Goal: Communication & Community: Answer question/provide support

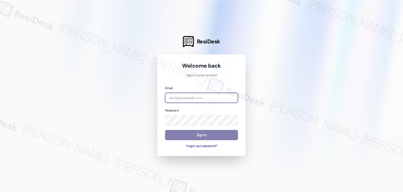
click at [180, 97] on input "email" at bounding box center [201, 98] width 73 height 10
paste input "[EMAIL_ADDRESS][PERSON_NAME][PERSON_NAME][DOMAIN_NAME]"
type input "[EMAIL_ADDRESS][PERSON_NAME][PERSON_NAME][DOMAIN_NAME]"
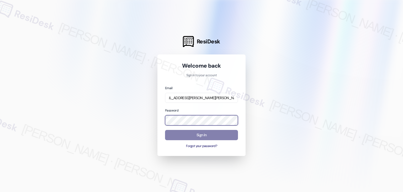
scroll to position [0, 0]
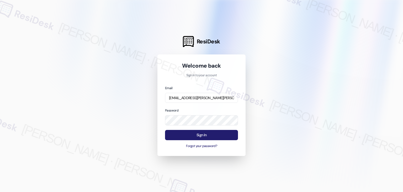
click at [201, 135] on button "Sign In" at bounding box center [201, 135] width 73 height 10
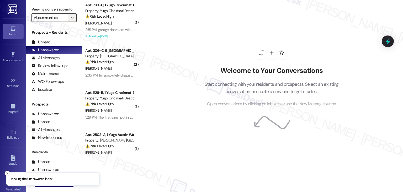
click at [68, 17] on button "" at bounding box center [72, 17] width 8 height 8
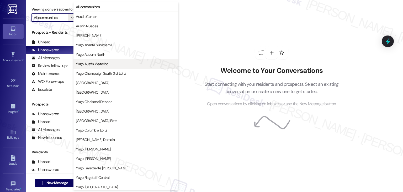
click at [99, 65] on span "Yugo Austin Waterloo" at bounding box center [92, 63] width 33 height 5
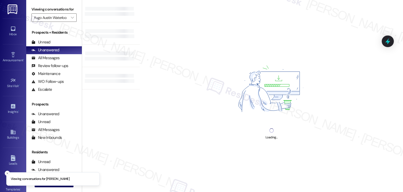
type input "Yugo Austin Waterloo"
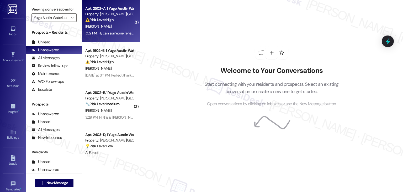
click at [111, 38] on div "Apt. 2502~A, 1 Yugo Austin Waterloo Property: [PERSON_NAME] Waterloo ⚠️ Risk Le…" at bounding box center [111, 21] width 58 height 42
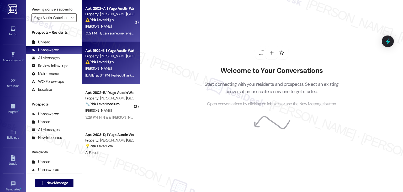
click at [111, 56] on div "Property: [PERSON_NAME][GEOGRAPHIC_DATA]" at bounding box center [109, 56] width 49 height 6
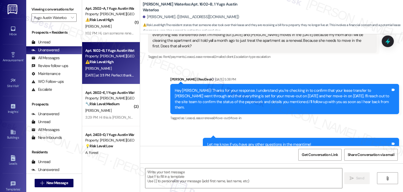
type textarea "Fetching suggested responses. Please feel free to read through the conversation…"
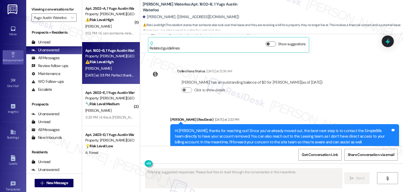
scroll to position [1441, 0]
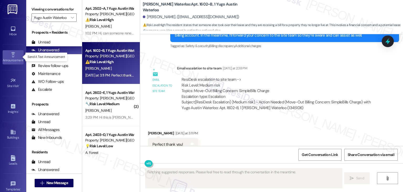
click at [18, 61] on div "Announcement •" at bounding box center [13, 60] width 26 height 5
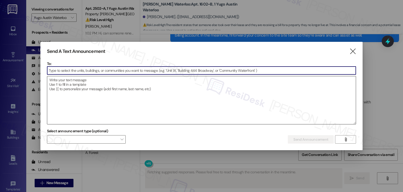
click at [86, 86] on textarea at bounding box center [201, 100] width 309 height 48
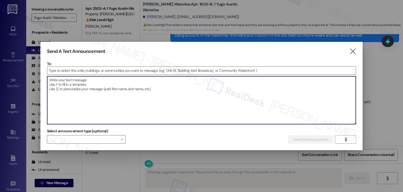
paste textarea "Hi {{first_name}}, Just a quick heads up—there will be some filming around the …"
type textarea "Hi {{first_name}}, Just a quick heads up—there will be some filming around the …"
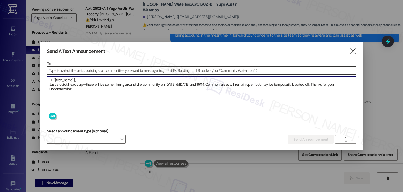
type textarea "Hi"
type textarea "Hi {{first_name}}, Just a quick heads up—there will be some filming around the …"
click at [81, 72] on input at bounding box center [201, 70] width 309 height 8
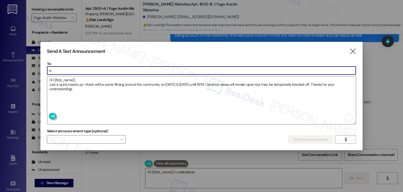
type textarea "Hi {{first_name}}! I understand"
type input "w"
type textarea "Hi {{first_name}}! I understand you're"
type input "wa"
type textarea "Hi {{first_name}}! I understand you're still getting SimpleBills"
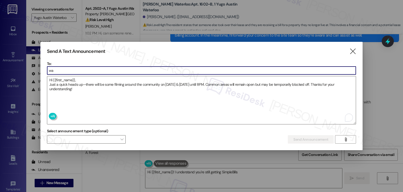
type input "wat"
type textarea "Hi {{first_name}}! I understand you're still getting SimpleBills notifications."
type input "wate"
type textarea "Hi {{first_name}}! I understand you're still getting SimpleBills notifications.…"
type input "water"
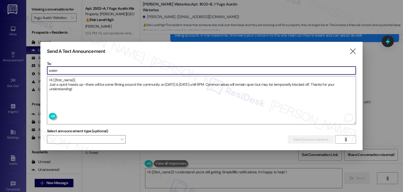
type textarea "Hi {{first_name}}! I understand you're still getting SimpleBills notifications.…"
type input "waterl"
type textarea "Hi {{first_name}}! I understand you're still getting SimpleBills notifications.…"
type input "waterlo"
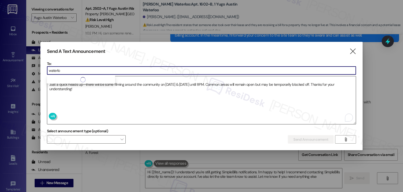
type textarea "Hi {{first_name}}! I understand you're still getting SimpleBills notifications.…"
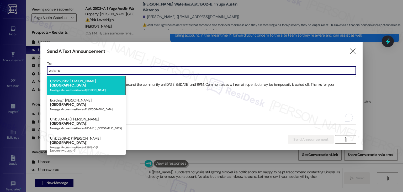
type input "waterlo"
click at [86, 83] on span "Waterloo" at bounding box center [68, 85] width 36 height 5
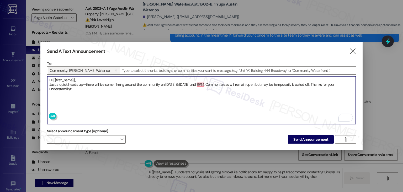
click at [199, 83] on textarea "Hi {{first_name}}, Just a quick heads up—there will be some filming around the …" at bounding box center [201, 100] width 309 height 48
type textarea "Hi {{first_name}}, Just a quick heads up—there will be some filming around the …"
click at [302, 137] on span "Send Announcement" at bounding box center [311, 140] width 35 height 6
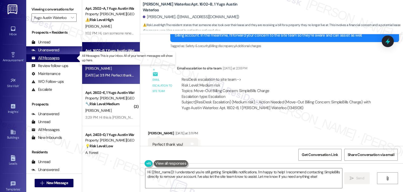
click at [61, 58] on div "All Messages (undefined)" at bounding box center [54, 58] width 56 height 8
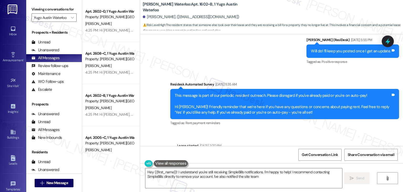
type textarea "Hey {{first_name}}! I understand you're still receiving SimpleBills notificatio…"
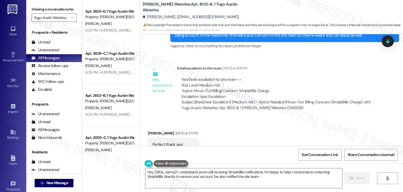
scroll to position [1441, 0]
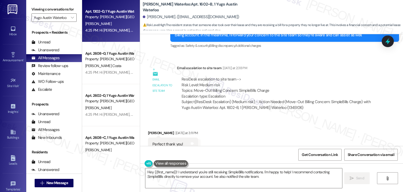
click at [115, 25] on div "R. Alexander" at bounding box center [110, 23] width 50 height 7
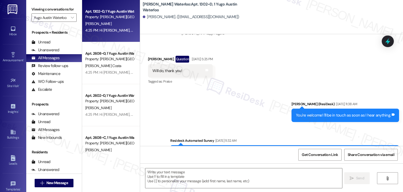
scroll to position [1490, 0]
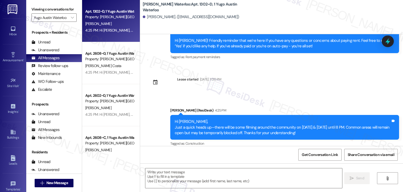
type textarea "Fetching suggested responses. Please feel free to read through the conversation…"
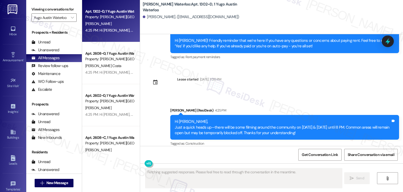
click at [296, 78] on div "Announcement, sent via SMS Sarah (ResiDesk) Feb 24, 2025 at 2:22 PM Hi Regina, …" at bounding box center [271, 90] width 263 height 112
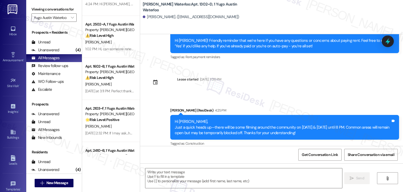
scroll to position [1681, 0]
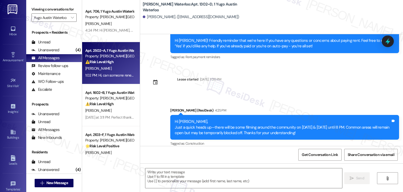
click at [112, 71] on div "F. Goldman" at bounding box center [110, 68] width 50 height 7
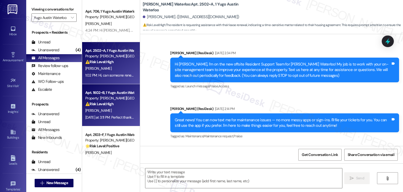
click at [117, 103] on div "⚠️ Risk Level: High The resident states that someone else took over their lease…" at bounding box center [109, 104] width 49 height 6
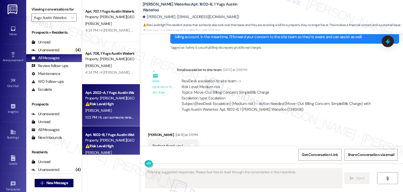
scroll to position [1441, 0]
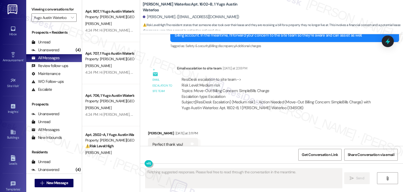
click at [244, 118] on div "Received via SMS Alexandra Delgado Yesterday at 3:11 PM Perfect thank you! Tags…" at bounding box center [271, 140] width 263 height 44
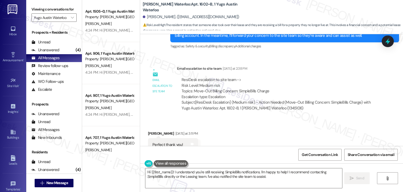
scroll to position [1441, 0]
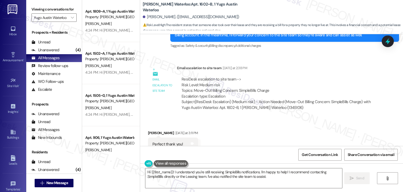
click at [246, 128] on div "Received via SMS Alexandra Delgado Yesterday at 3:11 PM Perfect thank you! Tags…" at bounding box center [271, 140] width 263 height 44
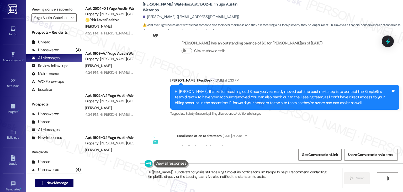
scroll to position [1362, 0]
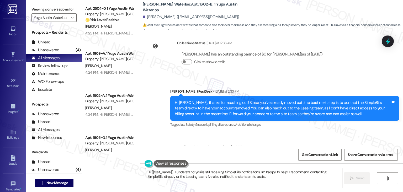
click at [232, 100] on div "Hi Alexandra, thanks for reaching out! Since you’ve already moved out, the best…" at bounding box center [283, 108] width 216 height 17
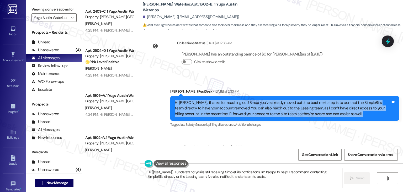
click at [232, 100] on div "Hi Alexandra, thanks for reaching out! Since you’ve already moved out, the best…" at bounding box center [283, 108] width 216 height 17
copy div "Hi Alexandra, thanks for reaching out! Since you’ve already moved out, the best…"
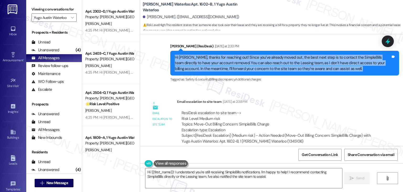
scroll to position [1441, 0]
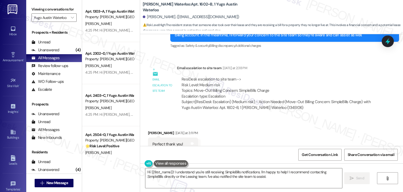
click at [166, 141] on div "Perfect thank you!" at bounding box center [168, 144] width 31 height 6
copy div "Perfect thank you! Tags and notes"
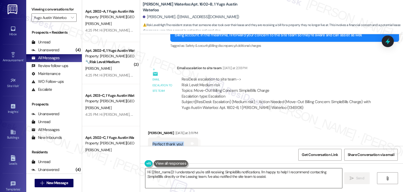
click at [236, 173] on textarea "Hi {{first_name}}! I understand you're still receiving SimpleBills notification…" at bounding box center [243, 178] width 197 height 20
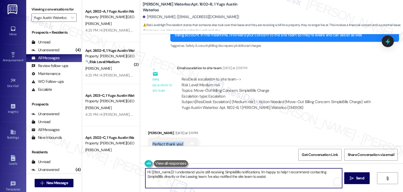
click at [236, 173] on textarea "Hi {{first_name}}! I understand you're still receiving SimpleBills notification…" at bounding box center [243, 178] width 197 height 20
paste textarea "Alexandra, you're very welcome! I’ve gone ahead and flagged this to the site te…"
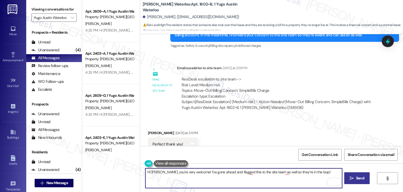
type textarea "Hi Alexandra, you're very welcome! I’ve gone ahead and flagged this to the site…"
click at [363, 179] on span "Send" at bounding box center [360, 178] width 8 height 6
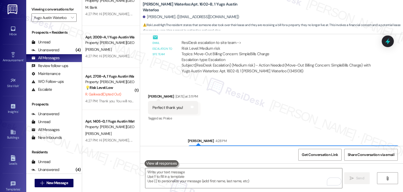
scroll to position [877, 0]
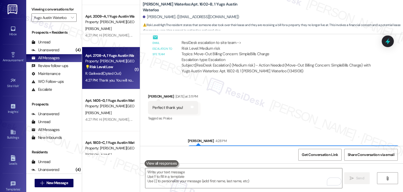
click at [107, 63] on div "Property: Yugo Austin Waterloo" at bounding box center [109, 61] width 49 height 6
type textarea "Fetching suggested responses. Please feel free to read through the conversation…"
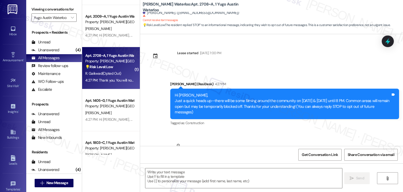
scroll to position [21, 0]
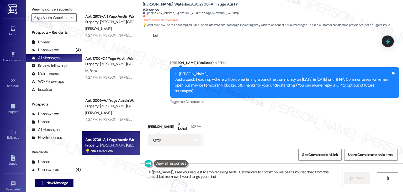
type textarea "Hi {{first_name}}, I see your request to stop receiving texts. Just wanted to c…"
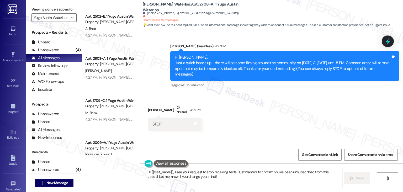
scroll to position [71, 0]
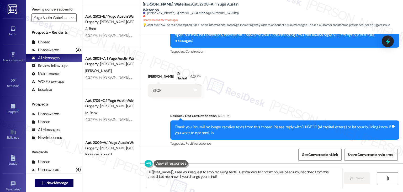
click at [285, 95] on div "Received via SMS Rohan Gaikwad Neutral 4:27 PM STOP Tags and notes" at bounding box center [271, 80] width 263 height 42
click at [291, 93] on div "Received via SMS Rohan Gaikwad Neutral 4:27 PM STOP Tags and notes" at bounding box center [271, 80] width 263 height 42
click at [389, 44] on icon at bounding box center [388, 41] width 6 height 8
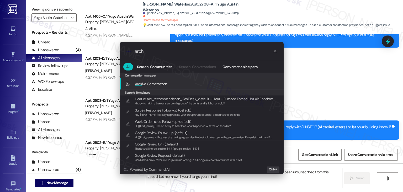
type input "arch"
click at [164, 84] on span "Arch ive Conversation" at bounding box center [151, 83] width 32 height 5
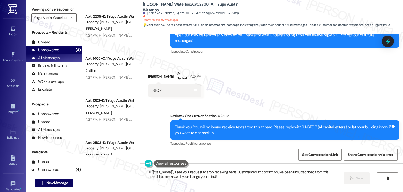
click at [43, 52] on div "Unanswered" at bounding box center [46, 50] width 28 height 6
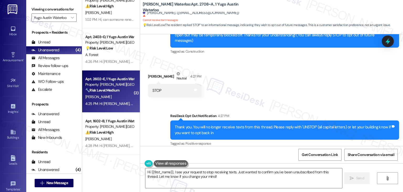
scroll to position [0, 0]
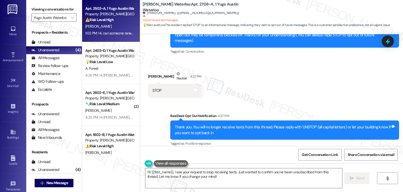
click at [91, 2] on div "Apt. 2502~A, 1 Yugo Austin Waterloo Property: Yugo Austin Waterloo ⚠️ Risk Leve…" at bounding box center [111, 21] width 58 height 42
type textarea "Fetching suggested responses. Please feel free to read through the conversation…"
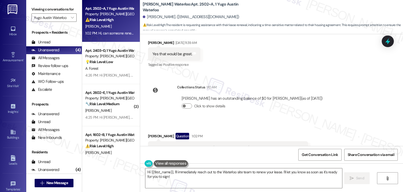
scroll to position [1436, 0]
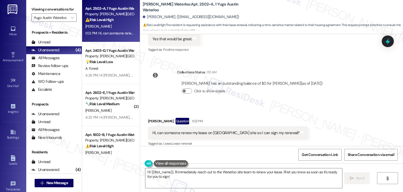
click at [205, 130] on div "Hi, can someone renew my lease on Waterloo site so I can sign my renewal?" at bounding box center [226, 133] width 147 height 6
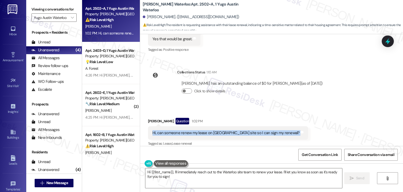
click at [205, 130] on div "Hi, can someone renew my lease on Waterloo site so I can sign my renewal?" at bounding box center [226, 133] width 147 height 6
copy div "Hi, can someone renew my lease on Waterloo site so I can sign my renewal? Tags …"
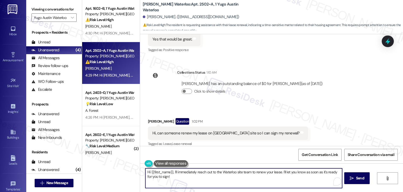
drag, startPoint x: 185, startPoint y: 177, endPoint x: 186, endPoint y: 173, distance: 4.2
click at [186, 173] on textarea "Hi {{first_name}}, I'll immediately reach out to the Waterloo site team to rene…" at bounding box center [243, 178] width 197 height 20
paste textarea "Thanks for reaching out 😊 For lease renewals at the Waterloo site, the best mov…"
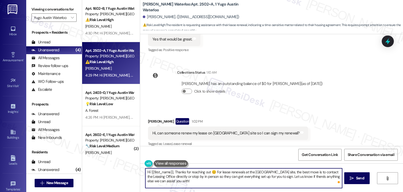
click at [173, 170] on textarea "Hi {{first_name}}, Thanks for reaching out 😊 For lease renewals at the Waterloo…" at bounding box center [243, 178] width 197 height 20
click at [173, 171] on textarea "Hi {{first_name}}, Thanks for reaching out 😊 For lease renewals at the Waterloo…" at bounding box center [243, 178] width 197 height 20
type textarea "Hi {{first_name}}, thanks for reaching out 😊 For lease renewals at the Waterloo…"
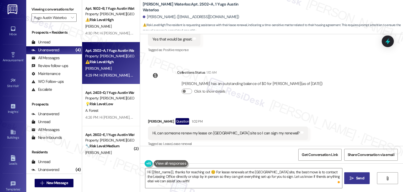
click at [355, 176] on span "Send" at bounding box center [360, 178] width 10 height 6
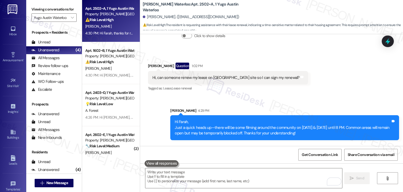
scroll to position [1526, 0]
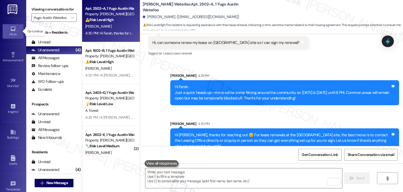
click at [15, 28] on icon at bounding box center [13, 29] width 6 height 6
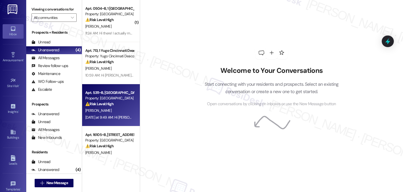
scroll to position [263, 0]
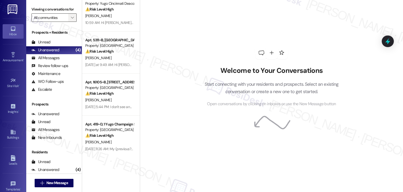
click at [71, 17] on icon "" at bounding box center [72, 17] width 3 height 4
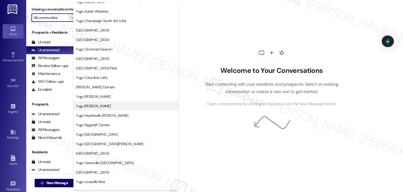
scroll to position [184, 0]
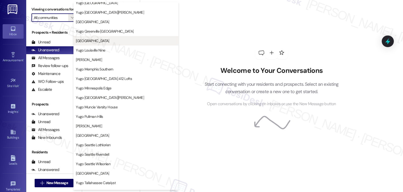
click at [109, 43] on span "Yugo Lexington Campus Court" at bounding box center [92, 40] width 33 height 5
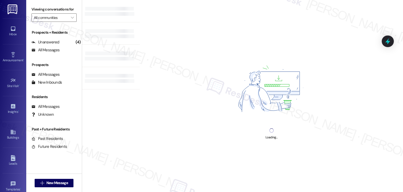
type input "Yugo Lexington Campus Court"
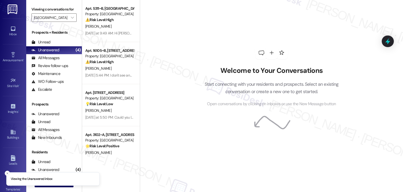
click at [327, 22] on div "Welcome to Your Conversations Start connecting with your residents and prospect…" at bounding box center [272, 76] width 158 height 153
click at [184, 98] on div "Welcome to Your Conversations Start connecting with your residents and prospect…" at bounding box center [271, 96] width 263 height 192
click at [166, 107] on div "Welcome to Your Conversations Start connecting with your residents and prospect…" at bounding box center [271, 96] width 263 height 192
click at [195, 39] on div "Welcome to Your Conversations Start connecting with your residents and prospect…" at bounding box center [272, 76] width 158 height 153
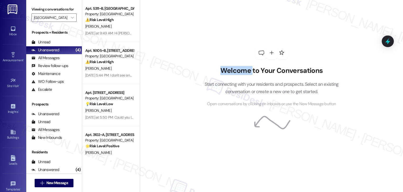
click at [195, 39] on div "Welcome to Your Conversations Start connecting with your residents and prospect…" at bounding box center [272, 76] width 158 height 153
click at [195, 38] on div "Welcome to Your Conversations Start connecting with your residents and prospect…" at bounding box center [272, 76] width 158 height 153
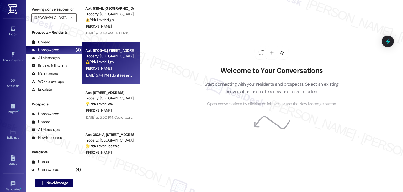
click at [116, 69] on div "D. Woods" at bounding box center [110, 68] width 50 height 7
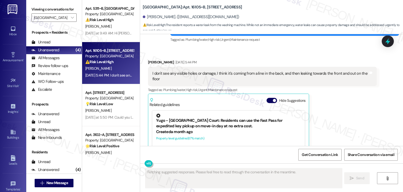
scroll to position [2531, 0]
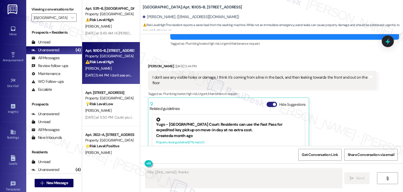
click at [267, 102] on button "Hide Suggestions" at bounding box center [272, 104] width 11 height 5
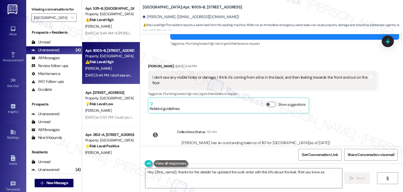
click at [337, 98] on div "Received via SMS Danial Woods Aug 25, 2025 at 5:44 PM I don't see any visible h…" at bounding box center [262, 88] width 237 height 58
click at [338, 94] on div "Danial Woods Aug 25, 2025 at 5:44 PM I don't see any visible holes or damage, I…" at bounding box center [262, 88] width 229 height 50
type textarea "Hey {{first_name}}, thanks for the details! I've updated the work order with th…"
click at [338, 94] on div "Danial Woods Aug 25, 2025 at 5:44 PM I don't see any visible holes or damage, I…" at bounding box center [262, 88] width 229 height 50
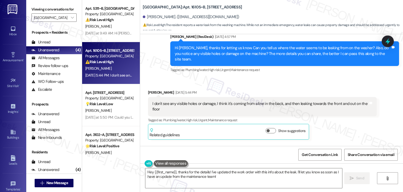
scroll to position [2478, 0]
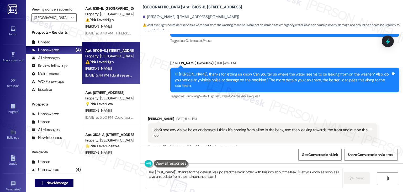
click at [282, 71] on div "Hi Danial, thanks for letting us know. Can you tell us where the water seems to…" at bounding box center [283, 79] width 216 height 17
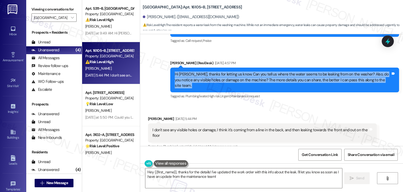
click at [282, 71] on div "Hi Danial, thanks for letting us know. Can you tell us where the water seems to…" at bounding box center [283, 79] width 216 height 17
copy div "Hi Danial, thanks for letting us know. Can you tell us where the water seems to…"
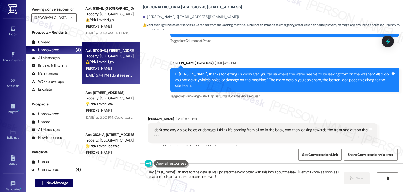
click at [235, 127] on div "I don't see any visible holes or damage, I think it's coming from a line in the…" at bounding box center [261, 132] width 216 height 11
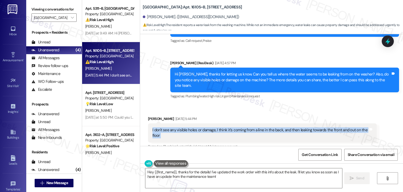
click at [235, 127] on div "I don't see any visible holes or damage, I think it's coming from a line in the…" at bounding box center [261, 132] width 216 height 11
copy div "I don't see any visible holes or damage, I think it's coming from a line in the…"
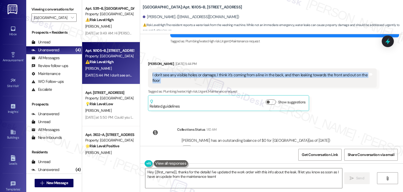
scroll to position [2507, 0]
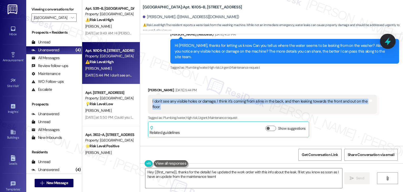
click at [388, 41] on icon at bounding box center [388, 41] width 6 height 8
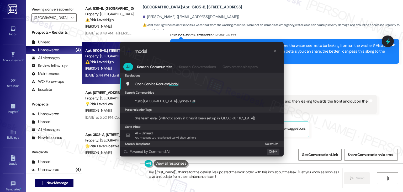
click at [170, 84] on span "Modal" at bounding box center [174, 83] width 10 height 5
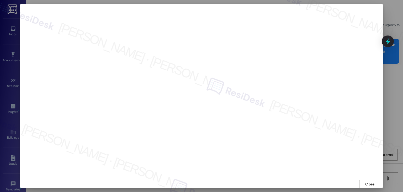
scroll to position [0, 0]
click at [370, 182] on span "Close" at bounding box center [370, 184] width 9 height 6
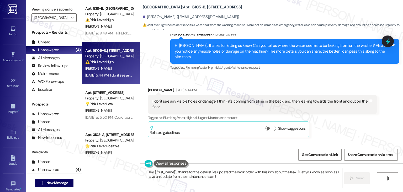
scroll to position [2533, 0]
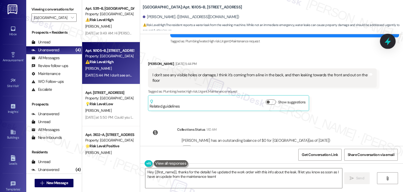
click at [388, 42] on icon at bounding box center [388, 41] width 6 height 8
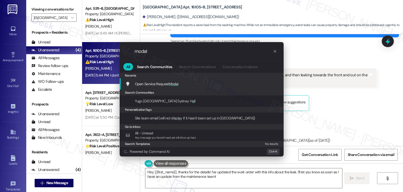
type input "modal"
click at [197, 85] on div "Open Service Request Modal Add shortcut" at bounding box center [203, 84] width 154 height 6
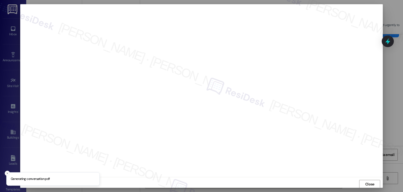
scroll to position [0, 0]
click at [368, 183] on span "Close" at bounding box center [370, 184] width 9 height 6
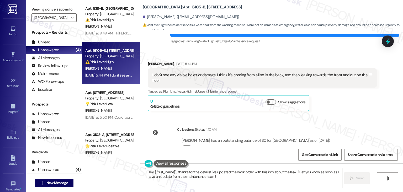
click at [207, 177] on textarea "Hey {{first_name}}, thanks for the details! I've updated the work order with th…" at bounding box center [243, 178] width 197 height 20
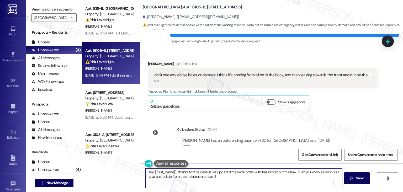
click at [207, 177] on textarea "Hey {{first_name}}, thanks for the details! I've updated the work order with th…" at bounding box center [243, 178] width 197 height 20
paste textarea "Thanks for the update, Danial! I checked the previous work order, and maintenan…"
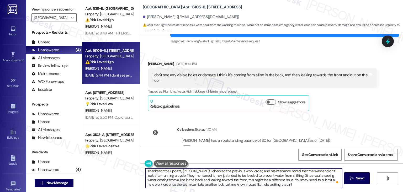
scroll to position [0, 0]
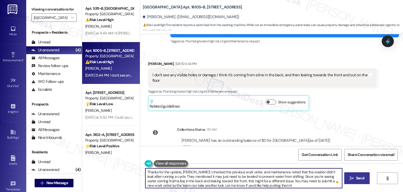
type textarea "Thanks for the update, Danial! I checked the previous work order, and maintenan…"
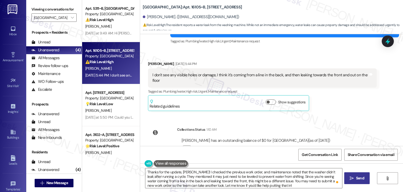
click at [359, 178] on span "Send" at bounding box center [360, 178] width 8 height 6
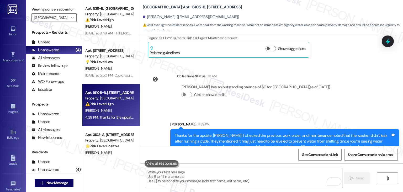
scroll to position [14, 0]
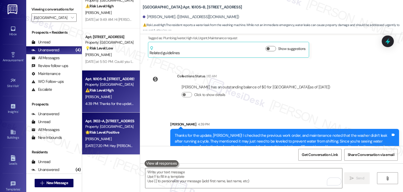
click at [109, 148] on div "Aug 25, 2025 at 7:20 PM: Hey Christopher, we appreciate your text! We'll be bac…" at bounding box center [110, 145] width 50 height 7
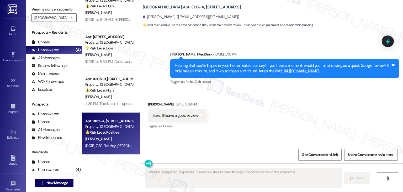
scroll to position [815, 0]
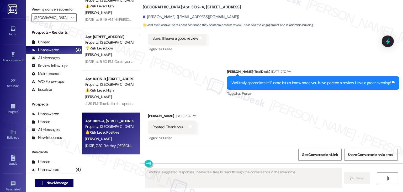
click at [248, 120] on div "Received via SMS Christopher Jackel Aug 25, 2025 at 7:20 PM Posted! Thank you. …" at bounding box center [271, 123] width 263 height 44
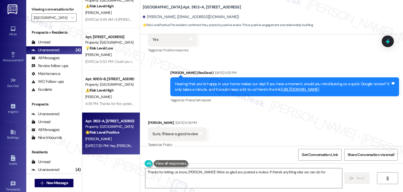
scroll to position [710, 0]
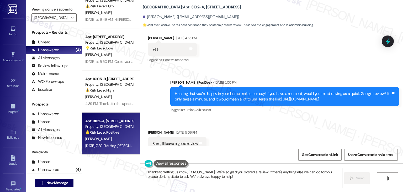
click at [296, 99] on link "https://www.theresidesk.com/links/review-Sz_MyEDlg" at bounding box center [300, 98] width 38 height 5
click at [285, 48] on div "Received via SMS Christopher Jackel Aug 25, 2025 at 4:55 PM Yes Tags and notes …" at bounding box center [271, 45] width 263 height 44
click at [286, 65] on div "Received via SMS Christopher Jackel Aug 25, 2025 at 4:55 PM Yes Tags and notes …" at bounding box center [271, 45] width 263 height 44
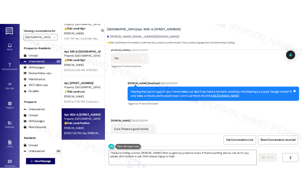
scroll to position [715, 0]
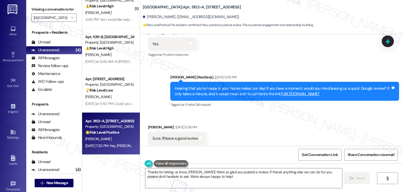
click at [333, 126] on div "Received via SMS Christopher Jackel Aug 25, 2025 at 5:06 PM Sure, I’ll leave a …" at bounding box center [271, 134] width 263 height 44
click at [337, 117] on div "Received via SMS Christopher Jackel Aug 25, 2025 at 5:06 PM Sure, I’ll leave a …" at bounding box center [271, 134] width 263 height 44
click at [258, 123] on div "Received via SMS Christopher Jackel Aug 25, 2025 at 5:06 PM Sure, I’ll leave a …" at bounding box center [271, 134] width 263 height 44
click at [258, 122] on div "Received via SMS Christopher Jackel Aug 25, 2025 at 5:06 PM Sure, I’ll leave a …" at bounding box center [271, 134] width 263 height 44
click at [186, 9] on b "Yugo Lexington Campus Court: Apt. 3102~A, 3 Yugo Lexington Campus Court" at bounding box center [192, 7] width 98 height 6
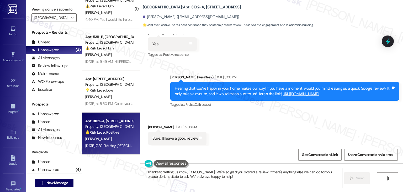
drag, startPoint x: 188, startPoint y: 9, endPoint x: 150, endPoint y: 7, distance: 38.4
click at [150, 7] on b "Yugo Lexington Campus Court: Apt. 3102~A, 3 Yugo Lexington Campus Court" at bounding box center [192, 7] width 98 height 6
click at [193, 10] on b "Yugo Lexington Campus Court: Apt. 3102~A, 3 Yugo Lexington Campus Court" at bounding box center [192, 7] width 98 height 6
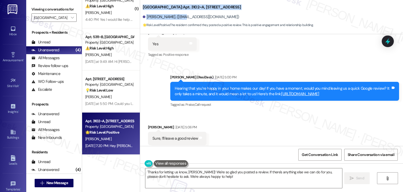
drag, startPoint x: 176, startPoint y: 17, endPoint x: 139, endPoint y: 6, distance: 38.5
click at [140, 6] on div "Yugo Lexington Campus Court: Apt. 3102~A, 3 Yugo Lexington Campus Court Christo…" at bounding box center [271, 14] width 263 height 27
copy div "Yugo Lexington Campus Court: Apt. 3102~A, 3 Yugo Lexington Campus Court Christo…"
click at [309, 154] on span "Get Conversation Link" at bounding box center [320, 155] width 36 height 6
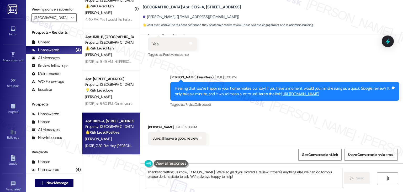
click at [261, 113] on div "Received via SMS Christopher Jackel Aug 25, 2025 at 5:06 PM Sure, I’ll leave a …" at bounding box center [271, 134] width 263 height 44
click at [294, 93] on link "https://www.theresidesk.com/links/review-Sz_MyEDlg" at bounding box center [300, 93] width 38 height 5
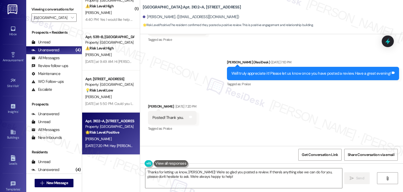
scroll to position [820, 0]
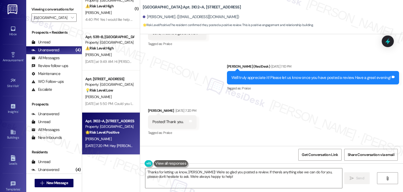
click at [261, 79] on div "We'll truly appreciate it! Please let us know once you have posted a review. Ha…" at bounding box center [312, 78] width 160 height 6
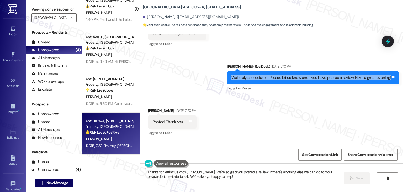
click at [261, 79] on div "We'll truly appreciate it! Please let us know once you have posted a review. Ha…" at bounding box center [312, 78] width 160 height 6
copy div "We'll truly appreciate it! Please let us know once you have posted a review. Ha…"
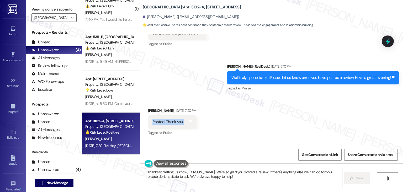
drag, startPoint x: 182, startPoint y: 121, endPoint x: 142, endPoint y: 122, distance: 39.9
click at [144, 122] on div "Received via SMS Christopher Jackel Aug 25, 2025 at 7:20 PM Posted! Thank you. …" at bounding box center [172, 122] width 56 height 36
copy div "Posted! Thank you."
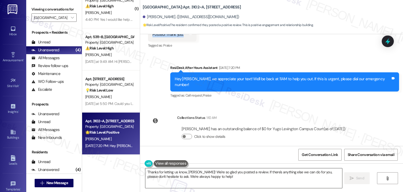
click at [223, 175] on textarea "Thanks for letting us know, Christopher! We're so glad you posted a review. If …" at bounding box center [243, 178] width 197 height 20
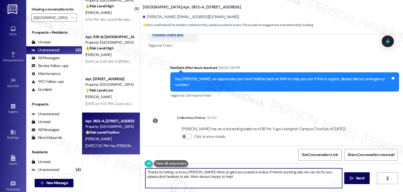
click at [223, 175] on textarea "Thanks for letting us know, Christopher! We're so glad you posted a review. If …" at bounding box center [243, 178] width 197 height 20
paste textarea "you so much, Christopher! We really appreciate you taking the time to leave suc…"
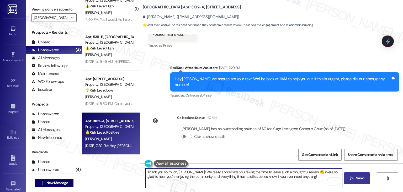
type textarea "Thank you so much, Christopher! We really appreciate you taking the time to lea…"
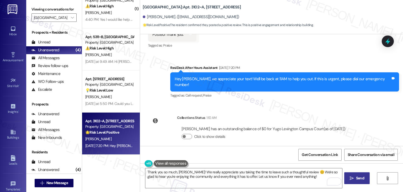
click at [360, 178] on span "Send" at bounding box center [360, 178] width 8 height 6
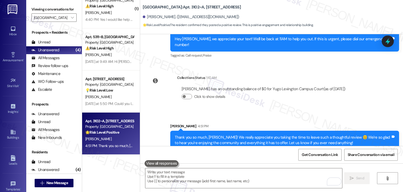
scroll to position [950, 0]
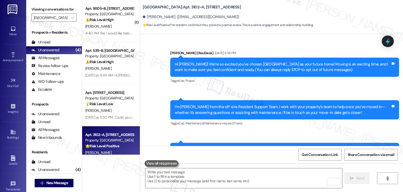
scroll to position [950, 0]
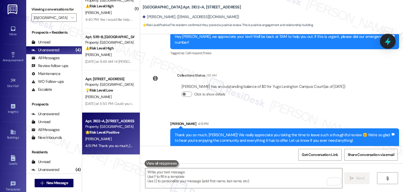
click at [391, 43] on icon at bounding box center [388, 41] width 9 height 9
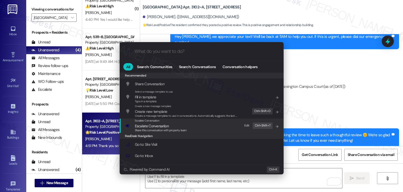
click at [160, 129] on span "Share this conversation with property team" at bounding box center [161, 130] width 52 height 4
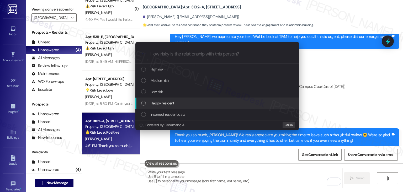
click at [144, 105] on div "List of options" at bounding box center [143, 103] width 5 height 5
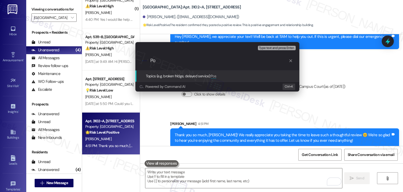
type input "P"
type input "Google Review - Positive Feedback"
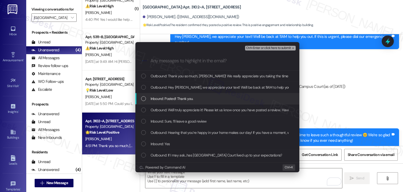
click at [143, 100] on div "List of options" at bounding box center [143, 98] width 5 height 5
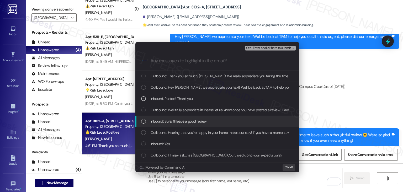
click at [143, 121] on div "List of options" at bounding box center [143, 121] width 5 height 5
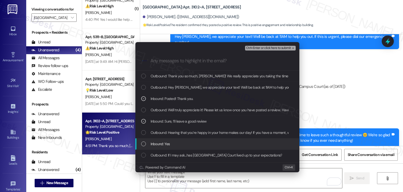
click at [142, 144] on div "List of options" at bounding box center [143, 143] width 5 height 5
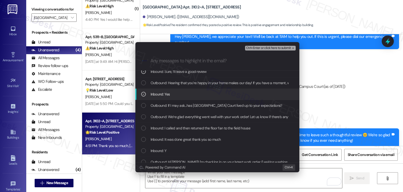
scroll to position [53, 0]
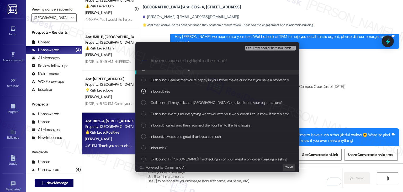
click at [269, 48] on span "Ctrl+Enter or click here to submit" at bounding box center [268, 48] width 45 height 4
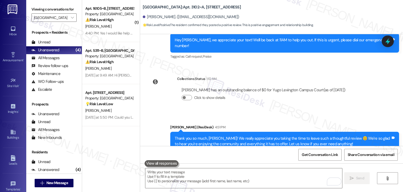
scroll to position [0, 0]
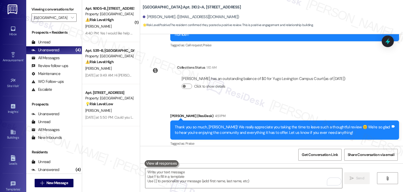
click at [330, 91] on div "Christopher Jackel has an outstanding balance of $0 for Yugo Lexington Campus C…" at bounding box center [263, 84] width 173 height 25
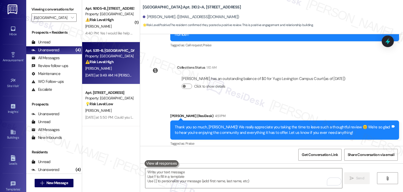
click at [117, 72] on div "Yesterday at 9:49 AM: Hi Sarah! Thank you for the update! I would also like you…" at bounding box center [110, 75] width 50 height 7
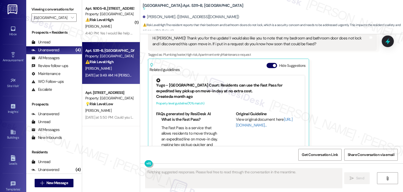
scroll to position [716, 0]
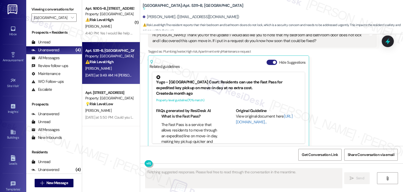
click at [267, 60] on button "Hide Suggestions" at bounding box center [272, 62] width 11 height 5
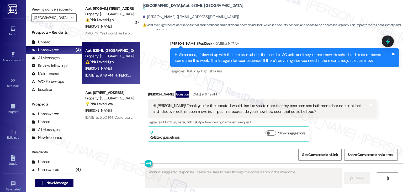
scroll to position [639, 0]
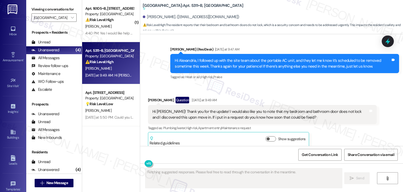
click at [332, 93] on div "Received via SMS Alexandria Glover Question Yesterday at 9:49 AM Hi Sarah! Than…" at bounding box center [262, 122] width 237 height 59
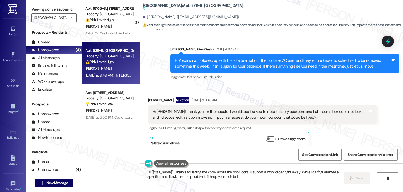
type textarea "Hi {{first_name}}! Thanks for letting me know about the door locks. I'll submit…"
click at [332, 86] on div "Received via SMS Alexandria Glover Question Yesterday at 9:49 AM Hi Sarah! Than…" at bounding box center [271, 118] width 263 height 67
click at [332, 88] on div "Received via SMS Alexandria Glover Question Yesterday at 9:49 AM Hi Sarah! Than…" at bounding box center [271, 118] width 263 height 67
click at [332, 93] on div "Received via SMS Alexandria Glover Question Yesterday at 9:49 AM Hi Sarah! Than…" at bounding box center [262, 122] width 237 height 59
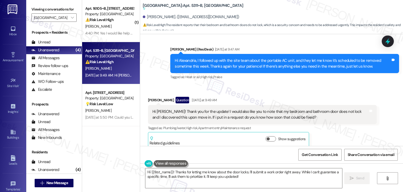
click at [333, 93] on div "Received via SMS Alexandria Glover Question Yesterday at 9:49 AM Hi Sarah! Than…" at bounding box center [262, 122] width 237 height 59
click at [326, 85] on div "Received via SMS Alexandria Glover Question Yesterday at 9:49 AM Hi Sarah! Than…" at bounding box center [271, 118] width 263 height 67
click at [318, 86] on div "Received via SMS Alexandria Glover Question Yesterday at 9:49 AM Hi Sarah! Than…" at bounding box center [271, 118] width 263 height 67
click at [386, 40] on icon at bounding box center [388, 41] width 9 height 9
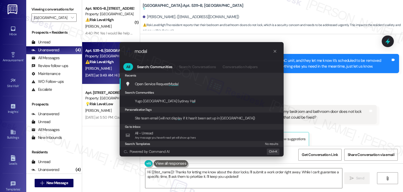
type input "modal"
click at [191, 83] on div "Open Service Request Modal Add shortcut" at bounding box center [203, 84] width 154 height 6
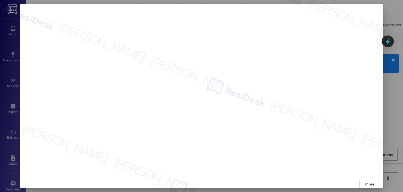
scroll to position [0, 0]
click at [374, 184] on span "Close" at bounding box center [369, 184] width 11 height 6
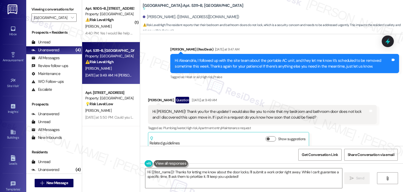
click at [195, 113] on div "Hi Sarah! Thank you for the update! I would also like you to note that my bedro…" at bounding box center [261, 114] width 216 height 11
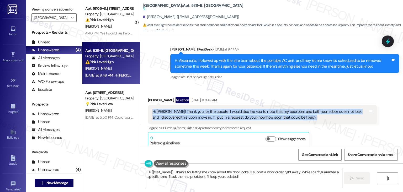
click at [195, 113] on div "Hi Sarah! Thank you for the update! I would also like you to note that my bedro…" at bounding box center [261, 114] width 216 height 11
copy div "Hi Sarah! Thank you for the update! I would also like you to note that my bedro…"
click at [189, 109] on div "Hi Sarah! Thank you for the update! I would also like you to note that my bedro…" at bounding box center [261, 114] width 216 height 11
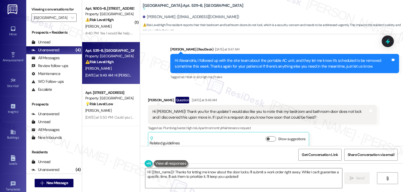
drag, startPoint x: 289, startPoint y: 112, endPoint x: 271, endPoint y: 112, distance: 17.9
click at [275, 112] on div "Hi Sarah! Thank you for the update! I would also like you to note that my bedro…" at bounding box center [261, 114] width 216 height 11
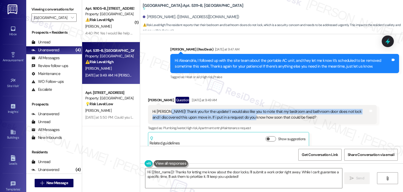
drag, startPoint x: 232, startPoint y: 111, endPoint x: 165, endPoint y: 105, distance: 67.0
click at [165, 109] on div "Hi Sarah! Thank you for the update! I would also like you to note that my bedro…" at bounding box center [261, 114] width 216 height 11
copy div "Thank you for the update! I would also like you to note that my bedroom and bat…"
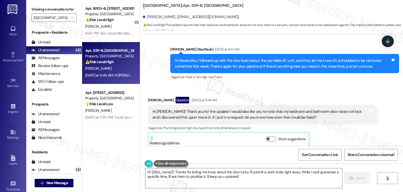
click at [285, 98] on div "Alexandria Glover Question Yesterday at 9:49 AM" at bounding box center [262, 101] width 229 height 8
drag, startPoint x: 285, startPoint y: 113, endPoint x: 164, endPoint y: 109, distance: 121.4
click at [164, 109] on div "Hi Sarah! Thank you for the update! I would also like you to note that my bedro…" at bounding box center [261, 114] width 216 height 11
click at [336, 124] on div "Tagged as: Plumbing/water , Click to highlight conversations about Plumbing/wat…" at bounding box center [262, 128] width 229 height 8
click at [345, 130] on div "Alexandria Glover Question Yesterday at 9:49 AM Hi Sarah! Thank you for the upd…" at bounding box center [262, 122] width 229 height 51
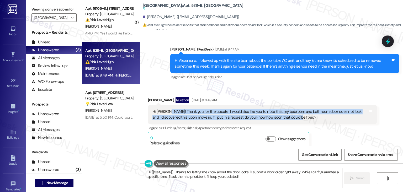
drag, startPoint x: 288, startPoint y: 113, endPoint x: 165, endPoint y: 107, distance: 123.3
click at [165, 109] on div "Hi Sarah! Thank you for the update! I would also like you to note that my bedro…" at bounding box center [261, 114] width 216 height 11
copy div "Thank you for the update! I would also like you to note that my bedroom and bat…"
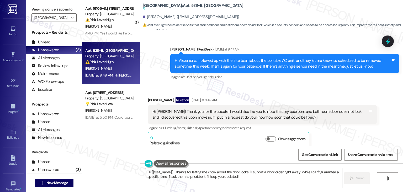
click at [251, 58] on div "Hi Alexandria, I followed up with the site team about the portable AC unit, and…" at bounding box center [283, 63] width 216 height 11
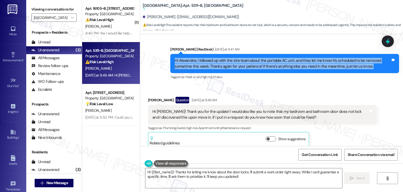
click at [251, 58] on div "Hi Alexandria, I followed up with the site team about the portable AC unit, and…" at bounding box center [283, 63] width 216 height 11
copy div "Hi Alexandria, I followed up with the site team about the portable AC unit, and…"
click at [240, 175] on textarea "Hi {{first_name}}! Thanks for letting me know about the door locks. I'll submit…" at bounding box center [243, 178] width 197 height 20
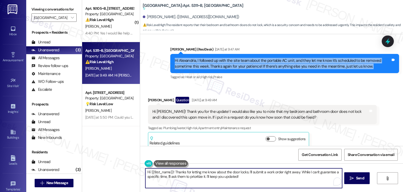
click at [240, 175] on textarea "Hi {{first_name}}! Thanks for letting me know about the door locks. I'll submit…" at bounding box center [243, 178] width 197 height 20
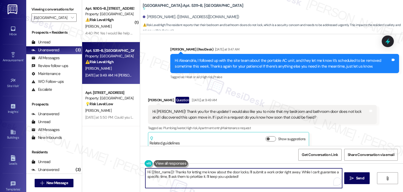
click at [240, 175] on textarea "Hi {{first_name}}! Thanks for letting me know about the door locks. I'll submit…" at bounding box center [243, 178] width 197 height 20
paste textarea "Thanks for letting me know, Alexandria! I’m sorry to hear about the lock issues…"
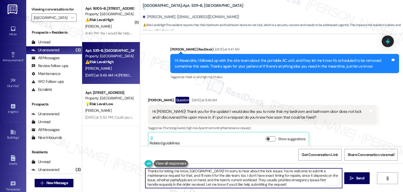
scroll to position [0, 0]
type textarea "Thanks for letting me know, Alexandria! I’m sorry to hear about the lock issues…"
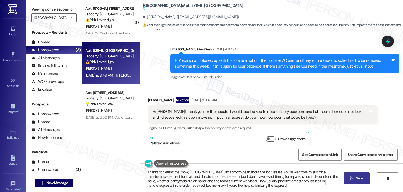
click at [359, 179] on span "Send" at bounding box center [360, 178] width 8 height 6
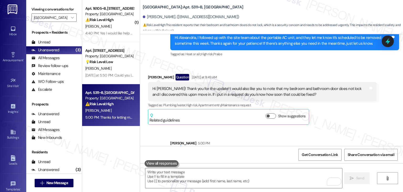
scroll to position [693, 0]
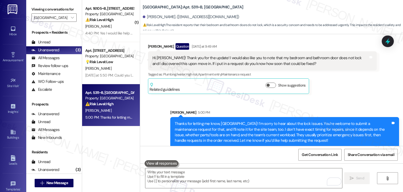
click at [113, 146] on div "( 1 ) Apt. 16105~B, 16 Yugo Lexington Campus Court Property: Yugo Lexington Cam…" at bounding box center [111, 77] width 58 height 154
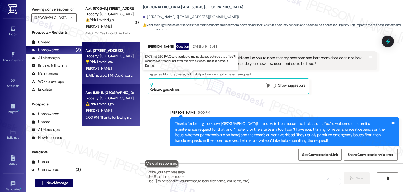
click at [109, 76] on div "Yesterday at 5:50 PM: Could you leave my packages outside the office? I won't m…" at bounding box center [191, 75] width 213 height 5
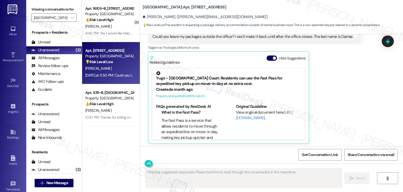
scroll to position [121, 0]
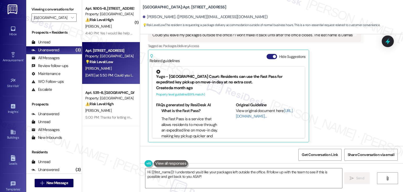
click at [267, 55] on button "Hide Suggestions" at bounding box center [272, 56] width 11 height 5
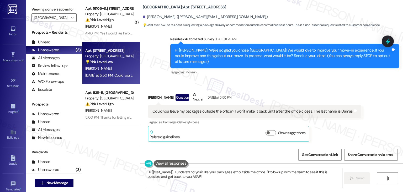
scroll to position [45, 0]
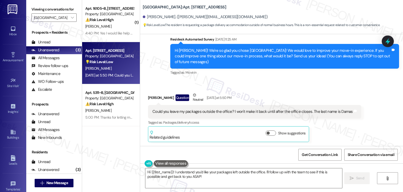
click at [344, 90] on div "Received via SMS Lyla Damas Question Neutral Yesterday at 5:50 PM Could you lea…" at bounding box center [254, 117] width 221 height 58
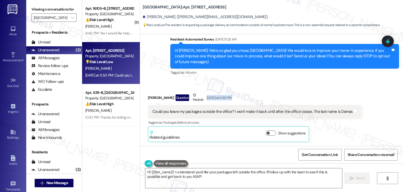
click at [344, 90] on div "Received via SMS Lyla Damas Question Neutral Yesterday at 5:50 PM Could you lea…" at bounding box center [254, 117] width 221 height 58
click at [334, 84] on div "Received via SMS Lyla Damas Question Neutral Yesterday at 5:50 PM Could you lea…" at bounding box center [271, 112] width 263 height 65
click at [334, 83] on div "Received via SMS Lyla Damas Question Neutral Yesterday at 5:50 PM Could you lea…" at bounding box center [271, 112] width 263 height 65
click at [336, 81] on div "Received via SMS Lyla Damas Question Neutral Yesterday at 5:50 PM Could you lea…" at bounding box center [271, 112] width 263 height 65
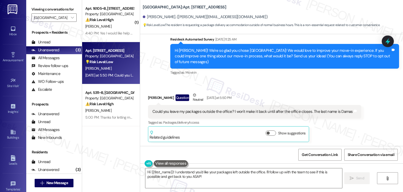
click at [336, 81] on div "Received via SMS Lyla Damas Question Neutral Yesterday at 5:50 PM Could you lea…" at bounding box center [271, 112] width 263 height 65
click at [201, 110] on div "Could you leave my packages outside the office? I won't make it back until afte…" at bounding box center [253, 112] width 201 height 6
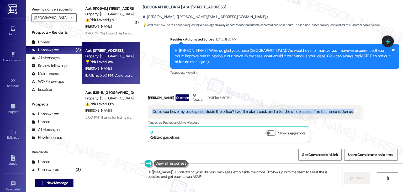
click at [201, 110] on div "Could you leave my packages outside the office? I won't make it back until afte…" at bounding box center [253, 112] width 201 height 6
copy div "Could you leave my packages outside the office? I won't make it back until afte…"
click at [226, 175] on textarea "Hi {{first_name}}! I understand you'd like your packages left outside the offic…" at bounding box center [243, 178] width 197 height 20
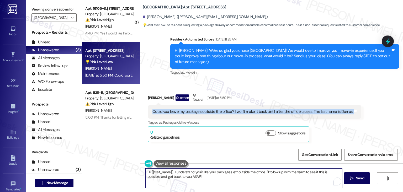
click at [226, 175] on textarea "Hi {{first_name}}! I understand you'd like your packages left outside the offic…" at bounding box center [243, 178] width 197 height 20
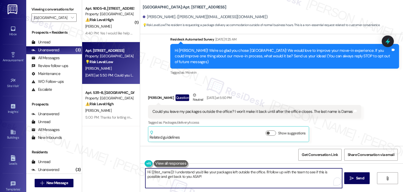
paste textarea "Lyla! Thanks for reaching out. I don’t have access to packages, so I recommend …"
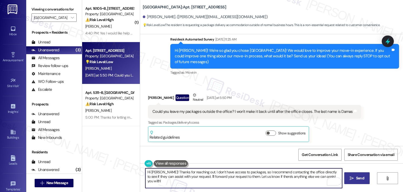
type textarea "Hi Lyla! Thanks for reaching out. I don’t have access to packages, so I recomme…"
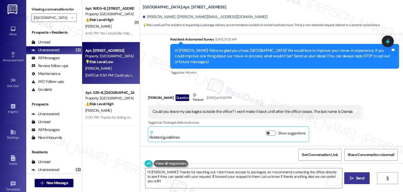
click at [363, 181] on button " Send" at bounding box center [357, 178] width 25 height 12
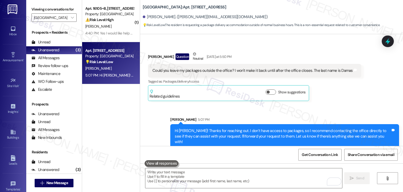
scroll to position [87, 0]
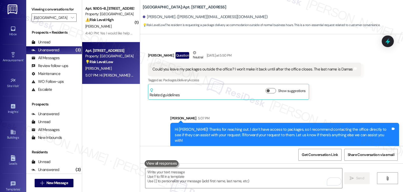
click at [388, 43] on icon at bounding box center [388, 41] width 5 height 6
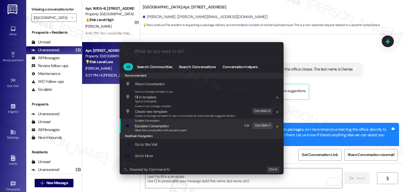
click at [164, 126] on span "Escalate Conversation" at bounding box center [152, 125] width 34 height 5
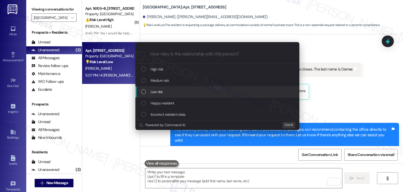
click at [143, 92] on div "List of options" at bounding box center [143, 91] width 5 height 5
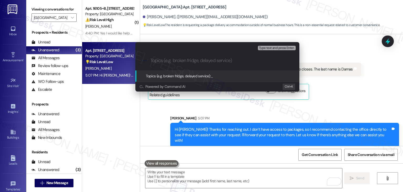
paste input "Request to Leave Package Outside Office"
type input "Request to Leave Package Outside Office"
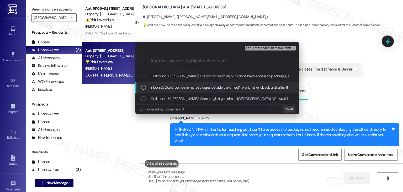
click at [144, 87] on div "List of options" at bounding box center [143, 87] width 5 height 5
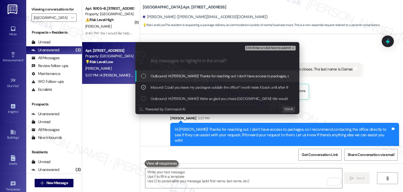
click at [281, 49] on span "Ctrl+Enter or click here to submit" at bounding box center [268, 48] width 45 height 4
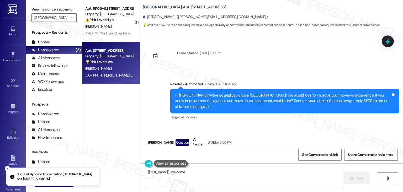
scroll to position [121, 0]
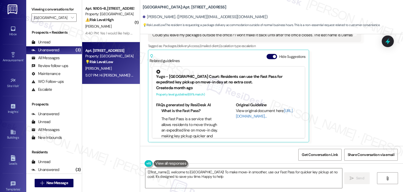
type textarea "{{first_name}}, welcome to Yugo Lexington Campus Court! To make move-in smoothe…"
click at [261, 55] on div "Related guidelines Hide Suggestions" at bounding box center [229, 57] width 158 height 12
click at [267, 56] on button "Hide Suggestions" at bounding box center [272, 56] width 11 height 5
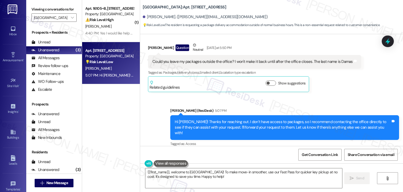
click at [348, 93] on div "Received via SMS Lyla Damas Question Neutral Yesterday at 5:50 PM Could you lea…" at bounding box center [254, 67] width 221 height 58
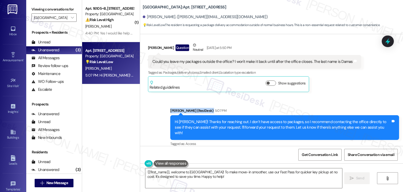
click at [348, 93] on div "Received via SMS Lyla Damas Question Neutral Yesterday at 5:50 PM Could you lea…" at bounding box center [254, 67] width 221 height 58
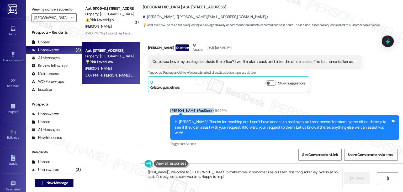
click at [348, 93] on div "Received via SMS Lyla Damas Question Neutral Yesterday at 5:50 PM Could you lea…" at bounding box center [254, 67] width 221 height 58
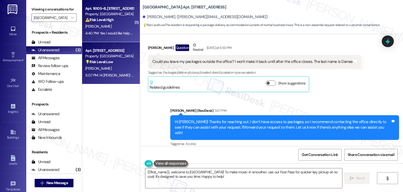
click at [123, 34] on div "4:40 PM: Yes I would like help putting that in, thank you 4:40 PM: Yes I would …" at bounding box center [126, 33] width 83 height 5
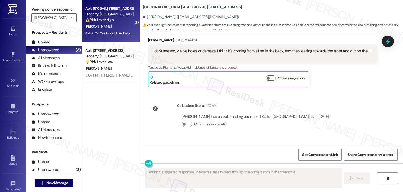
scroll to position [2638, 0]
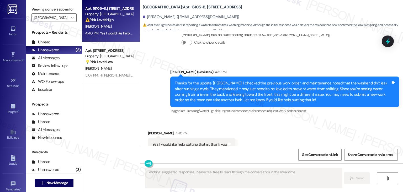
click at [348, 118] on div "Received via SMS Danial Woods 4:40 PM Yes I would like help putting that in, th…" at bounding box center [271, 140] width 263 height 44
click at [330, 118] on div "Received via SMS Danial Woods 4:40 PM Yes I would like help putting that in, th…" at bounding box center [271, 140] width 263 height 44
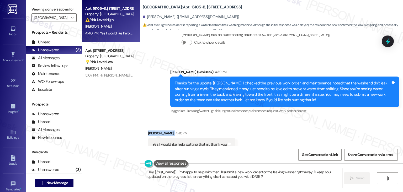
click at [330, 118] on div "Received via SMS Danial Woods 4:40 PM Yes I would like help putting that in, th…" at bounding box center [271, 140] width 263 height 44
click at [279, 120] on div "Received via SMS Danial Woods 4:40 PM Yes I would like help putting that in, th…" at bounding box center [271, 140] width 263 height 44
click at [275, 122] on div "Received via SMS Danial Woods 4:40 PM Yes I would like help putting that in, th…" at bounding box center [271, 140] width 263 height 44
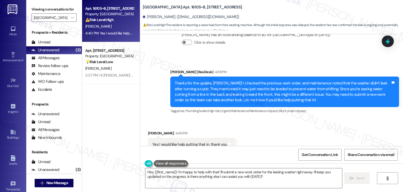
click at [275, 122] on div "Received via SMS Danial Woods 4:40 PM Yes I would like help putting that in, th…" at bounding box center [271, 140] width 263 height 44
click at [275, 123] on div "Received via SMS Danial Woods 4:40 PM Yes I would like help putting that in, th…" at bounding box center [271, 140] width 263 height 44
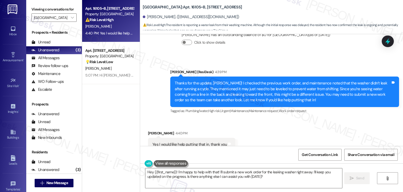
click at [275, 123] on div "Received via SMS Danial Woods 4:40 PM Yes I would like help putting that in, th…" at bounding box center [271, 140] width 263 height 44
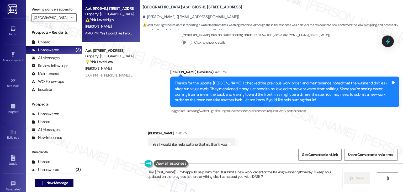
click at [275, 123] on div "Received via SMS Danial Woods 4:40 PM Yes I would like help putting that in, th…" at bounding box center [271, 140] width 263 height 44
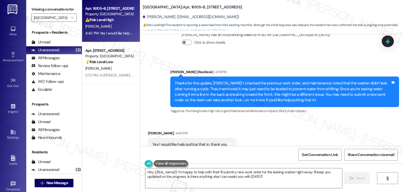
click at [275, 123] on div "Received via SMS Danial Woods 4:40 PM Yes I would like help putting that in, th…" at bounding box center [271, 140] width 263 height 44
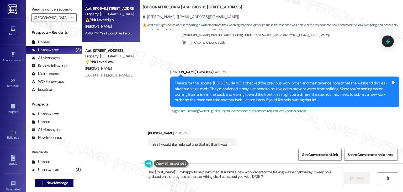
click at [275, 123] on div "Received via SMS Danial Woods 4:40 PM Yes I would like help putting that in, th…" at bounding box center [271, 140] width 263 height 44
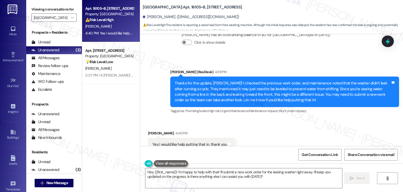
click at [275, 123] on div "Received via SMS Danial Woods 4:40 PM Yes I would like help putting that in, th…" at bounding box center [271, 140] width 263 height 44
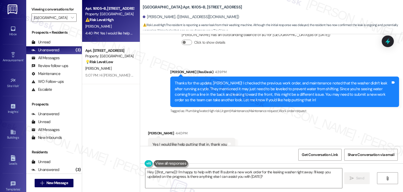
click at [275, 123] on div "Received via SMS Danial Woods 4:40 PM Yes I would like help putting that in, th…" at bounding box center [271, 140] width 263 height 44
click at [230, 80] on div "Thanks for the update, Danial! I checked the previous work order, and maintenan…" at bounding box center [283, 91] width 216 height 23
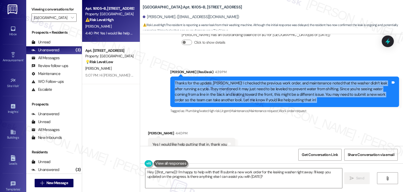
click at [230, 80] on div "Thanks for the update, Danial! I checked the previous work order, and maintenan…" at bounding box center [283, 91] width 216 height 23
copy div "Thanks for the update, Danial! I checked the previous work order, and maintenan…"
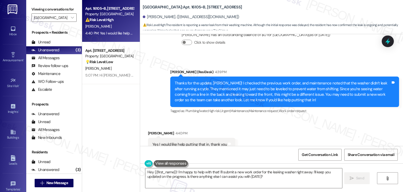
click at [192, 142] on div "Yes I would like help putting that in, thank you" at bounding box center [190, 145] width 75 height 6
copy div "Yes I would like help putting that in, thank you Tags and notes"
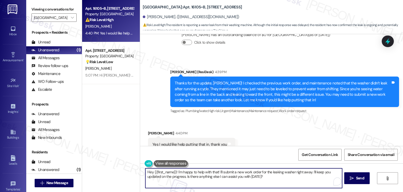
drag, startPoint x: 292, startPoint y: 171, endPoint x: 217, endPoint y: 173, distance: 74.6
click at [217, 173] on textarea "Hey {{first_name}}! I'm happy to help with that! I'll submit a new work order f…" at bounding box center [243, 178] width 197 height 20
click at [195, 173] on textarea "Hey {{first_name}}! I'm happy to help with that! I'll submit a new work order f…" at bounding box center [243, 178] width 197 height 20
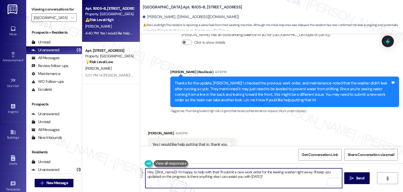
paste textarea "Thanks, Danial! I’ll go ahead and submit a new work order for the leaking washe…"
click at [246, 175] on textarea "Thanks, Danial! I’ll go ahead and submit a new work order for the leaking washe…" at bounding box center [243, 178] width 197 height 20
type textarea "Thanks, Danial! I’ll go ahead and submit a new work order for the leaking washe…"
click at [360, 178] on span "Send" at bounding box center [360, 178] width 8 height 6
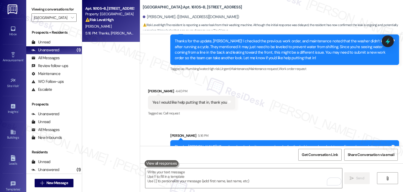
scroll to position [2680, 0]
click at [9, 29] on link "Inbox" at bounding box center [13, 31] width 21 height 14
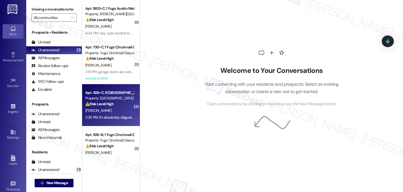
click at [120, 118] on div "2:35 PM: I'm absolutely disgusted that you as a apartment complex are willing t…" at bounding box center [185, 117] width 200 height 5
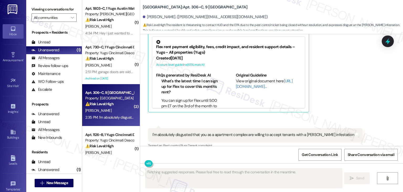
scroll to position [613, 0]
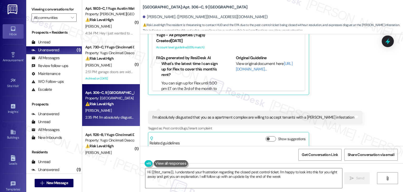
type textarea "Hi {{first_name}}, I understand your frustration regarding the closed pest cont…"
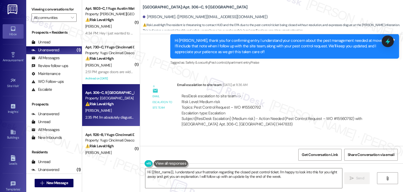
scroll to position [403, 0]
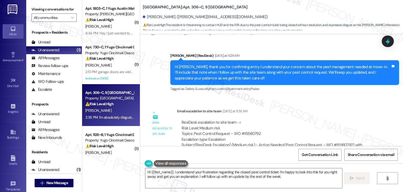
click at [295, 108] on div "Email escalation to site team Yesterday at 11:36 AM" at bounding box center [277, 111] width 200 height 7
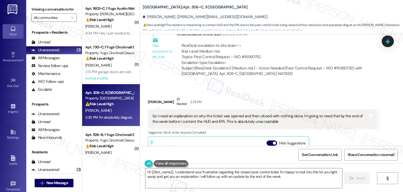
scroll to position [482, 0]
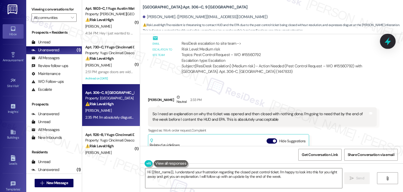
click at [385, 40] on icon at bounding box center [388, 41] width 9 height 9
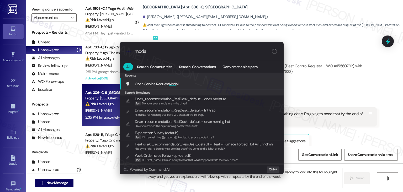
type input "modal"
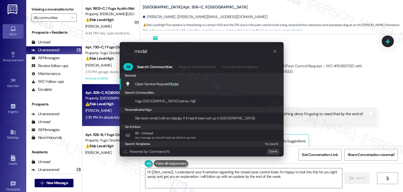
click at [170, 81] on span "Modal" at bounding box center [174, 83] width 10 height 5
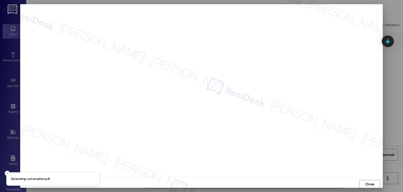
scroll to position [0, 0]
click at [367, 183] on span "Close" at bounding box center [370, 184] width 9 height 6
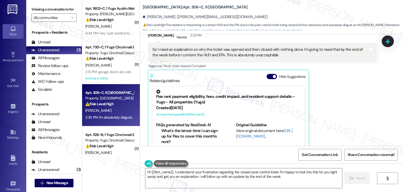
scroll to position [535, 0]
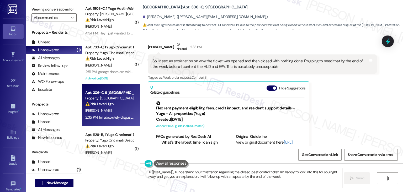
click at [195, 60] on div "So I need an explanation on why the ticket was opened and then closed with noth…" at bounding box center [261, 63] width 216 height 11
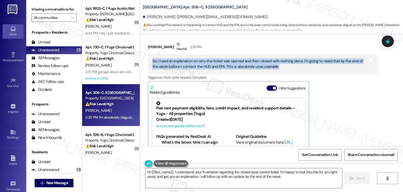
click at [195, 60] on div "So I need an explanation on why the ticket was opened and then closed with noth…" at bounding box center [261, 63] width 216 height 11
copy div "So I need an explanation on why the ticket was opened and then closed with noth…"
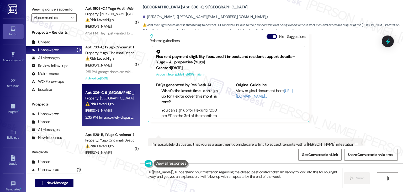
scroll to position [613, 0]
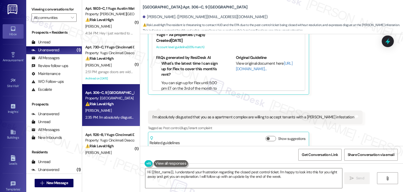
click at [194, 114] on div "I'm absolutely disgusted that you as a apartment complex are willing to accept …" at bounding box center [254, 117] width 202 height 6
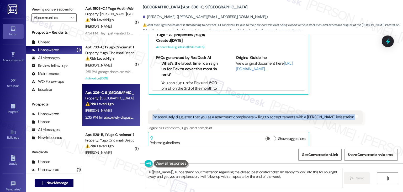
click at [194, 114] on div "I'm absolutely disgusted that you as a apartment complex are willing to accept …" at bounding box center [254, 117] width 202 height 6
copy div "I'm absolutely disgusted that you as a apartment complex are willing to accept …"
click at [218, 176] on textarea "Hi {{first_name}}, I understand your frustration regarding the closed pest cont…" at bounding box center [243, 178] width 197 height 20
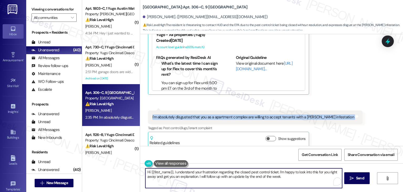
click at [218, 176] on textarea "Hi {{first_name}}, I understand your frustration regarding the closed pest cont…" at bounding box center [243, 178] width 197 height 20
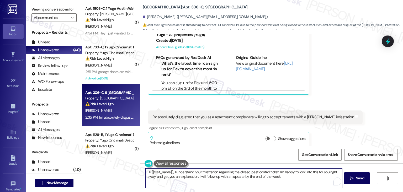
paste textarea "Carter, I understand your frustration and I’m sorry you're dealing with this. I…"
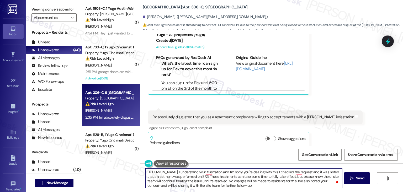
type textarea "Hi Carter, I understand your frustration and I’m sorry you're dealing with this…"
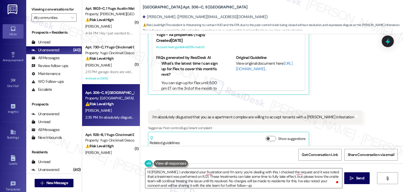
click at [192, 185] on textarea "Hi Carter, I understand your frustration and I’m sorry you're dealing with this…" at bounding box center [243, 178] width 197 height 20
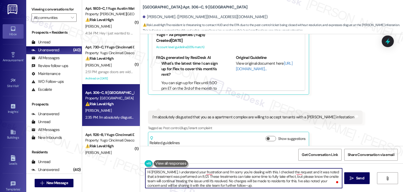
click at [239, 183] on textarea "Hi Carter, I understand your frustration and I’m sorry you're dealing with this…" at bounding box center [243, 178] width 197 height 20
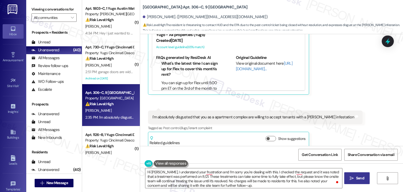
click at [359, 178] on span "Send" at bounding box center [360, 178] width 8 height 6
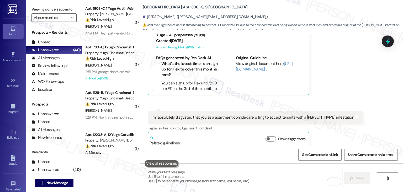
scroll to position [667, 0]
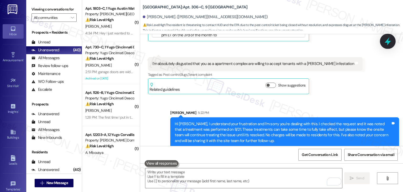
click at [387, 43] on icon at bounding box center [388, 41] width 9 height 9
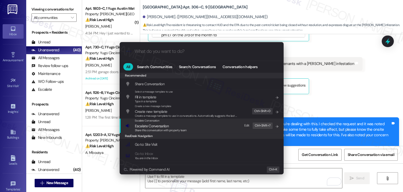
click at [155, 128] on span "Share this conversation with property team" at bounding box center [161, 130] width 52 height 4
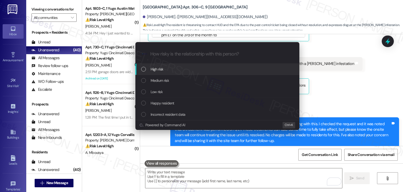
click at [144, 70] on div "List of options" at bounding box center [143, 69] width 5 height 5
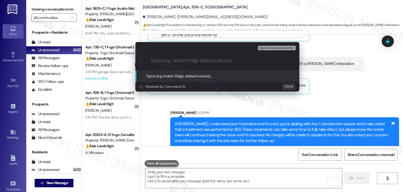
paste input "Follow-Up on Pest Control Treatment"
type input "Follow-Up on Pest Control Treatment"
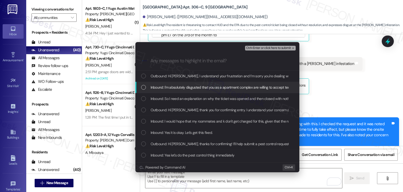
click at [143, 87] on div "List of options" at bounding box center [143, 87] width 5 height 5
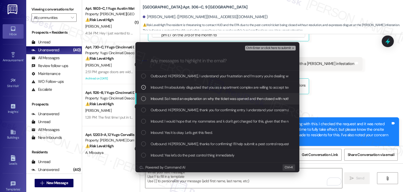
click at [144, 97] on div "List of options" at bounding box center [143, 98] width 5 height 5
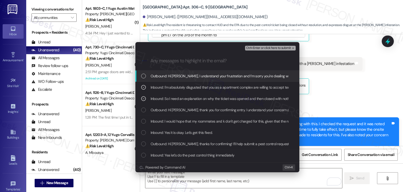
click at [269, 49] on span "Ctrl+Enter or click here to submit" at bounding box center [268, 48] width 45 height 4
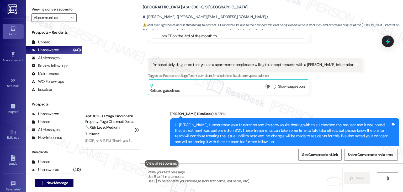
scroll to position [1442, 0]
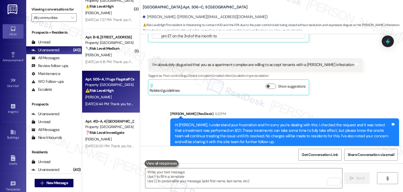
click at [118, 107] on div "Apt. 505~A, 1 Yugo Flagstaff Central Property: Yugo Flagstaff Central ⚠️ Risk L…" at bounding box center [111, 92] width 58 height 42
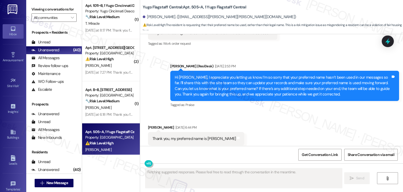
scroll to position [1416, 0]
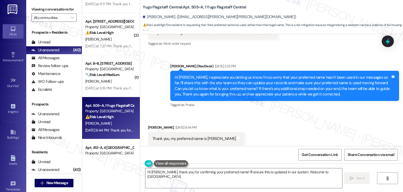
type textarea "Hi Jaiden, thank you for confirming your preferred name! I'll ensure this is up…"
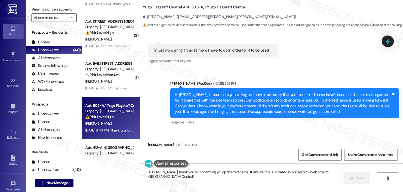
scroll to position [245, 0]
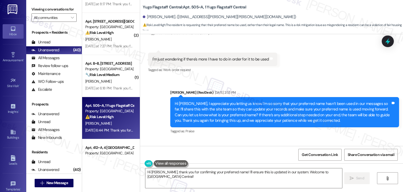
click at [259, 109] on div "Hi [PERSON_NAME], I appreciate you letting us know. I’m so sorry that your pref…" at bounding box center [283, 112] width 216 height 23
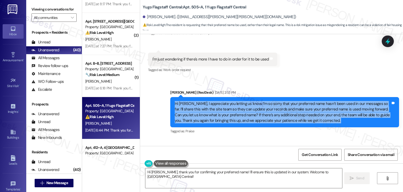
click at [259, 109] on div "Hi Kira, I appreciate you letting us know. I’m so sorry that your preferred nam…" at bounding box center [283, 112] width 216 height 23
copy div "Hi Kira, I appreciate you letting us know. I’m so sorry that your preferred nam…"
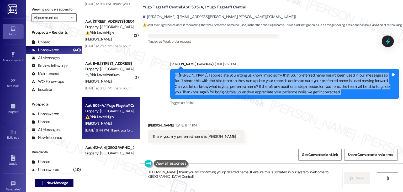
scroll to position [322, 0]
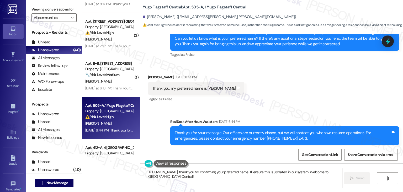
click at [191, 86] on div "Thank you, my preferred name is Jaiden" at bounding box center [195, 89] width 84 height 6
copy div "Thank you, my preferred name is Jaiden Tags and notes"
click at [191, 173] on textarea "Hi Jaiden, thank you for confirming your preferred name! I'll ensure this is up…" at bounding box center [243, 178] width 197 height 20
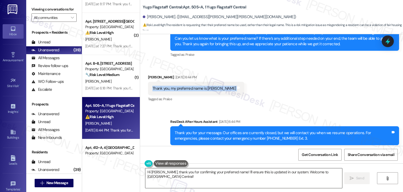
click at [191, 173] on textarea "Hi Jaiden, thank you for confirming your preferred name! I'll ensure this is up…" at bounding box center [243, 178] width 197 height 20
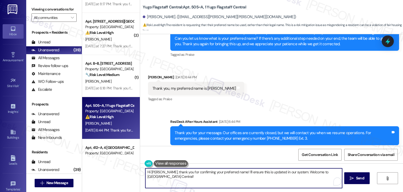
click at [191, 173] on textarea "Hi Jaiden, thank you for confirming your preferred name! I'll ensure this is up…" at bounding box center [243, 178] width 197 height 20
paste textarea "Thanks so much for letting us know, Jaiden! 😊 I’ll reach out to the site team t…"
click at [215, 171] on textarea "Thanks so much for letting us know, Jaiden! 😊 I’ll reach out to the site team t…" at bounding box center [243, 178] width 197 height 20
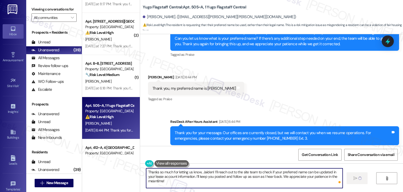
type textarea "Thanks so much for letting us know, Jaiden! I’ll reach out to the site team to …"
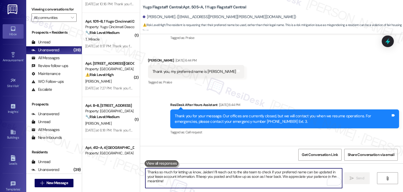
scroll to position [364, 0]
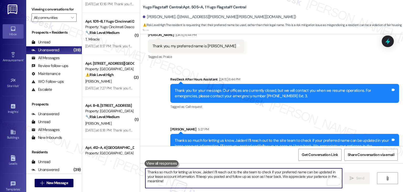
click at [389, 41] on icon at bounding box center [388, 41] width 5 height 6
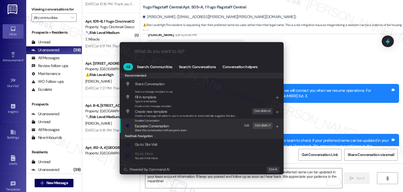
click at [151, 127] on span "Escalate Conversation" at bounding box center [152, 125] width 34 height 5
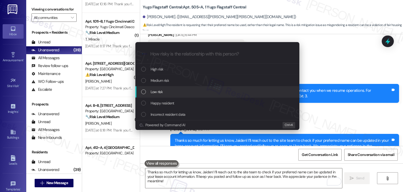
click at [145, 92] on div "List of options" at bounding box center [143, 91] width 5 height 5
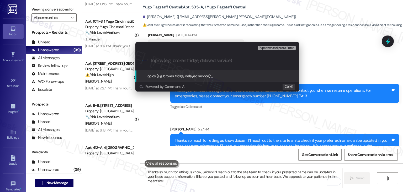
paste input "Preferred Name Update Request – Jaiden (formerly Kira)"
type input "Preferred Name Update Request – Jaiden (formerly Kira)"
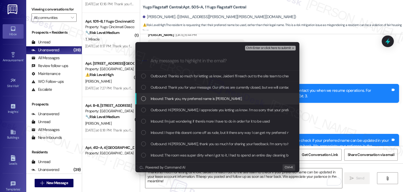
click at [144, 95] on div "Inbound: Thank you, my preferred name is Jaiden" at bounding box center [217, 98] width 164 height 11
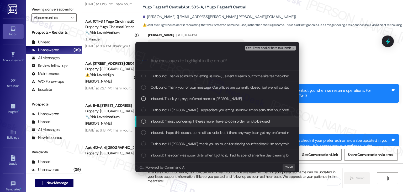
click at [143, 122] on div "List of options" at bounding box center [143, 121] width 5 height 5
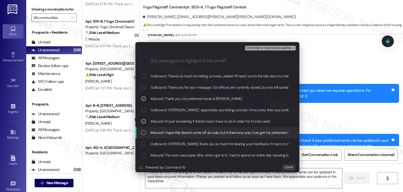
click at [143, 133] on div "List of options" at bounding box center [143, 132] width 5 height 5
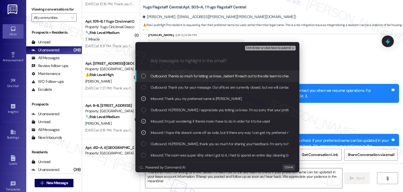
click at [265, 47] on span "Ctrl+Enter or click here to submit" at bounding box center [268, 48] width 45 height 4
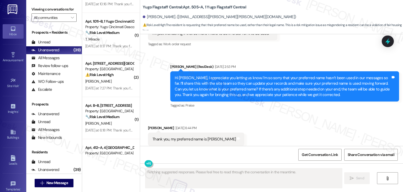
scroll to position [272, 0]
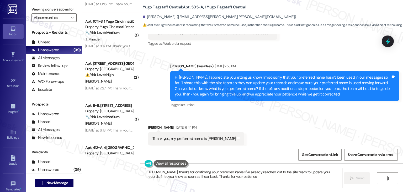
type textarea "Hi Jaiden, thanks for confirming your preferred name! I've already reached out …"
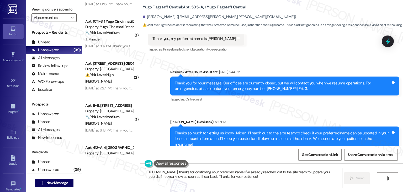
scroll to position [372, 0]
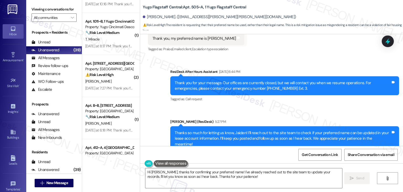
click at [159, 108] on div "Sent via SMS ResiDesk After Hours Assistant Aug 25, 2025 at 6:44 PM Thank you f…" at bounding box center [271, 110] width 263 height 106
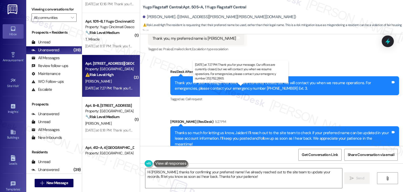
click at [100, 90] on div "Yesterday at 7:27 PM: Thank you for your message. Our offices are currently clo…" at bounding box center [242, 88] width 314 height 5
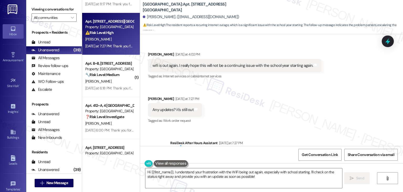
scroll to position [5430, 0]
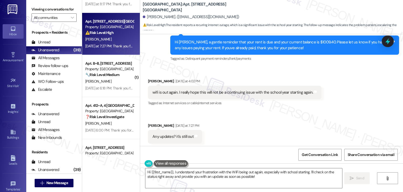
click at [261, 98] on div "Received via SMS Jabari Montgomery Yesterday at 4:02 PM wifi is out again. I re…" at bounding box center [271, 110] width 263 height 89
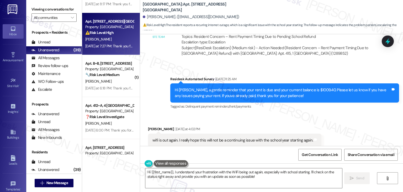
scroll to position [5377, 0]
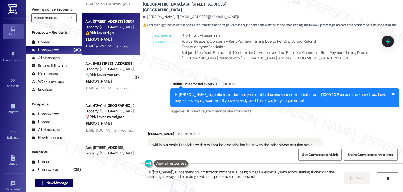
click at [265, 127] on div "Received via SMS Jabari Montgomery Yesterday at 4:02 PM wifi is out again. I re…" at bounding box center [234, 145] width 181 height 36
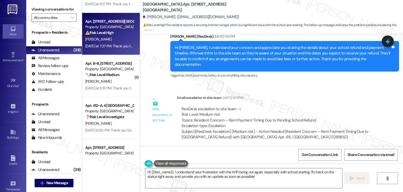
click at [267, 148] on div "Survey, sent via SMS Residesk Automated Survey Aug 13, 2025 at 11:25 AM Hi Jaba…" at bounding box center [271, 173] width 263 height 50
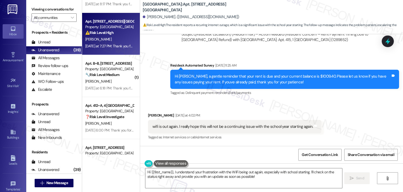
scroll to position [5403, 0]
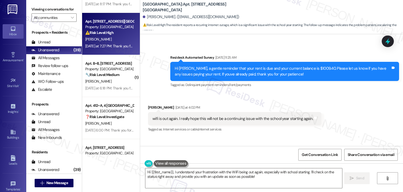
click at [259, 125] on div "Received via SMS Jabari Montgomery Yesterday at 4:02 PM wifi is out again. I re…" at bounding box center [271, 137] width 263 height 89
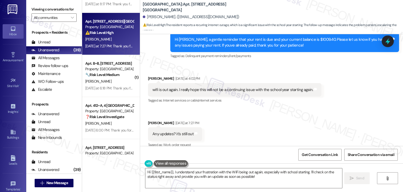
scroll to position [5430, 0]
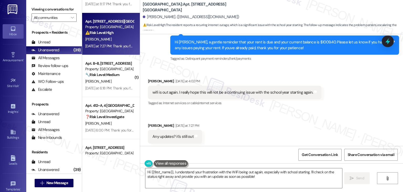
click at [180, 90] on div "wifi is out again. I really hope this will not be a continuing issue with the s…" at bounding box center [233, 93] width 161 height 6
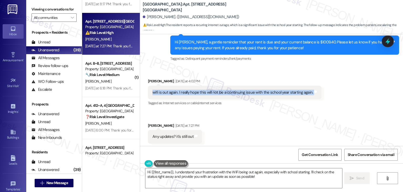
click at [180, 90] on div "wifi is out again. I really hope this will not be a continuing issue with the s…" at bounding box center [233, 93] width 161 height 6
copy div "wifi is out again. I really hope this will not be a continuing issue with the s…"
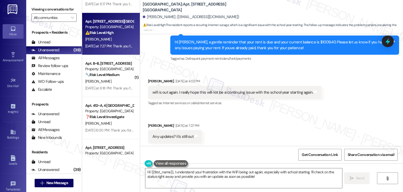
click at [148, 78] on div "Jabari Montgomery Yesterday at 4:02 PM" at bounding box center [235, 81] width 174 height 7
copy div "Jabari"
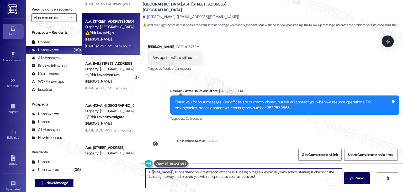
drag, startPoint x: 172, startPoint y: 170, endPoint x: 308, endPoint y: 173, distance: 136.3
click at [308, 173] on textarea "Hi {{first_name}}, I understand your frustration with the WiFi being out again,…" at bounding box center [243, 178] width 197 height 20
click at [241, 175] on textarea "Hi {{first_name}}, I understand your frustration with the WiFi being out again,…" at bounding box center [243, 178] width 197 height 20
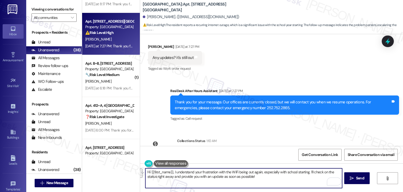
paste textarea "Jabari, I understand your frustration with the WiFi being out again, especially…"
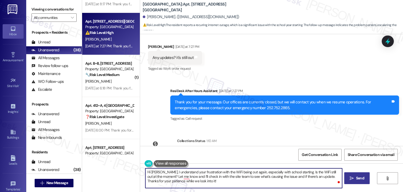
type textarea "Hi Jabari, I understand your frustration with the WiFi being out again, especia…"
click at [356, 178] on span "Send" at bounding box center [360, 178] width 8 height 6
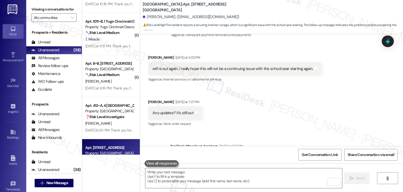
scroll to position [5463, 0]
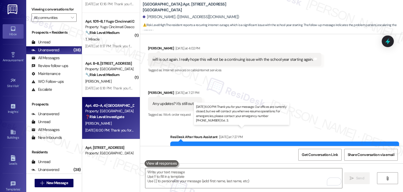
click at [113, 128] on div "Aug 24, 2025 at 6:00 PM: Thank you for your message. Our offices are currently …" at bounding box center [249, 130] width 328 height 5
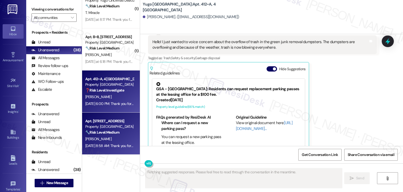
scroll to position [987, 0]
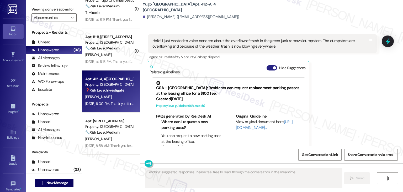
click at [267, 65] on button "Hide Suggestions" at bounding box center [272, 67] width 11 height 5
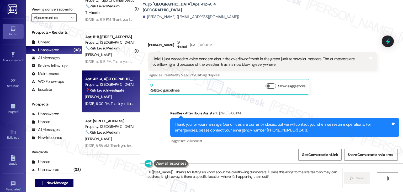
scroll to position [956, 0]
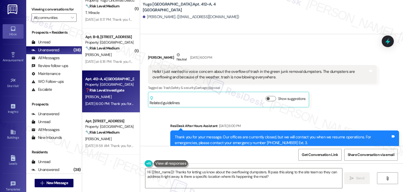
click at [244, 69] on div "Hello! I just wanted to voice concern about the overflow of trash in the green …" at bounding box center [261, 74] width 216 height 11
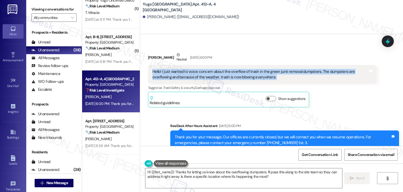
click at [244, 69] on div "Hello! I just wanted to voice concern about the overflow of trash in the green …" at bounding box center [261, 74] width 216 height 11
copy div "Hello! I just wanted to voice concern about the overflow of trash in the green …"
click at [227, 177] on textarea "Hi {{first_name}}! Thanks for letting us know about the overflowing dumpsters. …" at bounding box center [243, 178] width 197 height 20
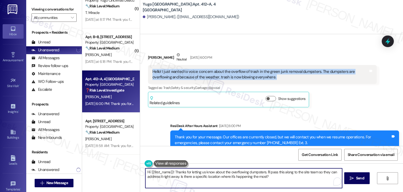
click at [227, 177] on textarea "Hi {{first_name}}! Thanks for letting us know about the overflowing dumpsters. …" at bounding box center [243, 178] width 197 height 20
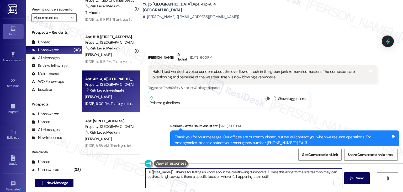
click at [228, 175] on textarea "Hi {{first_name}}! Thanks for letting us know about the overflowing dumpsters. …" at bounding box center [243, 178] width 197 height 20
paste textarea "Taylor, thanks so much for reaching out and bringing this to our attention. I’m…"
type textarea "Hi Taylor, thanks so much for reaching out and bringing this to our attention. …"
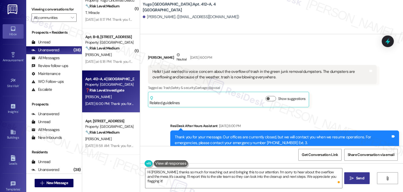
click at [359, 174] on button " Send" at bounding box center [357, 178] width 25 height 12
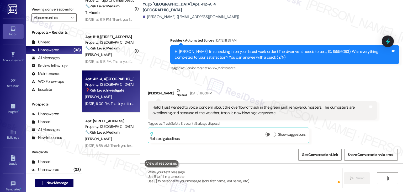
scroll to position [910, 0]
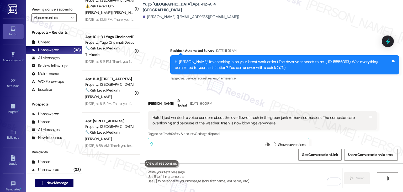
click at [364, 139] on div "Taylor Lunderville Neutral Aug 24, 2025 at 6:00 PM Hello! I just wanted to voic…" at bounding box center [262, 125] width 229 height 55
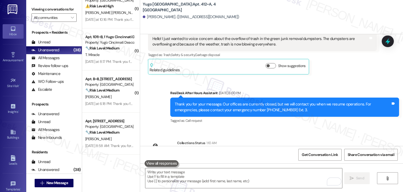
click at [361, 124] on div "WO Opened request: smoke detec... Mar 25, 2025 at 9:01 AM Status : Completed Sh…" at bounding box center [271, 90] width 263 height 112
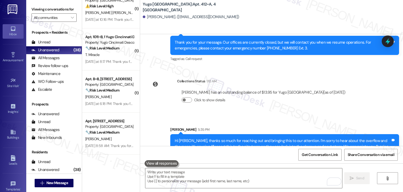
scroll to position [1051, 0]
click at [368, 93] on div "WO Opened request: smoke detec... Mar 25, 2025 at 9:01 AM Status : Completed Sh…" at bounding box center [271, 90] width 263 height 112
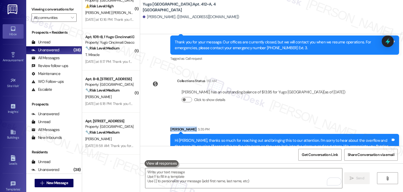
click at [368, 93] on div "WO Opened request: smoke detec... Mar 25, 2025 at 9:01 AM Status : Completed Sh…" at bounding box center [271, 90] width 263 height 112
click at [366, 114] on div "Sent via SMS Sarah 5:35 PM Hi Taylor, thanks so much for reaching out and bring…" at bounding box center [271, 138] width 263 height 48
click at [364, 114] on div "Sent via SMS Sarah 5:35 PM Hi Taylor, thanks so much for reaching out and bring…" at bounding box center [271, 138] width 263 height 48
click at [387, 42] on icon at bounding box center [388, 41] width 6 height 8
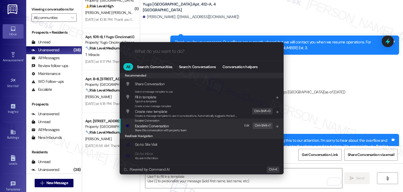
click at [159, 127] on span "Escalate Conversation" at bounding box center [152, 125] width 34 height 5
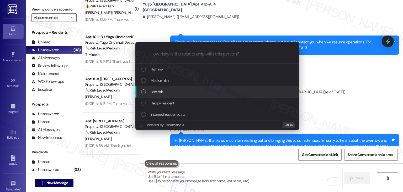
click at [145, 92] on div "List of options" at bounding box center [143, 91] width 5 height 5
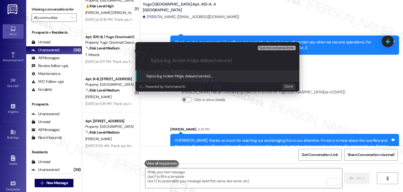
paste input "Trash Overflow and Cleanup Concern – Green Junk Removal Dumpsters"
type input "Trash Overflow and Cleanup Concern – Green Junk Removal Dumpsters"
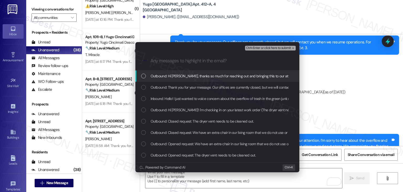
scroll to position [0, 0]
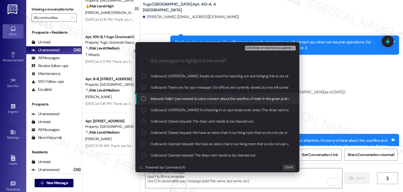
click at [142, 99] on div "List of options" at bounding box center [143, 98] width 5 height 5
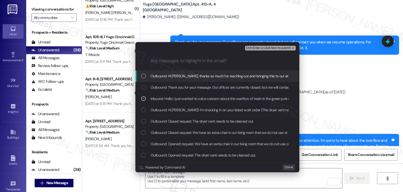
click at [274, 47] on span "Ctrl+Enter or click here to submit" at bounding box center [268, 48] width 45 height 4
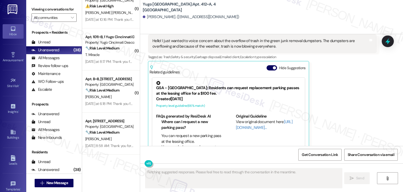
scroll to position [1400, 0]
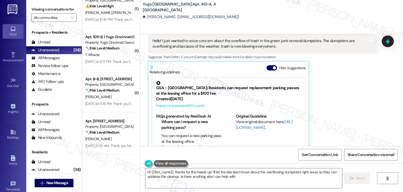
type textarea "Hi {{first_name}}, thanks for the heads up! I'll let the site team know about t…"
click at [267, 65] on button "Hide Suggestions" at bounding box center [272, 67] width 11 height 5
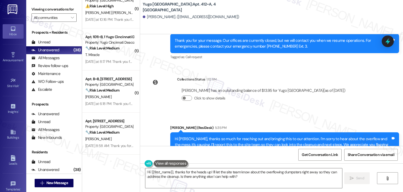
scroll to position [1058, 0]
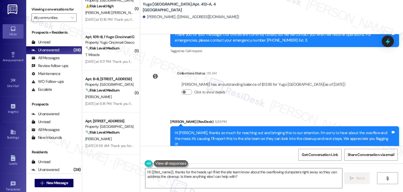
click at [362, 81] on div "WO Opened request: smoke detec... Mar 25, 2025 at 9:01 AM Status : Completed Sh…" at bounding box center [271, 90] width 263 height 112
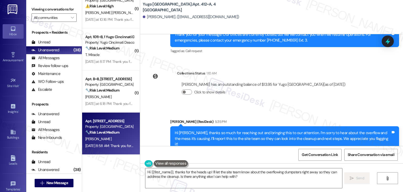
click at [109, 142] on div "Aug 24, 2025 at 8:58 AM: Thank you for your message. Our offices are currently …" at bounding box center [110, 145] width 50 height 7
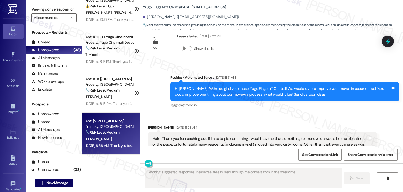
scroll to position [1119, 0]
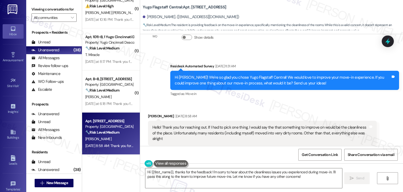
click at [265, 101] on div "Received via SMS Arla Chavez Aug 24, 2025 at 8:58 AM Hello! Thank you for reach…" at bounding box center [271, 129] width 263 height 56
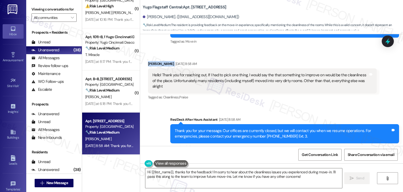
scroll to position [1171, 0]
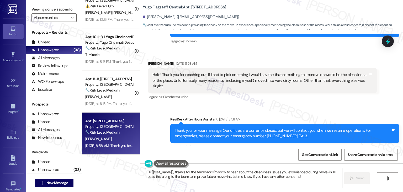
click at [262, 105] on div "Sent via SMS ResiDesk After Hours Assistant Aug 24, 2025 at 8:58 AM Thank you f…" at bounding box center [271, 130] width 263 height 50
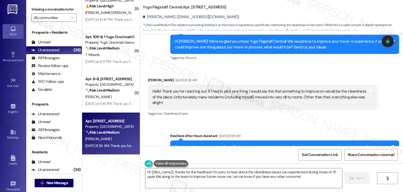
scroll to position [1112, 0]
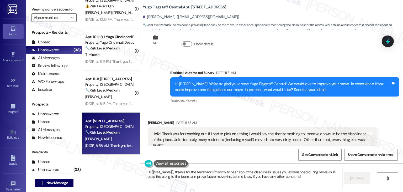
click at [255, 84] on div "Hi Arla! We're so glad you chose Yugo Flagstaff Central! We would love to impro…" at bounding box center [283, 86] width 216 height 11
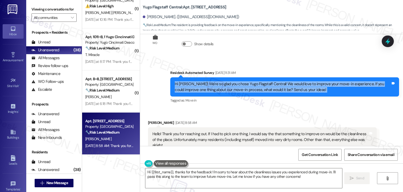
click at [255, 84] on div "Hi Arla! We're so glad you chose Yugo Flagstaff Central! We would love to impro…" at bounding box center [283, 86] width 216 height 11
copy div "Hi Arla! We're so glad you chose Yugo Flagstaff Central! We would love to impro…"
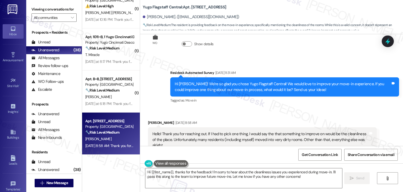
click at [211, 131] on div "Hello! Thank you for reaching out. If I had to pick one thing, I would say the …" at bounding box center [261, 139] width 216 height 17
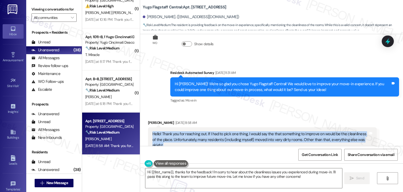
copy div "Hello! Thank you for reaching out. If I had to pick one thing, I would say the …"
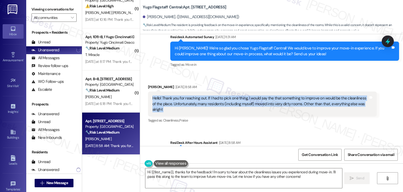
scroll to position [1217, 0]
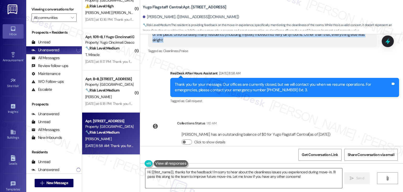
click at [230, 173] on textarea "Hi {{first_name}}, thanks for the feedback! I'm sorry to hear about the cleanli…" at bounding box center [243, 178] width 197 height 20
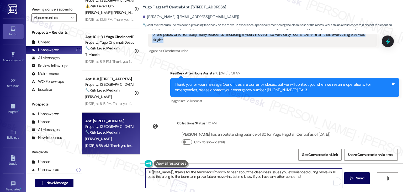
click at [230, 173] on textarea "Hi {{first_name}}, thanks for the feedback! I'm sorry to hear about the cleanli…" at bounding box center [243, 178] width 197 height 20
paste textarea "Arla, thank you for the feedback. I’m sorry to hear that the room wasn’t clean …"
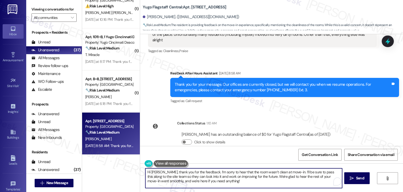
type textarea "Hi Arla, thank you for the feedback. I’m sorry to hear that the room wasn’t cle…"
click at [260, 154] on div "Get Conversation Link Share Conversation via email" at bounding box center [271, 154] width 263 height 17
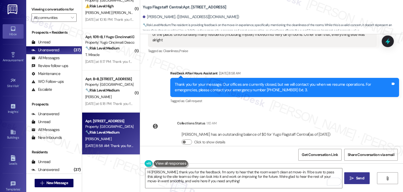
click at [355, 178] on span "Send" at bounding box center [360, 178] width 10 height 6
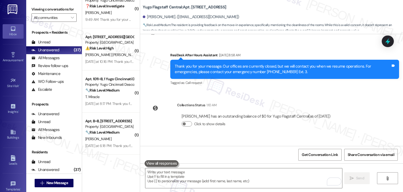
scroll to position [1250, 0]
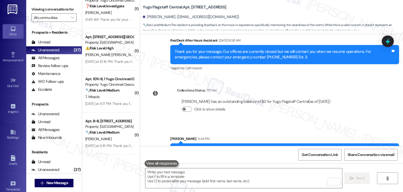
click at [293, 105] on div "Click to show details" at bounding box center [256, 111] width 149 height 12
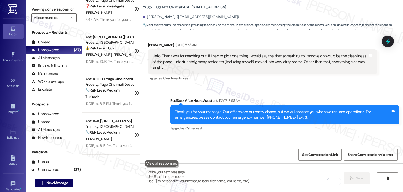
scroll to position [1186, 0]
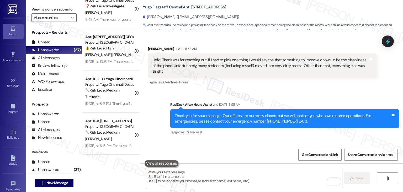
click at [272, 130] on div "Sent via SMS Sarah (ResiDesk) Jul 25, 2025 at 11:08 AM Hi Arla! We’re so excite…" at bounding box center [271, 90] width 263 height 112
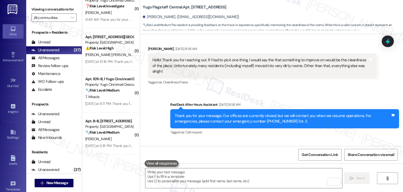
click at [272, 130] on div "Sent via SMS Sarah (ResiDesk) Jul 25, 2025 at 11:08 AM Hi Arla! We’re so excite…" at bounding box center [271, 90] width 263 height 112
click at [340, 98] on div "Sent via SMS ResiDesk After Hours Assistant Aug 24, 2025 at 8:58 AM Thank you f…" at bounding box center [284, 119] width 237 height 42
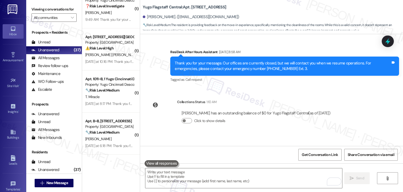
scroll to position [1265, 0]
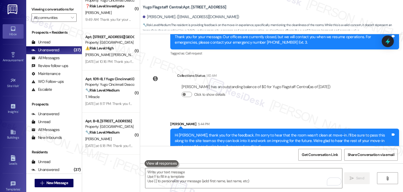
click at [347, 97] on div "Sent via SMS Sarah (ResiDesk) Jul 25, 2025 at 11:08 AM Hi Arla! We’re so excite…" at bounding box center [271, 90] width 263 height 112
click at [388, 41] on icon at bounding box center [388, 41] width 6 height 8
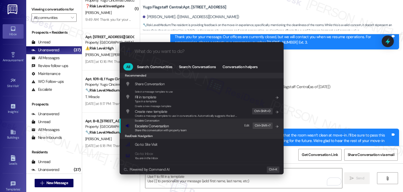
click at [158, 132] on span "Share this conversation with property team" at bounding box center [161, 130] width 52 height 4
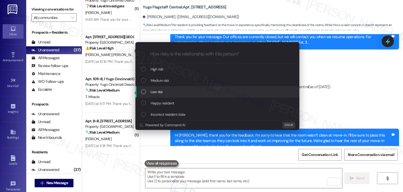
paste input "Move-In Feedback – Unit Cleanliness Concern"
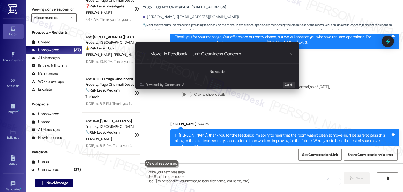
click at [350, 74] on div "Escalate Conversation How risky is the relationship with this person? Topics (e…" at bounding box center [201, 96] width 403 height 192
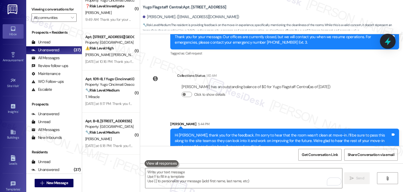
click at [391, 41] on icon at bounding box center [388, 41] width 9 height 9
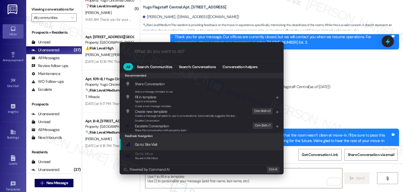
click at [162, 131] on span "Share this conversation with property team" at bounding box center [161, 130] width 52 height 4
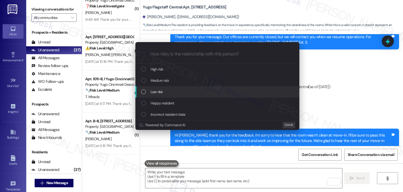
click at [145, 92] on div "List of options" at bounding box center [143, 91] width 5 height 5
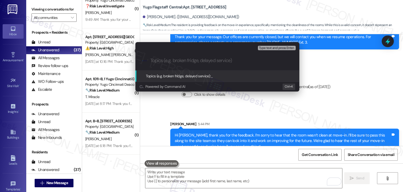
paste input "Move-In Feedback – Unit Cleanliness Concern"
type input "Move-In Feedback – Unit Cleanliness Concern"
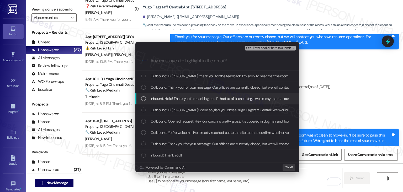
click at [144, 99] on div "List of options" at bounding box center [143, 98] width 5 height 5
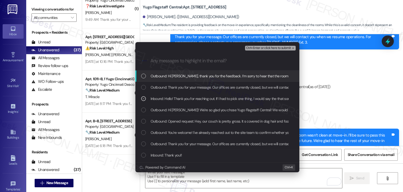
click at [271, 49] on span "Ctrl+Enter or click here to submit" at bounding box center [268, 48] width 45 height 4
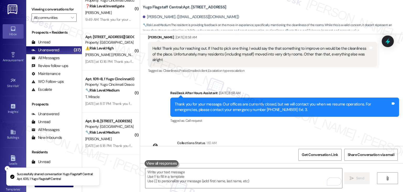
scroll to position [1272, 0]
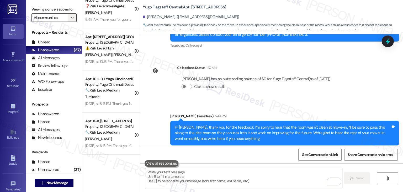
click at [72, 18] on span "" at bounding box center [72, 17] width 5 height 8
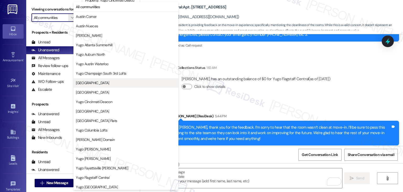
click at [95, 83] on span "[GEOGRAPHIC_DATA]" at bounding box center [92, 82] width 33 height 5
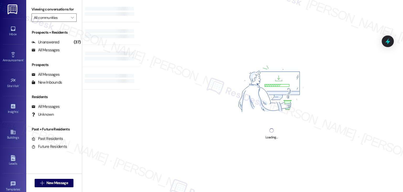
type input "[GEOGRAPHIC_DATA]"
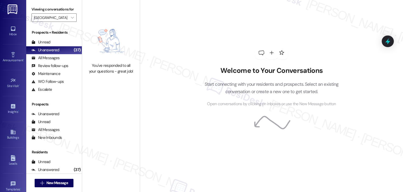
click at [157, 92] on div "Welcome to Your Conversations Start connecting with your residents and prospect…" at bounding box center [271, 96] width 263 height 192
click at [159, 55] on div "Welcome to Your Conversations Start connecting with your residents and prospect…" at bounding box center [271, 96] width 263 height 192
click at [12, 34] on div "Inbox" at bounding box center [13, 34] width 26 height 5
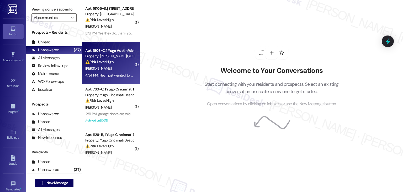
click at [111, 71] on div "[PERSON_NAME]" at bounding box center [110, 68] width 50 height 7
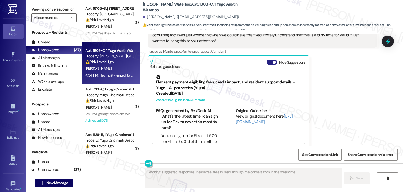
click at [267, 60] on button "Hide Suggestions" at bounding box center [272, 62] width 11 height 5
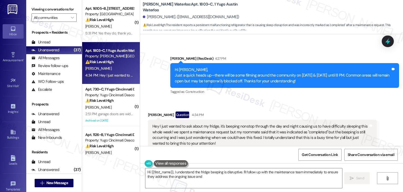
scroll to position [710, 0]
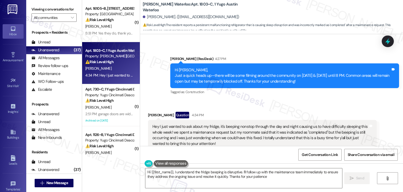
type textarea "Hi {{first_name}}, I understand the fridge beeping is disruptive. I'll follow u…"
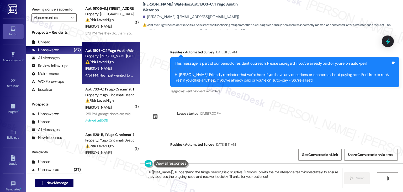
scroll to position [736, 0]
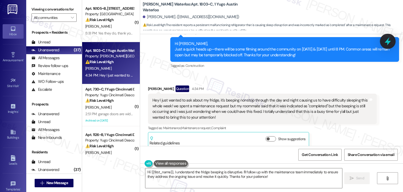
click at [388, 39] on icon at bounding box center [388, 41] width 6 height 8
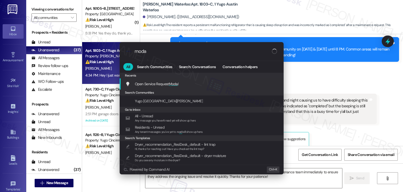
type input "modal"
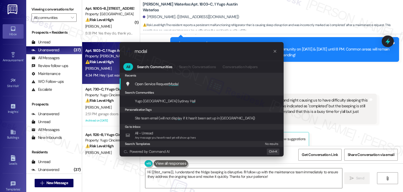
click at [176, 79] on div "Open Service Request Modal Add shortcut" at bounding box center [202, 83] width 164 height 11
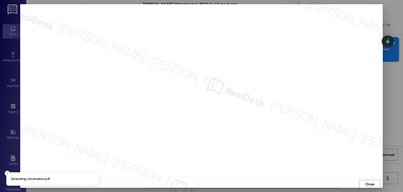
scroll to position [0, 0]
click at [369, 185] on span "Close" at bounding box center [370, 184] width 9 height 6
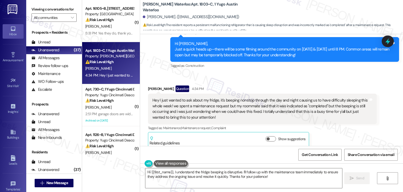
click at [343, 125] on div "Tagged as: Maintenance , Click to highlight conversations about Maintenance Mai…" at bounding box center [262, 128] width 229 height 8
click at [343, 126] on div "Tagged as: Maintenance , Click to highlight conversations about Maintenance Mai…" at bounding box center [262, 128] width 229 height 8
click at [276, 112] on div "Hey I just wanted to ask about my fridge, it's beeping nonstop through the day …" at bounding box center [261, 108] width 216 height 23
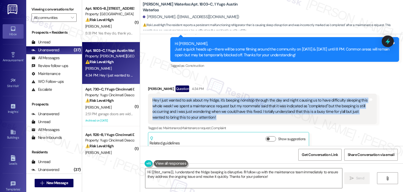
click at [276, 112] on div "Hey I just wanted to ask about my fridge, it's beeping nonstop through the day …" at bounding box center [261, 108] width 216 height 23
copy div "Hey I just wanted to ask about my fridge, it's beeping nonstop through the day …"
click at [264, 176] on textarea "Hi {{first_name}}, I understand the fridge beeping is disruptive. I'll follow u…" at bounding box center [243, 178] width 197 height 20
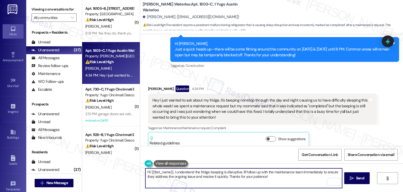
drag, startPoint x: 239, startPoint y: 171, endPoint x: 172, endPoint y: 172, distance: 67.7
click at [172, 172] on textarea "Hi {{first_name}}, I understand the fridge beeping is disruptive. I'll follow u…" at bounding box center [243, 178] width 197 height 20
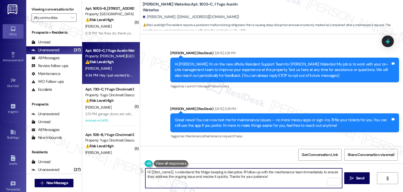
scroll to position [736, 0]
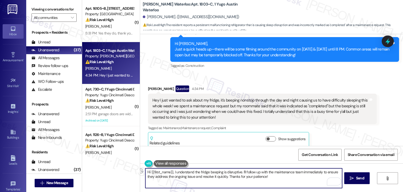
click at [232, 175] on textarea "Hi {{first_name}}, I understand the fridge beeping is disruptive. I'll follow u…" at bounding box center [243, 178] width 197 height 20
paste textarea "Elizabeth, I understand the fridge beeping is disruptive. I wasn’t able to find…"
type textarea "Hi Elizabeth, I understand the fridge beeping is disruptive. I wasn’t able to f…"
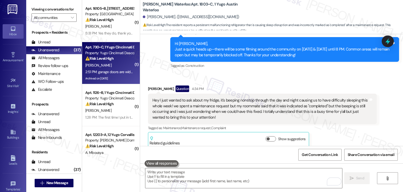
click at [120, 77] on div "Archived on [DATE]" at bounding box center [110, 78] width 50 height 7
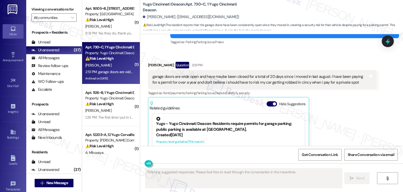
scroll to position [1666, 0]
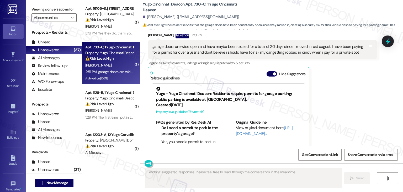
drag, startPoint x: 333, startPoint y: 96, endPoint x: 317, endPoint y: 80, distance: 22.1
click at [333, 95] on div "Reese Fuller Question 2:51 PM garage doors are wide open and have maybe been cl…" at bounding box center [262, 96] width 229 height 128
click at [267, 71] on button "Hide Suggestions" at bounding box center [272, 73] width 11 height 5
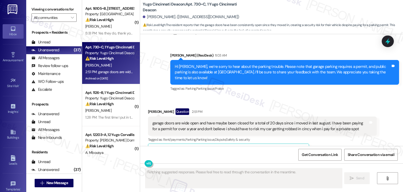
click at [345, 104] on div "Received via SMS Reese Fuller Question 2:51 PM garage doors are wide open and h…" at bounding box center [262, 133] width 237 height 59
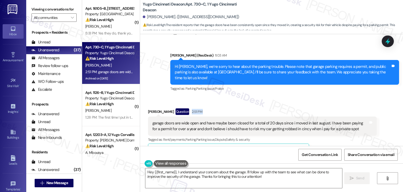
click at [317, 96] on div "Received via SMS Reese Fuller Question 2:51 PM garage doors are wide open and h…" at bounding box center [271, 129] width 263 height 67
click at [268, 64] on div "Hi Reese, we’re sorry to hear about the parking trouble. Please note that garag…" at bounding box center [283, 72] width 216 height 17
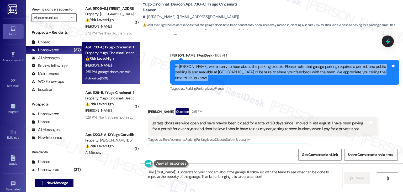
click at [268, 64] on div "Hi Reese, we’re sorry to hear about the parking trouble. Please note that garag…" at bounding box center [283, 72] width 216 height 17
copy div "Hi Reese, we’re sorry to hear about the parking trouble. Please note that garag…"
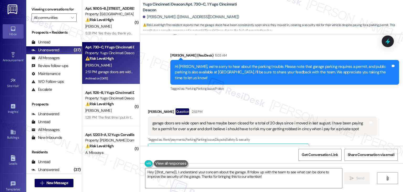
click at [253, 120] on div "garage doors are wide open and have maybe been closed for a total of 20 days si…" at bounding box center [261, 125] width 216 height 11
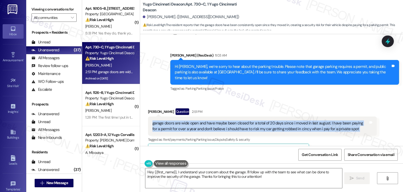
click at [253, 120] on div "garage doors are wide open and have maybe been closed for a total of 20 days si…" at bounding box center [261, 125] width 216 height 11
copy div "garage doors are wide open and have maybe been closed for a total of 20 days si…"
click at [232, 175] on textarea "Hey {{first_name}}, I understand your concern about the garage. I'll follow up …" at bounding box center [243, 178] width 197 height 20
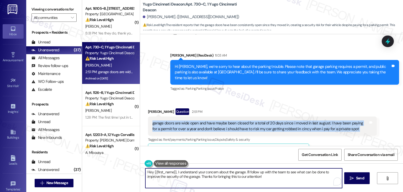
click at [232, 175] on textarea "Hey {{first_name}}, I understand your concern about the garage. I'll follow up …" at bounding box center [243, 178] width 197 height 20
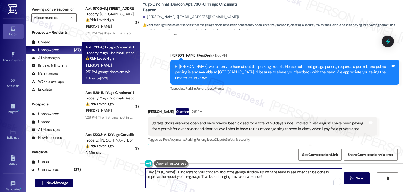
paste textarea "i Reese, thank you for bringing this to our attention! I’m sorry to hear the ga…"
type textarea "Hi Reese, thank you for bringing this to our attention! I’m sorry to hear the g…"
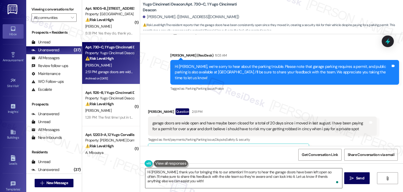
click at [288, 173] on textarea "Hi Reese, thank you for bringing this to our attention! I’m sorry to hear the g…" at bounding box center [243, 178] width 197 height 20
click at [359, 180] on span "Send" at bounding box center [360, 178] width 8 height 6
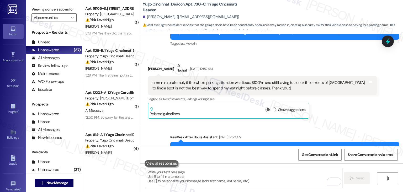
scroll to position [1638, 0]
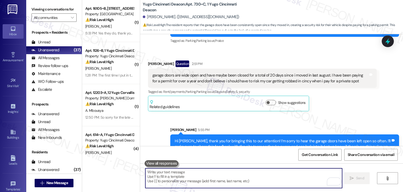
click at [204, 174] on textarea "To enrich screen reader interactions, please activate Accessibility in Grammarl…" at bounding box center [243, 178] width 197 height 20
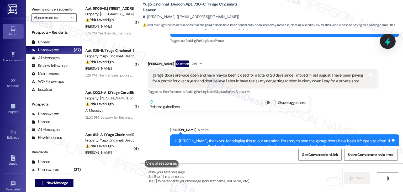
click at [388, 45] on icon at bounding box center [388, 41] width 9 height 9
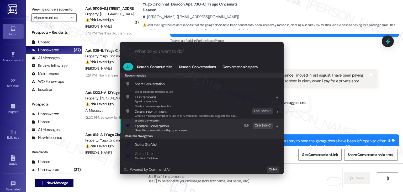
click at [176, 129] on span "Share this conversation with property team" at bounding box center [161, 130] width 52 height 4
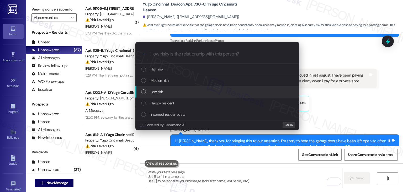
click at [144, 92] on div "List of options" at bounding box center [143, 91] width 5 height 5
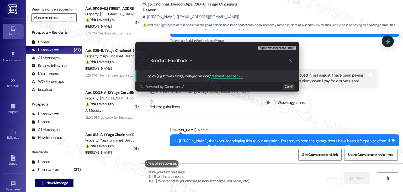
paste input "Ongoing Garage Security Concern"
click at [200, 60] on input "Resident Feedback - Ongoing Garage Security Concern" at bounding box center [219, 61] width 138 height 6
type input "Resident Feedback - Garage Security Concern"
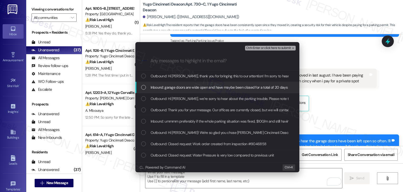
click at [144, 87] on div "List of options" at bounding box center [143, 87] width 5 height 5
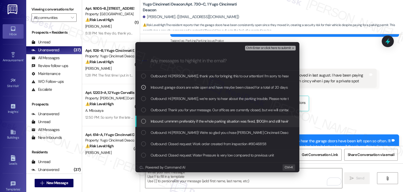
click at [146, 120] on div "List of options" at bounding box center [143, 121] width 5 height 5
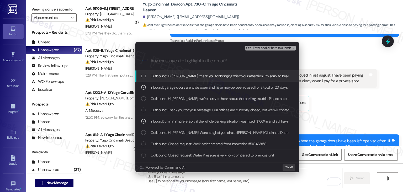
click at [273, 49] on span "Ctrl+Enter or click here to submit" at bounding box center [268, 48] width 45 height 4
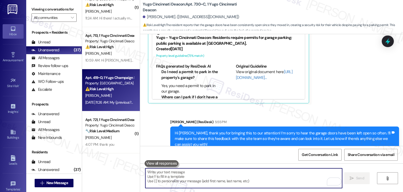
scroll to position [184, 0]
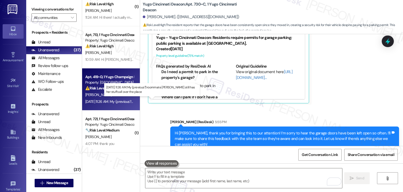
click at [115, 102] on div "Aug 25, 2025 at 11:26 AM: My (previous?) roommate Lyba still has her stuffs all…" at bounding box center [157, 101] width 144 height 5
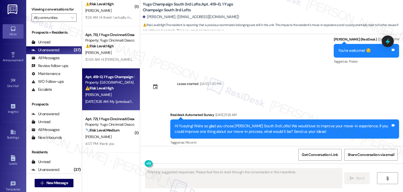
scroll to position [930, 0]
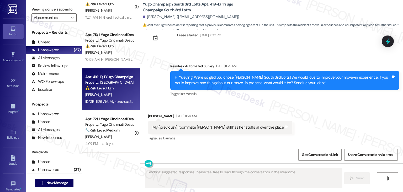
click at [308, 100] on div "Survey, sent via SMS Residesk Automated Survey Aug 25, 2025 at 11:25 AM Hi Yuey…" at bounding box center [284, 80] width 237 height 42
click at [313, 98] on div "Survey, sent via SMS Residesk Automated Survey Aug 25, 2025 at 11:25 AM Hi Yuey…" at bounding box center [284, 80] width 237 height 42
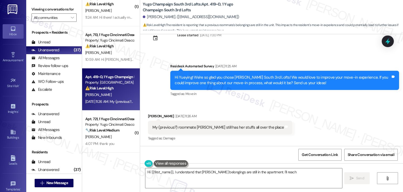
click at [300, 117] on div "Received via SMS Yueying Wu Aug 25, 2025 at 11:26 AM My (previous?) roommate Ly…" at bounding box center [271, 123] width 263 height 44
click at [299, 117] on div "Received via SMS Yueying Wu Aug 25, 2025 at 11:26 AM My (previous?) roommate Ly…" at bounding box center [271, 123] width 263 height 44
click at [299, 115] on div "Received via SMS Yueying Wu Aug 25, 2025 at 11:26 AM My (previous?) roommate Ly…" at bounding box center [271, 123] width 263 height 44
click at [272, 81] on div "Hi Yueying! We're so glad you chose Yugo Champaign South 3rd Lofts! We would lo…" at bounding box center [283, 80] width 216 height 11
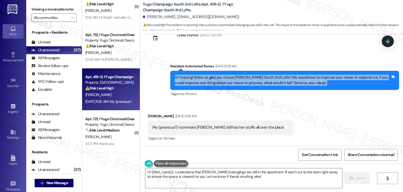
click at [272, 81] on div "Hi Yueying! We're so glad you chose Yugo Champaign South 3rd Lofts! We would lo…" at bounding box center [283, 80] width 216 height 11
copy div "Hi Yueying! We're so glad you chose Yugo Champaign South 3rd Lofts! We would lo…"
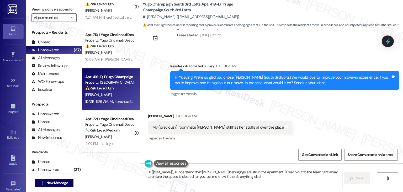
click at [209, 127] on div "My (previous?) roommate Lyba still has her stuffs all over the place" at bounding box center [219, 127] width 132 height 6
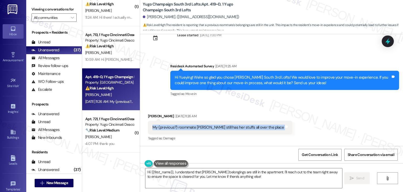
click at [209, 127] on div "My (previous?) roommate Lyba still has her stuffs all over the place" at bounding box center [219, 127] width 132 height 6
copy div "My (previous?) roommate Lyba still has her stuffs all over the place Tags and n…"
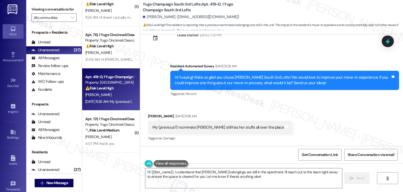
click at [336, 119] on div "Received via SMS Yueying Wu Aug 25, 2025 at 11:26 AM My (previous?) roommate Ly…" at bounding box center [271, 123] width 263 height 44
click at [201, 128] on div "My (previous?) roommate Lyba still has her stuffs all over the place" at bounding box center [219, 127] width 132 height 6
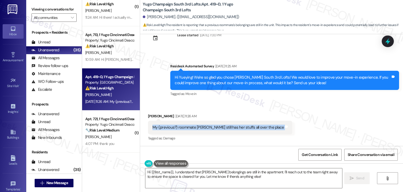
click at [201, 128] on div "My (previous?) roommate Lyba still has her stuffs all over the place" at bounding box center [219, 127] width 132 height 6
copy div "My (previous?) roommate Lyba still has her stuffs all over the place Tags and n…"
click at [310, 126] on div "Received via SMS Yueying Wu Aug 25, 2025 at 11:26 AM My (previous?) roommate Ly…" at bounding box center [271, 123] width 263 height 44
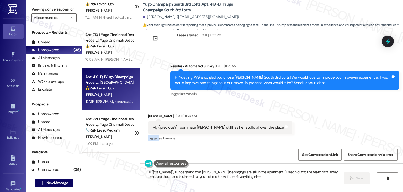
click at [310, 126] on div "Received via SMS Yueying Wu Aug 25, 2025 at 11:26 AM My (previous?) roommate Ly…" at bounding box center [271, 123] width 263 height 44
click at [312, 119] on div "Received via SMS Yueying Wu Aug 25, 2025 at 11:26 AM My (previous?) roommate Ly…" at bounding box center [271, 123] width 263 height 44
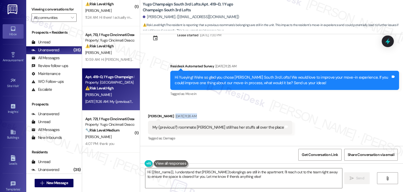
click at [312, 119] on div "Received via SMS Yueying Wu Aug 25, 2025 at 11:26 AM My (previous?) roommate Ly…" at bounding box center [271, 123] width 263 height 44
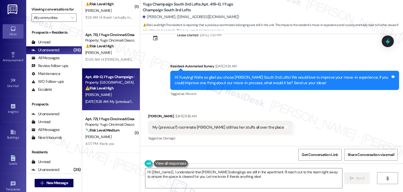
click at [312, 119] on div "Received via SMS Yueying Wu Aug 25, 2025 at 11:26 AM My (previous?) roommate Ly…" at bounding box center [271, 123] width 263 height 44
click at [315, 108] on div "Received via SMS Yueying Wu Aug 25, 2025 at 11:26 AM My (previous?) roommate Ly…" at bounding box center [271, 123] width 263 height 44
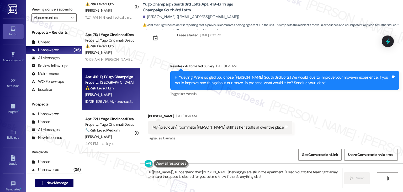
click at [302, 116] on div "Received via SMS Yueying Wu Aug 25, 2025 at 11:26 AM My (previous?) roommate Ly…" at bounding box center [271, 123] width 263 height 44
click at [235, 177] on textarea "Hi {{first_name}}, I understand that Lyba's belongings are still in the apartme…" at bounding box center [243, 178] width 197 height 20
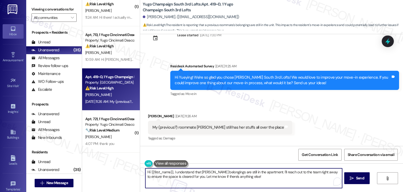
paste textarea "Yueying, thank you for sharing that and I’m sorry you’re dealing with this righ…"
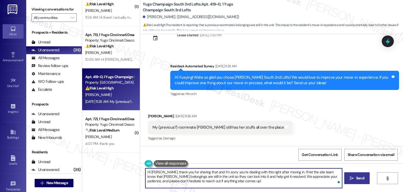
type textarea "Hi Yueying, thank you for sharing that and I’m sorry you’re dealing with this r…"
click at [357, 180] on span "Send" at bounding box center [360, 178] width 8 height 6
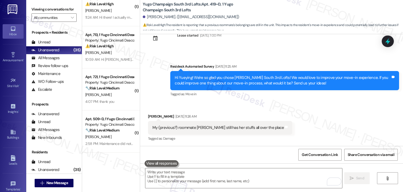
click at [330, 106] on div "Received via SMS Yueying Wu Aug 25, 2025 at 11:26 AM My (previous?) roommate Ly…" at bounding box center [271, 124] width 263 height 44
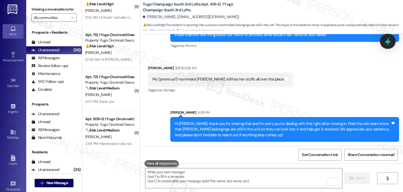
click at [388, 41] on icon at bounding box center [388, 41] width 6 height 8
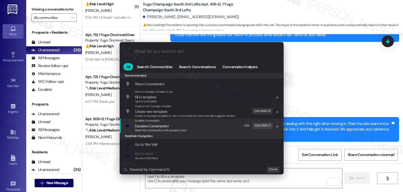
click at [162, 127] on span "Escalate Conversation" at bounding box center [152, 125] width 34 height 5
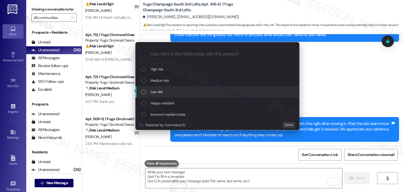
click at [145, 92] on div "List of options" at bounding box center [143, 91] width 5 height 5
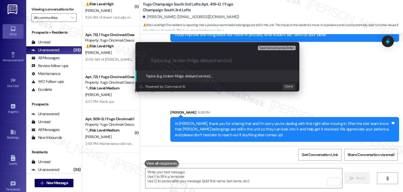
paste input "Belongings Left Behind by Previous Roommate"
type input "Belongings Left Behind by Previous Roommate"
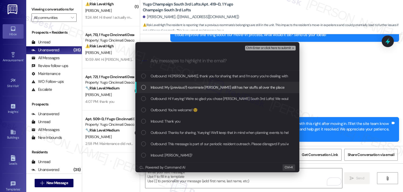
click at [146, 87] on div "Inbound: My (previous?) roommate Lyba still has her stuffs all over the place" at bounding box center [218, 87] width 154 height 6
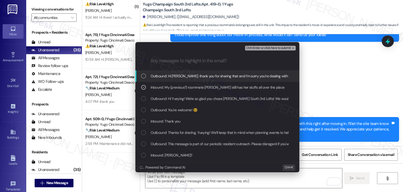
click at [278, 49] on span "Ctrl+Enter or click here to submit" at bounding box center [268, 48] width 45 height 4
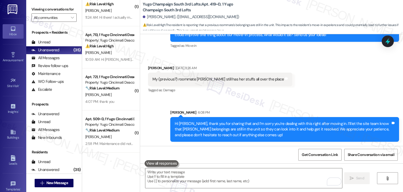
scroll to position [0, 0]
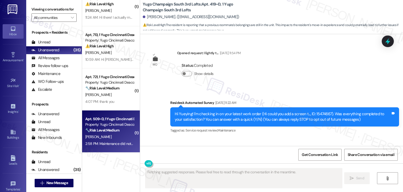
type textarea "Fetching suggested responses. Please feel free to read through the conversation…"
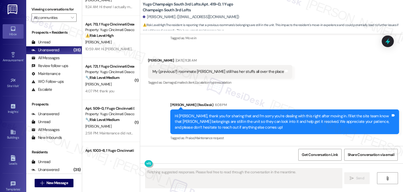
scroll to position [158, 0]
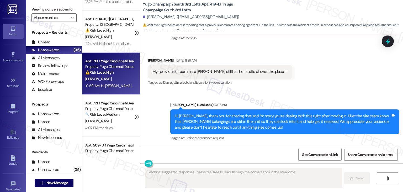
click at [112, 87] on div "10:59 AM: Hi Sarah, I am referring to the work order regarding my dishwasher. T…" at bounding box center [356, 85] width 543 height 5
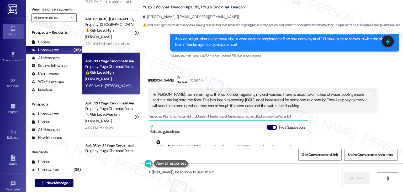
scroll to position [601, 0]
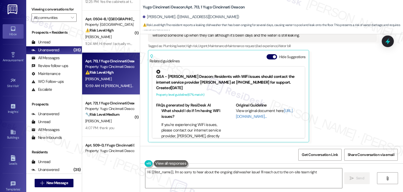
click at [354, 95] on div "Lily Cochran Neutral 10:59 AM Hi Sarah, I am referring to the work order regard…" at bounding box center [262, 73] width 229 height 138
type textarea "Hi {{first_name}}, I'm so sorry to hear about the ongoing dishwasher issue! I'l…"
click at [267, 56] on button "Hide Suggestions" at bounding box center [272, 56] width 11 height 5
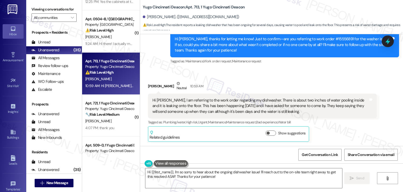
scroll to position [525, 0]
click at [339, 81] on div "Lily Cochran Neutral 10:59 AM" at bounding box center [262, 87] width 229 height 13
click at [304, 75] on div "Received via SMS Lily Cochran Neutral 10:59 AM Hi Sarah, I am referring to the …" at bounding box center [271, 107] width 263 height 77
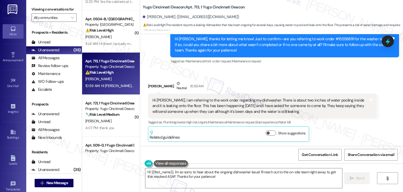
click at [304, 75] on div "Received via SMS Lily Cochran Neutral 10:59 AM Hi Sarah, I am referring to the …" at bounding box center [271, 107] width 263 height 77
click at [244, 49] on div "Hi [PERSON_NAME], thanks for letting me know! Just to confirm—are you referring…" at bounding box center [283, 44] width 216 height 17
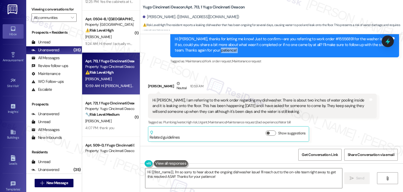
click at [244, 49] on div "Hi [PERSON_NAME], thanks for letting me know! Just to confirm—are you referring…" at bounding box center [283, 44] width 216 height 17
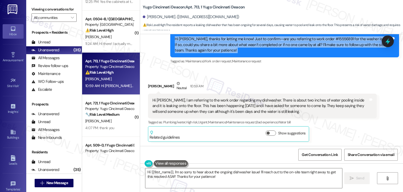
click at [244, 49] on div "Hi [PERSON_NAME], thanks for letting me know! Just to confirm—are you referring…" at bounding box center [283, 44] width 216 height 17
copy div "Hi Lily, thanks for letting me know! Just to confirm—are you referring to work …"
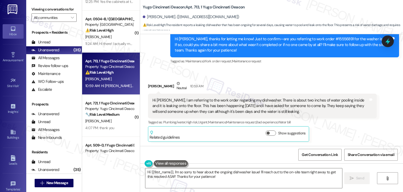
click at [241, 108] on div "Hi [PERSON_NAME], I am referring to the work order regarding my dishwasher. The…" at bounding box center [261, 105] width 216 height 17
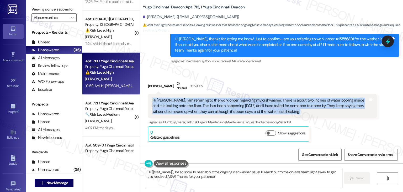
click at [241, 108] on div "Hi [PERSON_NAME], I am referring to the work order regarding my dishwasher. The…" at bounding box center [261, 105] width 216 height 17
copy div "Hi Sarah, I am referring to the work order regarding my dishwasher. There is ab…"
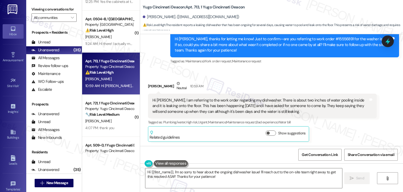
click at [280, 79] on div "Received via SMS Lily Cochran Neutral 10:59 AM Hi Sarah, I am referring to the …" at bounding box center [262, 111] width 237 height 69
click at [387, 42] on icon at bounding box center [388, 41] width 6 height 8
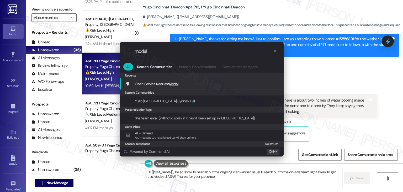
click at [160, 84] on span "Open Service Request Modal" at bounding box center [157, 83] width 44 height 5
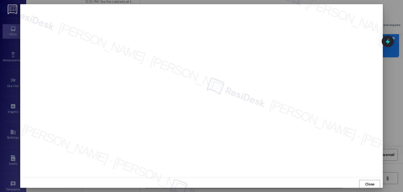
scroll to position [0, 0]
click at [369, 183] on span "Close" at bounding box center [370, 184] width 9 height 6
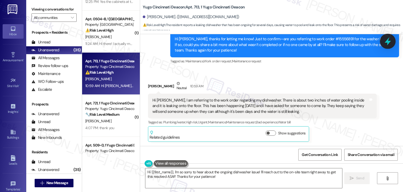
click at [390, 41] on icon at bounding box center [388, 41] width 9 height 9
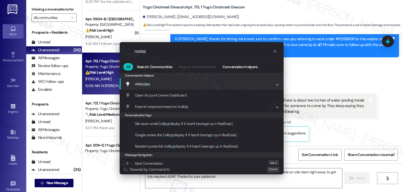
type input "notes"
click at [147, 84] on span "notes" at bounding box center [145, 83] width 9 height 5
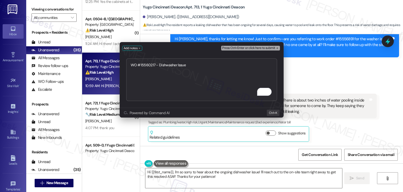
type textarea "WO #15560217 - Dishwasher Issue"
click at [254, 49] on span "Press Ctrl+Enter or click here to submit" at bounding box center [248, 48] width 53 height 4
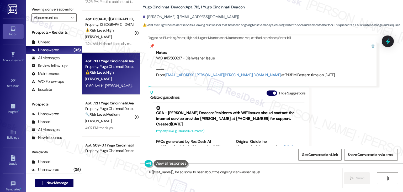
scroll to position [645, 0]
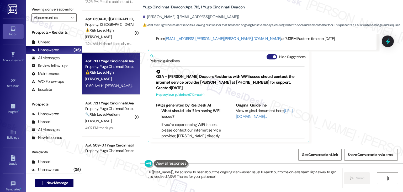
click at [267, 56] on button "Hide Suggestions" at bounding box center [272, 56] width 11 height 5
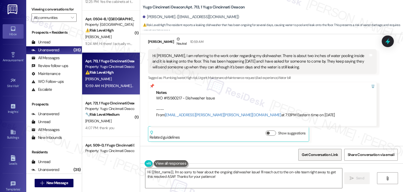
click at [337, 140] on div "Lily Cochran Neutral 10:59 AM Hi Sarah, I am referring to the work order regard…" at bounding box center [262, 88] width 229 height 105
click at [255, 172] on textarea "Hi {{first_name}}, I'm so sorry to hear about the ongoing dishwasher issue! I'l…" at bounding box center [243, 178] width 197 height 20
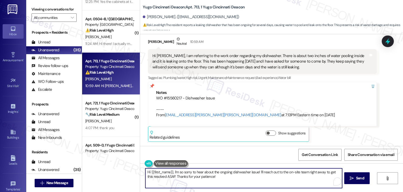
click at [255, 172] on textarea "Hi {{first_name}}, I'm so sorry to hear about the ongoing dishwasher issue! I'l…" at bounding box center [243, 178] width 197 height 20
paste textarea "Lily, thanks so much for the update. I can confirm that the work order for your…"
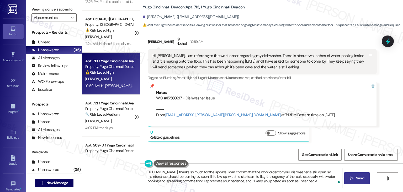
click at [356, 179] on span "Send" at bounding box center [360, 178] width 8 height 6
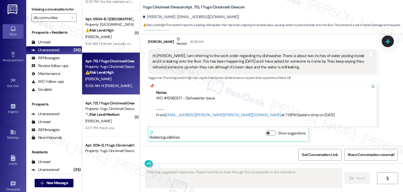
scroll to position [569, 0]
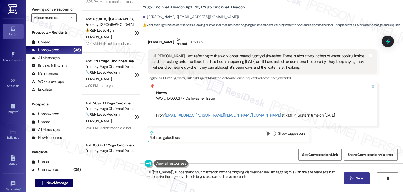
type textarea "Hi {{first_name}}, I understand your frustration with the ongoing dishwasher le…"
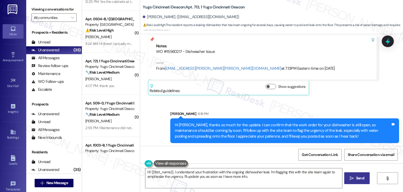
scroll to position [617, 0]
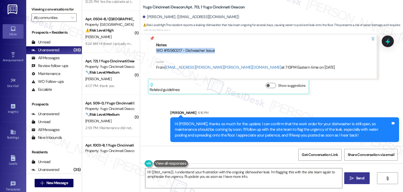
drag, startPoint x: 200, startPoint y: 51, endPoint x: 153, endPoint y: 50, distance: 46.7
click at [156, 50] on div "WO #15560217 - Dishwasher Issue ---- From automated-surveys-gsa-kathy.grace@gsa…" at bounding box center [262, 59] width 213 height 23
copy div "WO #15560217 - Dishwasher Issue"
click at [389, 43] on icon at bounding box center [388, 41] width 9 height 9
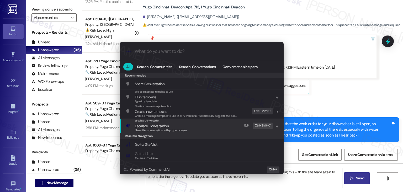
click at [154, 128] on span "Share this conversation with property team" at bounding box center [161, 130] width 52 height 4
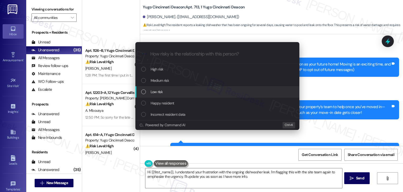
scroll to position [617, 0]
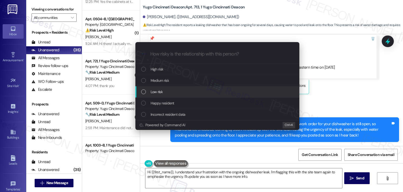
click at [144, 93] on div "List of options" at bounding box center [143, 91] width 5 height 5
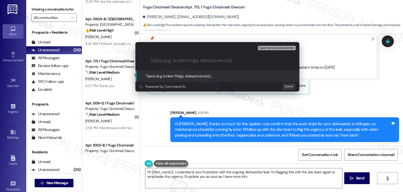
paste input "WO #15560217 – Ongoing Dishwasher Leak and Water Pooling"
click at [194, 63] on input "WO #15560217 – Ongoing Dishwasher Leak and Water Pooling" at bounding box center [219, 61] width 138 height 6
type input "WO #15560217 – Dishwasher Leak and Water Pooling"
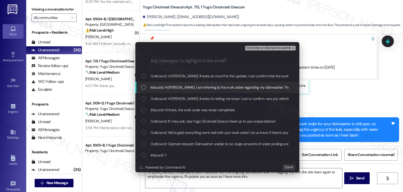
click at [145, 87] on div "List of options" at bounding box center [143, 87] width 5 height 5
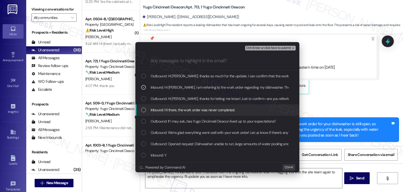
click at [144, 110] on div "List of options" at bounding box center [143, 109] width 5 height 5
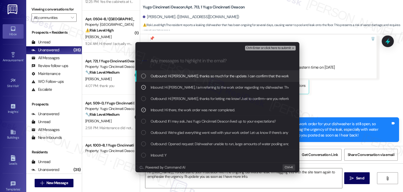
click at [279, 50] on span "Ctrl+Enter or click here to submit" at bounding box center [268, 48] width 45 height 4
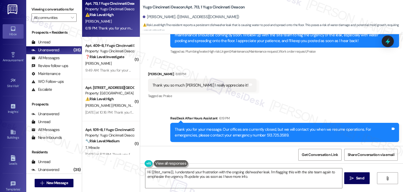
scroll to position [1218, 0]
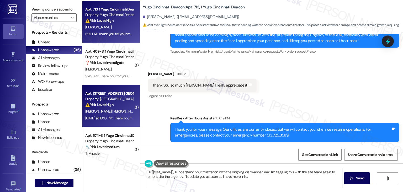
click at [111, 102] on strong "⚠️ Risk Level: High" at bounding box center [99, 104] width 28 height 5
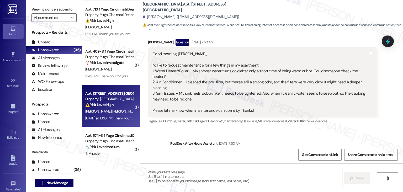
type textarea "Fetching suggested responses. Please feel free to read through the conversation…"
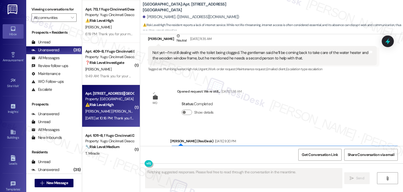
scroll to position [2231, 0]
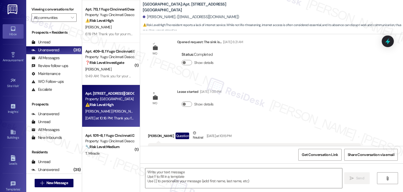
click at [304, 95] on div "Survey, sent via SMS Residesk Automated Survey [DATE] 11:18 AM Hi [PERSON_NAME]…" at bounding box center [271, 90] width 263 height 112
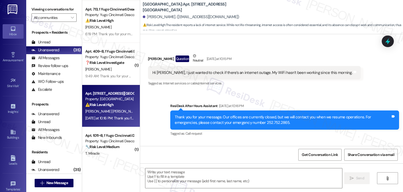
scroll to position [2276, 0]
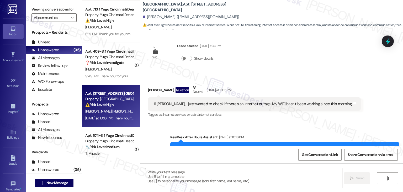
click at [277, 101] on div "Hi [PERSON_NAME], I just wanted to check if there’s an internet outage. My WiFi…" at bounding box center [253, 104] width 200 height 6
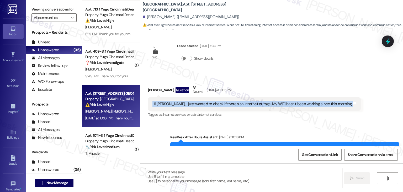
click at [277, 101] on div "Hi [PERSON_NAME], I just wanted to check if there’s an internet outage. My WiFi…" at bounding box center [253, 104] width 200 height 6
copy div "Hi [PERSON_NAME], I just wanted to check if there’s an internet outage. My WiFi…"
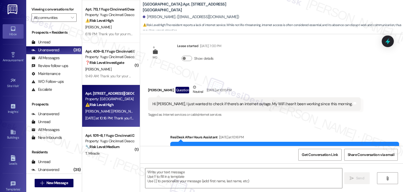
click at [152, 84] on div "[PERSON_NAME] Question Neutral [DATE] at 10:15 PM" at bounding box center [254, 90] width 213 height 13
copy div "[PERSON_NAME]"
click at [248, 122] on div "Sent via SMS ResiDesk After Hours Assistant [DATE] at 10:16 PM Thank you for yo…" at bounding box center [271, 147] width 263 height 50
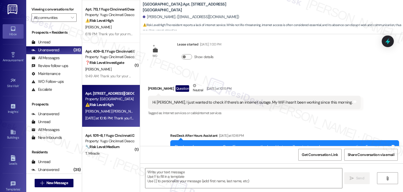
scroll to position [2277, 0]
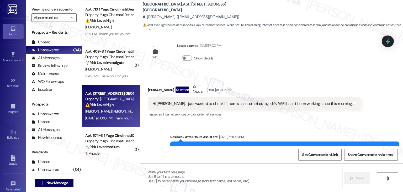
click at [283, 110] on div "Tagged as: Internet services or cable , Click to highlight conversations about …" at bounding box center [254, 114] width 213 height 8
click at [270, 97] on div "Received via SMS [PERSON_NAME] Question Neutral [DATE] at 10:15 PM Hi [PERSON_N…" at bounding box center [254, 101] width 221 height 42
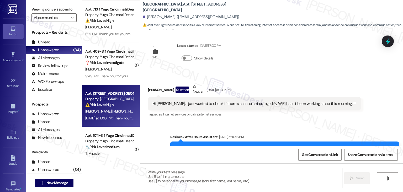
click at [285, 84] on div "[PERSON_NAME] Question Neutral [DATE] at 10:15 PM" at bounding box center [254, 90] width 213 height 13
click at [292, 72] on div "Received via SMS [PERSON_NAME] Question Neutral [DATE] at 10:15 PM Hi [PERSON_N…" at bounding box center [271, 97] width 263 height 50
click at [293, 72] on div "Received via SMS [PERSON_NAME] Question Neutral [DATE] at 10:15 PM Hi [PERSON_N…" at bounding box center [271, 97] width 263 height 50
click at [204, 174] on textarea at bounding box center [243, 178] width 197 height 20
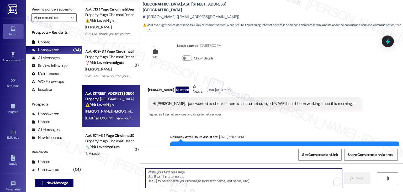
paste textarea "Hi [PERSON_NAME], thanks for reaching out! I don’t have an update yet on the Wi…"
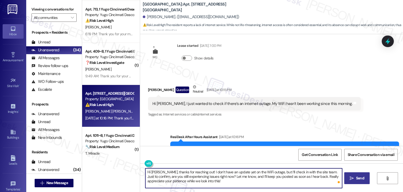
type textarea "Hi [PERSON_NAME], thanks for reaching out! I don’t have an update yet on the Wi…"
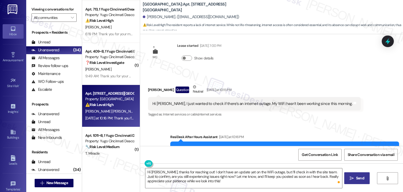
click at [361, 178] on span "Send" at bounding box center [360, 178] width 8 height 6
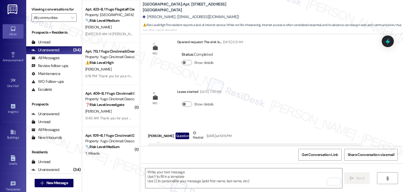
scroll to position [2377, 0]
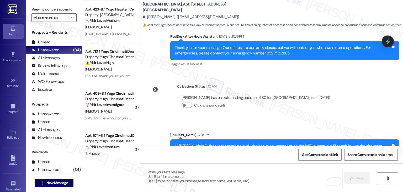
click at [347, 120] on div "Sent via SMS [PERSON_NAME] 6:28 PM Hi [PERSON_NAME], thanks for reaching out! I…" at bounding box center [271, 144] width 263 height 48
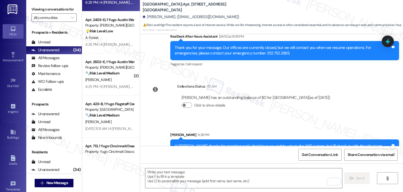
scroll to position [1113, 0]
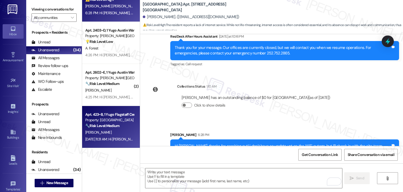
click at [114, 128] on div "🔧 Risk Level: Medium The resident is suggesting improvements to parking. This i…" at bounding box center [109, 126] width 49 height 6
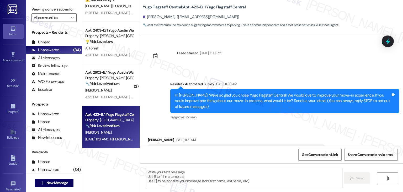
scroll to position [23, 0]
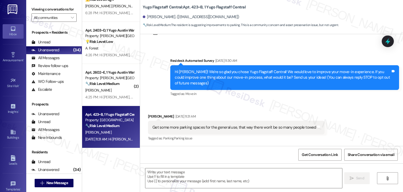
type textarea "Fetching suggested responses. Please feel free to read through the conversation…"
click at [243, 102] on div "Received via SMS [PERSON_NAME] [DATE] 11:31 AM Get some more parking spaces for…" at bounding box center [271, 124] width 263 height 44
click at [242, 102] on div "Received via SMS [PERSON_NAME] [DATE] 11:31 AM Get some more parking spaces for…" at bounding box center [271, 124] width 263 height 44
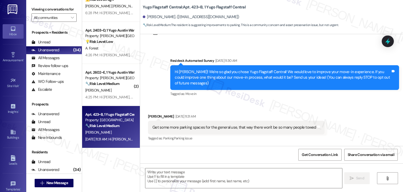
click at [242, 102] on div "Received via SMS [PERSON_NAME] [DATE] 11:31 AM Get some more parking spaces for…" at bounding box center [271, 124] width 263 height 44
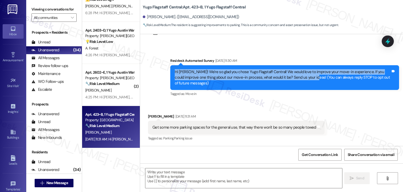
drag, startPoint x: 310, startPoint y: 77, endPoint x: 166, endPoint y: 71, distance: 144.0
click at [166, 71] on div "Survey, sent via SMS Residesk Automated Survey [DATE] 11:30 AM Hi [PERSON_NAME]…" at bounding box center [284, 78] width 237 height 48
copy div "Hi [PERSON_NAME]! We're so glad you chose Yugo Flagstaff Central! We would love…"
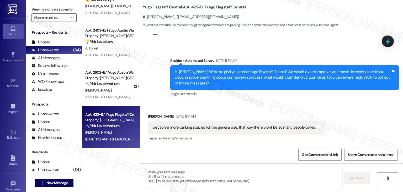
click at [205, 129] on div "Get some more parking spaces for the general use, that way there won't be so ma…" at bounding box center [235, 127] width 164 height 6
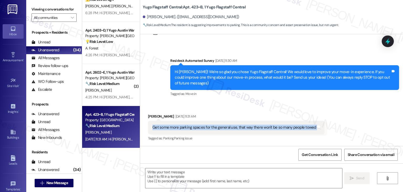
click at [205, 129] on div "Get some more parking spaces for the general use, that way there won't be so ma…" at bounding box center [235, 127] width 164 height 6
copy div "Get some more parking spaces for the general use, that way there won't be so ma…"
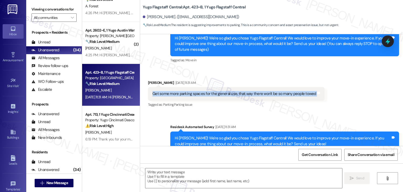
scroll to position [122, 0]
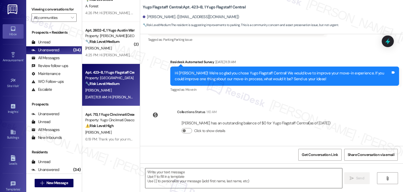
click at [212, 176] on textarea at bounding box center [243, 178] width 197 height 20
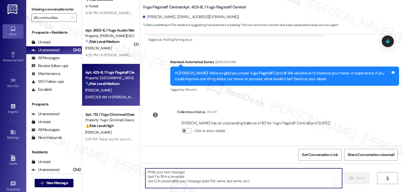
paste textarea "Hi [PERSON_NAME], thank you for sharing your feedback with us! I understand how…"
type textarea "Hi [PERSON_NAME], thank you for sharing your feedback with us! I understand how…"
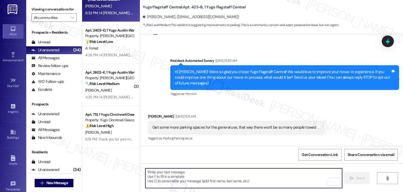
scroll to position [170, 0]
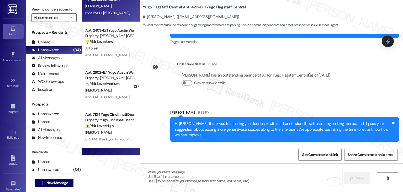
click at [104, 152] on div "Apt. 409~B, 1 Yugo Cincinnati Deacon Property: Yugo Cincinnati Deacon ❓ Risk Le…" at bounding box center [111, 169] width 58 height 42
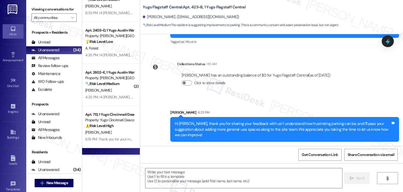
type textarea "Fetching suggested responses. Please feel free to read through the conversation…"
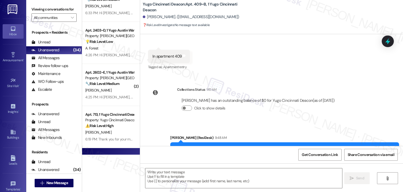
type textarea "Fetching suggested responses. Please feel free to read through the conversation…"
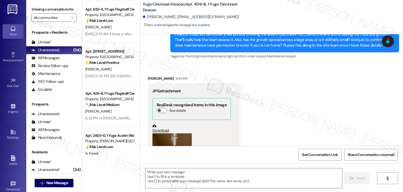
scroll to position [336, 0]
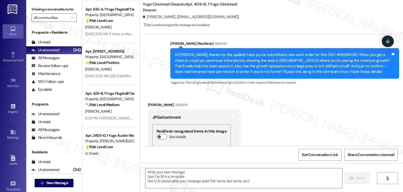
click at [307, 115] on div "Received via SMS [PERSON_NAME] 9:49 AM JPG attachment ResiDesk recognized items…" at bounding box center [271, 158] width 263 height 137
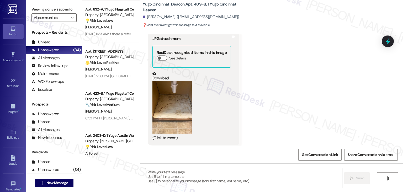
scroll to position [414, 0]
click at [179, 111] on button "Zoom image" at bounding box center [172, 107] width 39 height 53
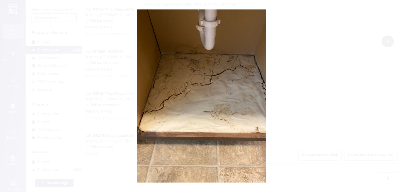
click at [300, 132] on button "Unzoom image" at bounding box center [201, 96] width 403 height 192
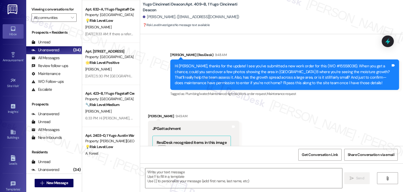
scroll to position [309, 0]
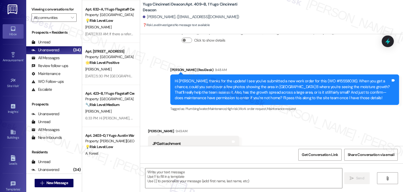
click at [267, 94] on div "Hi [PERSON_NAME], thanks for the update! I see you’ve submitted a new work orde…" at bounding box center [283, 89] width 216 height 23
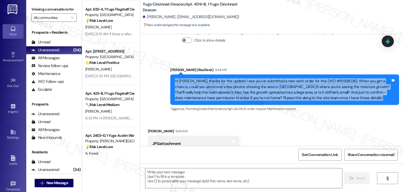
click at [267, 94] on div "Hi [PERSON_NAME], thanks for the update! I see you’ve submitted a new work orde…" at bounding box center [283, 89] width 216 height 23
copy div "Hi [PERSON_NAME], thanks for the update! I see you’ve submitted a new work orde…"
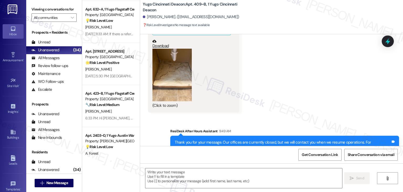
scroll to position [415, 0]
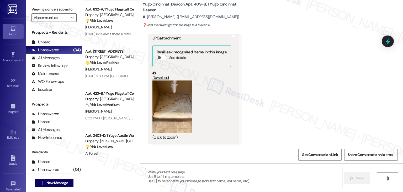
click at [162, 77] on link "Download" at bounding box center [192, 75] width 79 height 9
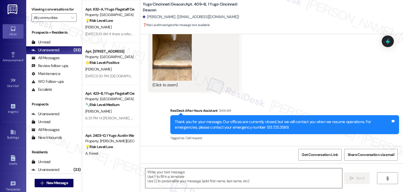
click at [216, 172] on textarea at bounding box center [243, 178] width 197 height 20
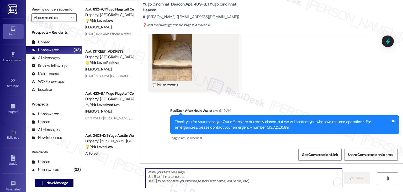
paste textarea "Thanks so much for sending the photo, [PERSON_NAME]. I’ll pass this along to th…"
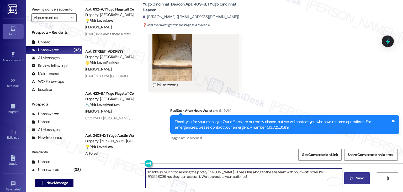
type textarea "Thanks so much for sending the photo, [PERSON_NAME]. I’ll pass this along to th…"
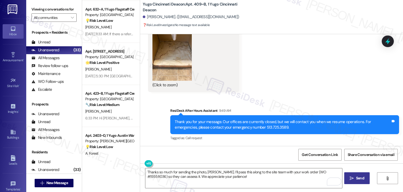
click at [361, 179] on span "Send" at bounding box center [360, 178] width 8 height 6
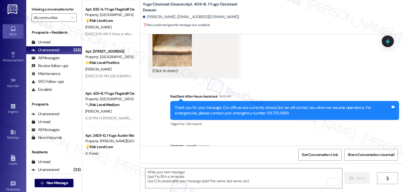
scroll to position [509, 0]
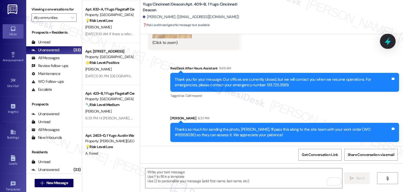
click at [383, 39] on div at bounding box center [388, 41] width 16 height 15
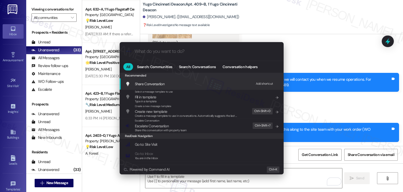
click at [165, 128] on span "Share this conversation with property team" at bounding box center [161, 130] width 52 height 4
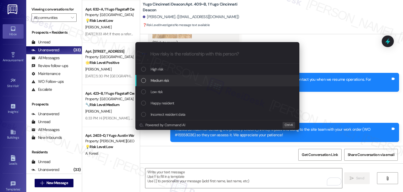
click at [143, 82] on div "List of options" at bounding box center [143, 80] width 5 height 5
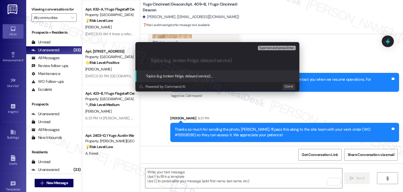
paste input "WO #15558036 – Moisture Damage in Bathroom B Cabinet"
type input "WO #15558036 – Moisture Damage in Bathroom B Cabinet"
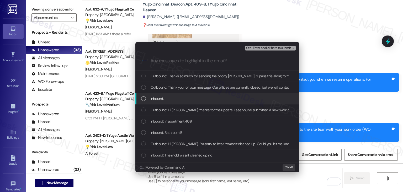
click at [142, 98] on div "List of options" at bounding box center [143, 98] width 5 height 5
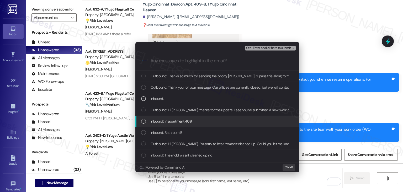
click at [144, 122] on div "List of options" at bounding box center [143, 121] width 5 height 5
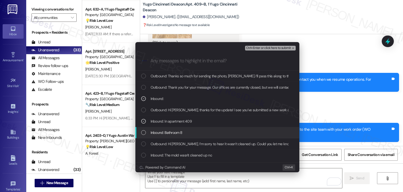
click at [144, 131] on div "List of options" at bounding box center [143, 132] width 5 height 5
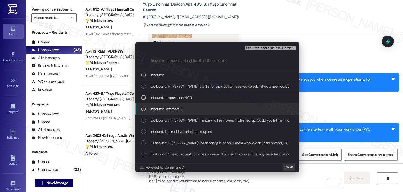
scroll to position [26, 0]
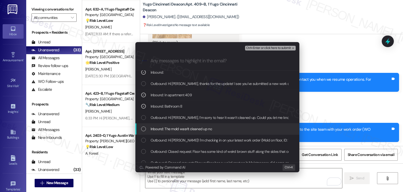
click at [145, 128] on div "List of options" at bounding box center [143, 128] width 5 height 5
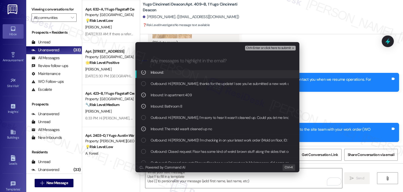
click at [269, 47] on span "Ctrl+Enter or click here to submit" at bounding box center [268, 48] width 45 height 4
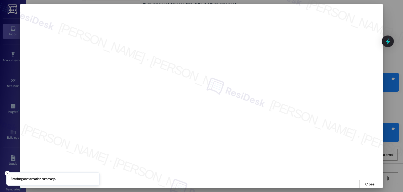
scroll to position [0, 0]
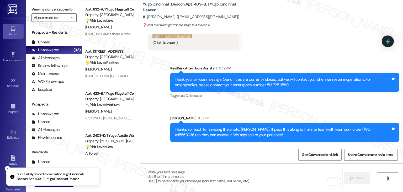
click at [245, 150] on div "Get Conversation Link Share Conversation via email" at bounding box center [271, 154] width 263 height 17
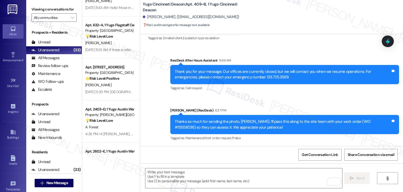
scroll to position [1008, 0]
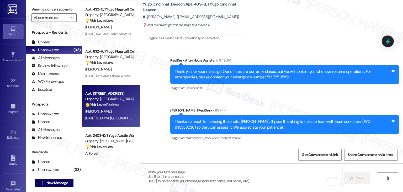
click at [119, 117] on div "[DATE] 5:30 PM: [GEOGRAPHIC_DATA] has definitely been an upgrade to on-campus l…" at bounding box center [337, 118] width 504 height 5
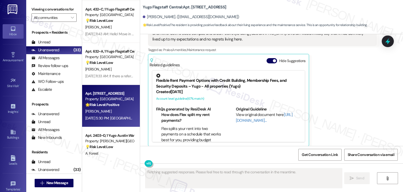
scroll to position [398, 0]
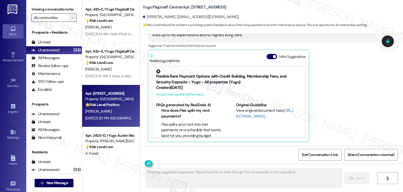
click at [71, 19] on icon "" at bounding box center [72, 17] width 3 height 4
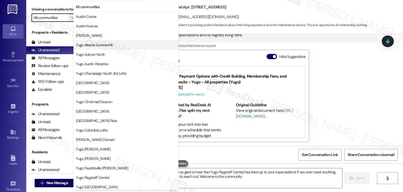
type textarea "Hi {{first_name}}! I'm so glad to hear that Yugo Flagstaff Central has lived up…"
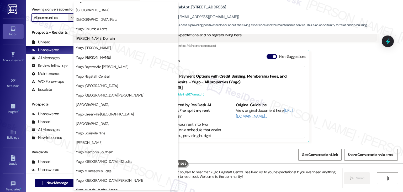
scroll to position [105, 0]
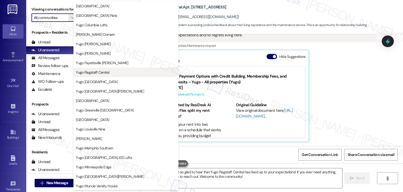
click at [117, 72] on span "Yugo Flagstaff Central" at bounding box center [126, 72] width 100 height 5
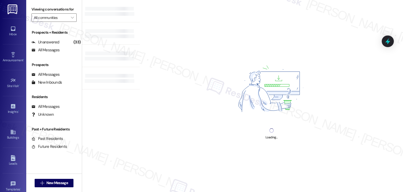
type input "Yugo Flagstaff Central"
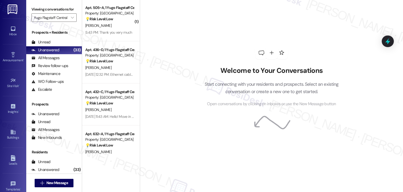
scroll to position [140, 0]
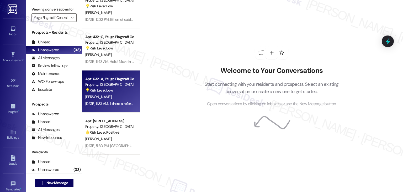
click at [119, 109] on div "Apt. 632~A, 1 Yugo Flagstaff Central Property: Yugo Flagstaff Central 💡 Risk Le…" at bounding box center [111, 91] width 58 height 42
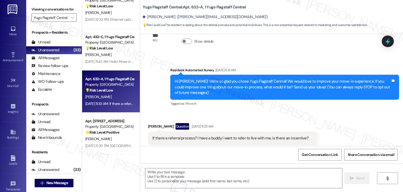
scroll to position [35, 0]
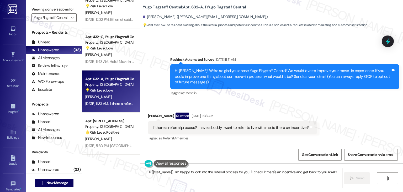
click at [268, 107] on div "Received via SMS [PERSON_NAME] Question [DATE] 11:33 AM If there a referral pro…" at bounding box center [271, 123] width 263 height 45
click at [264, 79] on div "Hi [PERSON_NAME]! We're so glad you chose Yugo Flagstaff Central! We would love…" at bounding box center [283, 76] width 216 height 17
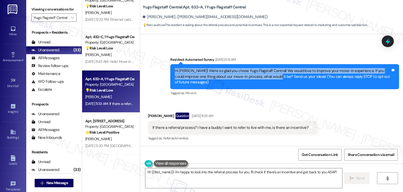
drag, startPoint x: 264, startPoint y: 75, endPoint x: 170, endPoint y: 71, distance: 94.1
click at [170, 71] on div "Hi [PERSON_NAME]! We're so glad you chose Yugo Flagstaff Central! We would love…" at bounding box center [284, 76] width 229 height 25
copy div "Hi [PERSON_NAME]! We're so glad you chose Yugo Flagstaff Central! We would love…"
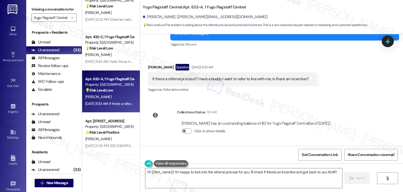
click at [230, 80] on div "If there a referral process? I have a buddy I want to refer to live with me, is…" at bounding box center [231, 79] width 156 height 6
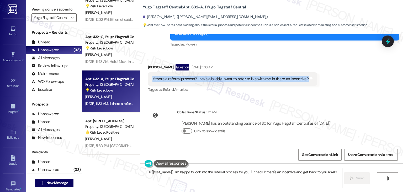
click at [230, 80] on div "If there a referral process? I have a buddy I want to refer to live with me, is…" at bounding box center [231, 79] width 156 height 6
copy div "If there a referral process? I have a buddy I want to refer to live with me, is…"
click at [253, 174] on textarea "Hi {{first_name}}! I'm happy to look into the referral process for you. I'll ch…" at bounding box center [243, 178] width 197 height 20
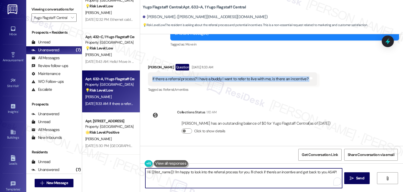
click at [253, 174] on textarea "Hi {{first_name}}! I'm happy to look into the referral process for you. I'll ch…" at bounding box center [243, 178] width 197 height 20
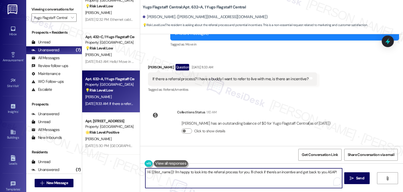
click at [253, 174] on textarea "Hi {{first_name}}! I'm happy to look into the referral process for you. I'll ch…" at bounding box center [243, 178] width 197 height 20
paste textarea "Ethan! Thanks for reaching out. Referral programs can vary by property, so I’ll…"
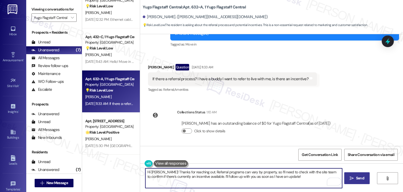
type textarea "Hi Ethan! Thanks for reaching out. Referral programs can vary by property, so I…"
click at [356, 179] on span "Send" at bounding box center [360, 178] width 8 height 6
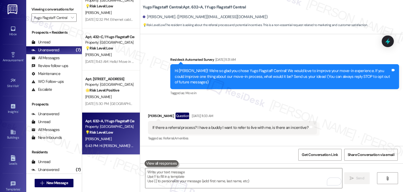
scroll to position [126, 0]
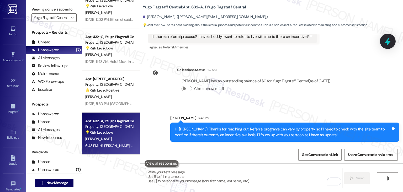
click at [386, 42] on icon at bounding box center [388, 41] width 6 height 8
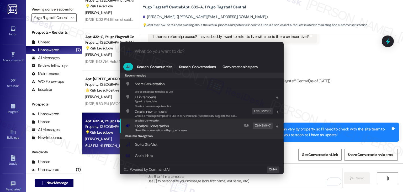
click at [168, 131] on span "Share this conversation with property team" at bounding box center [161, 130] width 52 height 4
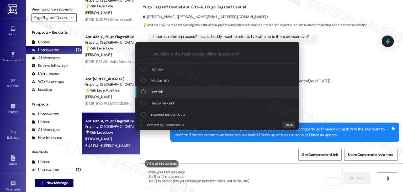
click at [145, 91] on div "List of options" at bounding box center [143, 91] width 5 height 5
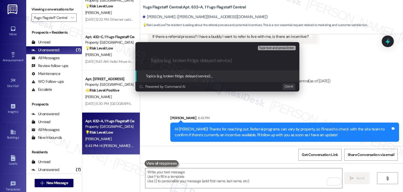
paste input "Resident Referral Program Inquiry"
type input "Resident Referral Program Inquiry"
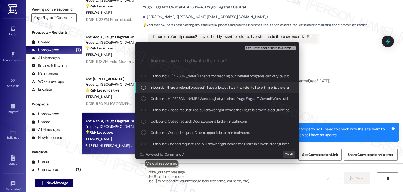
click at [144, 86] on div "List of options" at bounding box center [143, 87] width 5 height 5
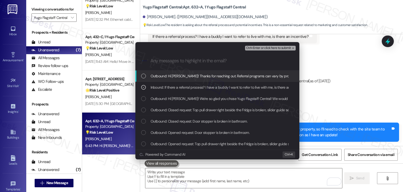
click at [267, 47] on span "Ctrl+Enter or click here to submit" at bounding box center [268, 48] width 45 height 4
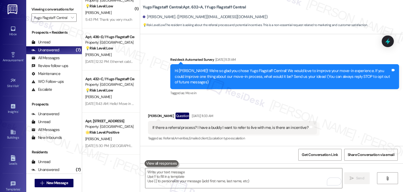
scroll to position [133, 0]
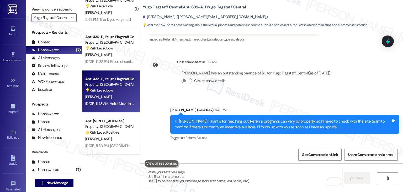
click at [120, 97] on div "[PERSON_NAME]" at bounding box center [110, 96] width 50 height 7
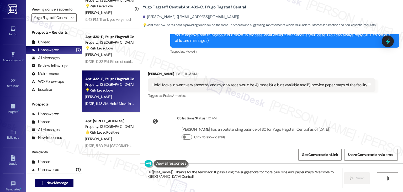
scroll to position [82, 0]
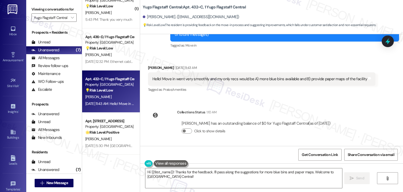
click at [236, 106] on div "Collections Status 1:10 AM Emily Macdonell has an outstanding balance of $0 for…" at bounding box center [241, 125] width 195 height 40
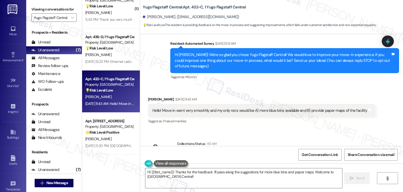
scroll to position [30, 0]
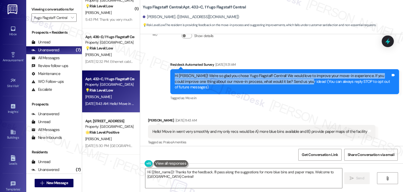
drag, startPoint x: 296, startPoint y: 82, endPoint x: 166, endPoint y: 76, distance: 130.1
click at [166, 76] on div "Survey, sent via SMS Residesk Automated Survey Aug 22, 2025 at 11:31 AM Hi Emil…" at bounding box center [284, 82] width 237 height 48
copy div "Hi Emily! We're so glad you chose Yugo Flagstaff Central! We would love to impr…"
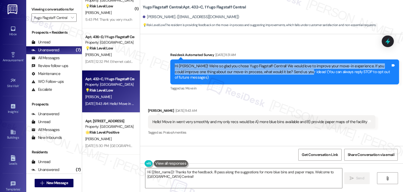
scroll to position [56, 0]
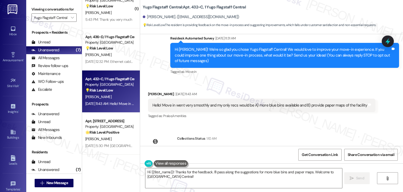
click at [240, 104] on div "Hello! Move in went very smoothly and my only recs would be A) more blue bins a…" at bounding box center [260, 105] width 215 height 6
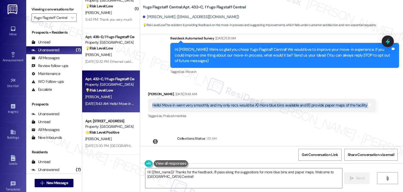
click at [240, 104] on div "Hello! Move in went very smoothly and my only recs would be A) more blue bins a…" at bounding box center [260, 105] width 215 height 6
copy div "Hello! Move in went very smoothly and my only recs would be A) more blue bins a…"
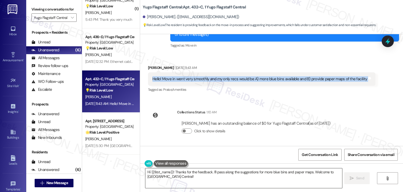
click at [241, 171] on textarea "Hi {{first_name}}! Thanks for the feedback. I'll pass along the suggestions for…" at bounding box center [243, 178] width 197 height 20
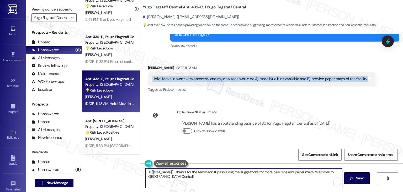
click at [241, 171] on textarea "Hi {{first_name}}! Thanks for the feedback. I'll pass along the suggestions for…" at bounding box center [243, 178] width 197 height 20
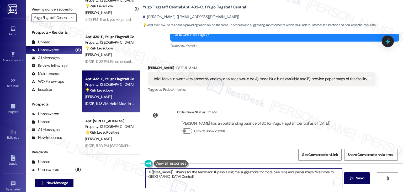
paste textarea "Emily, we’re glad to hear your move-in went smoothly! We appreciate your sugges…"
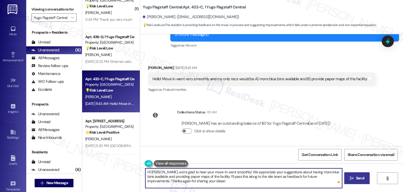
type textarea "Hi Emily, we’re glad to hear your move-in went smoothly! We appreciate your sug…"
click at [356, 179] on span "Send" at bounding box center [360, 178] width 8 height 6
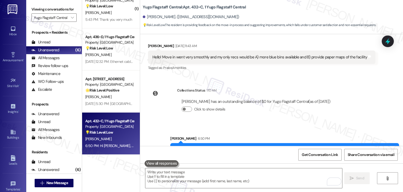
scroll to position [78, 0]
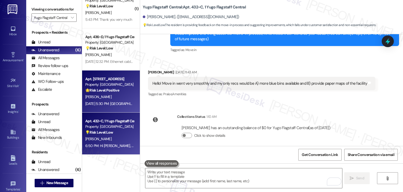
click at [97, 109] on div "Apt. 419, 1 Yugo Flagstaff Central Property: Yugo Flagstaff Central 🌟 Risk Leve…" at bounding box center [111, 91] width 58 height 42
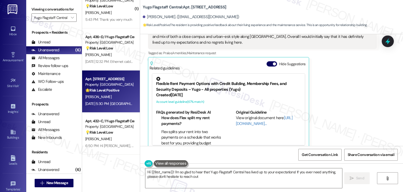
scroll to position [398, 0]
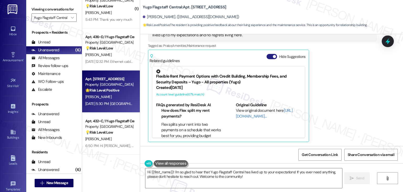
click at [267, 55] on button "Hide Suggestions" at bounding box center [272, 56] width 11 height 5
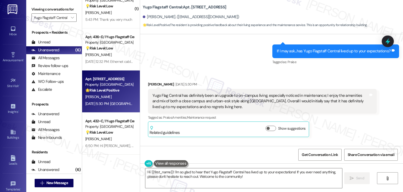
scroll to position [317, 0]
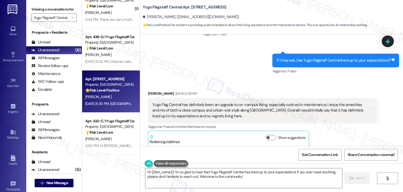
click at [305, 62] on div "If I may ask...has Yugo Flagstaff Central lived up to your expectations?" at bounding box center [334, 61] width 114 height 6
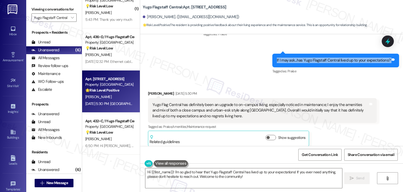
click at [305, 62] on div "If I may ask...has Yugo Flagstaff Central lived up to your expectations?" at bounding box center [334, 61] width 114 height 6
copy div "If I may ask...has Yugo Flagstaff Central lived up to your expectations? Tags a…"
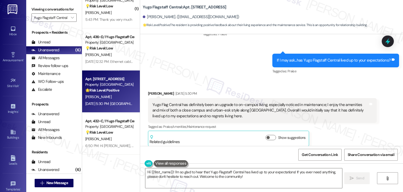
click at [215, 113] on div "Yugo Flag Central has definitely been an upgrade to on-campus living, especiall…" at bounding box center [261, 110] width 216 height 17
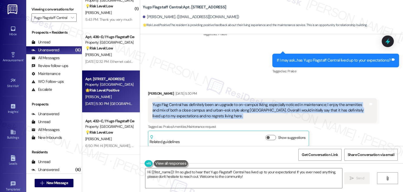
click at [215, 113] on div "Yugo Flag Central has definitely been an upgrade to on-campus living, especiall…" at bounding box center [261, 110] width 216 height 17
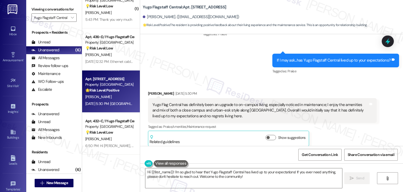
click at [320, 87] on div "Received via SMS Ethan Schoenfeld Aug 25, 2025 at 5:30 PM Yugo Flag Central has…" at bounding box center [262, 118] width 237 height 63
click at [310, 92] on div "Ethan Schoenfeld Aug 25, 2025 at 5:30 PM" at bounding box center [262, 94] width 229 height 7
click at [310, 89] on div "Received via SMS Ethan Schoenfeld Aug 25, 2025 at 5:30 PM Yugo Flag Central has…" at bounding box center [262, 118] width 237 height 63
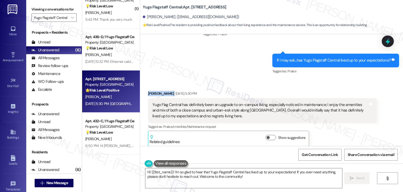
click at [310, 89] on div "Received via SMS Ethan Schoenfeld Aug 25, 2025 at 5:30 PM Yugo Flag Central has…" at bounding box center [262, 118] width 237 height 63
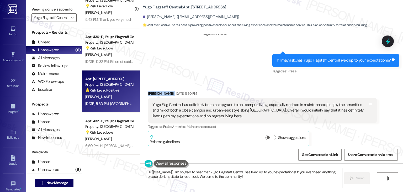
click at [310, 89] on div "Received via SMS Ethan Schoenfeld Aug 25, 2025 at 5:30 PM Yugo Flag Central has…" at bounding box center [262, 118] width 237 height 63
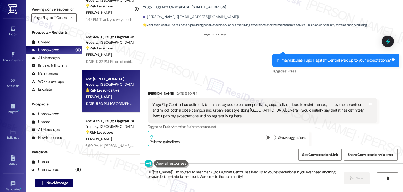
click at [210, 111] on div "Yugo Flag Central has definitely been an upgrade to on-campus living, especiall…" at bounding box center [261, 110] width 216 height 17
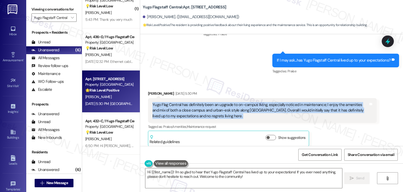
click at [210, 111] on div "Yugo Flag Central has definitely been an upgrade to on-campus living, especiall…" at bounding box center [261, 110] width 216 height 17
click at [218, 177] on textarea "Hi {{first_name}}! I'm so glad to hear that Yugo Flagstaff Central has lived up…" at bounding box center [243, 178] width 197 height 20
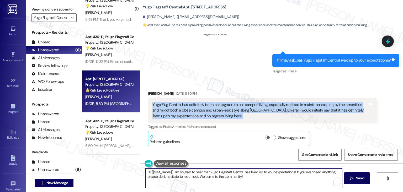
click at [218, 177] on textarea "Hi {{first_name}}! I'm so glad to hear that Yugo Flagstaff Central has lived up…" at bounding box center [243, 178] width 197 height 20
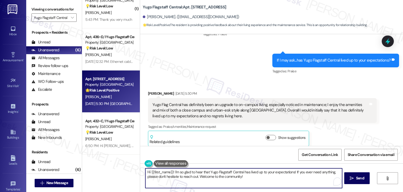
paste textarea "Ethan, thank you so much for sharing that! We’re thrilled to hear Yugo Flagstaf…"
type textarea "Hi Ethan, thank you so much for sharing that! We’re thrilled to hear Yugo Flags…"
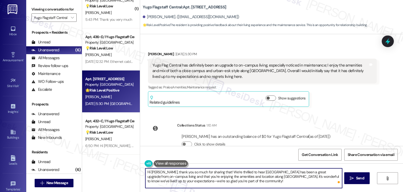
scroll to position [370, 0]
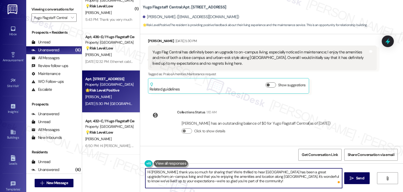
click at [259, 179] on textarea "Hi [PERSON_NAME], thank you so much for sharing that! We’re thrilled to hear [G…" at bounding box center [243, 178] width 197 height 20
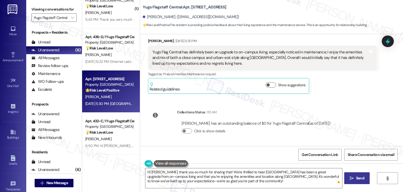
click at [360, 178] on span "Send" at bounding box center [360, 178] width 8 height 6
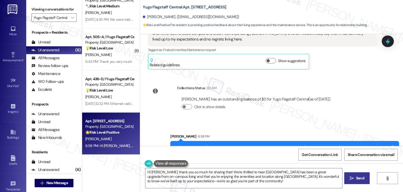
scroll to position [418, 0]
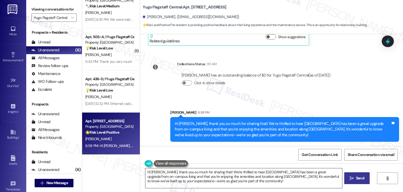
click at [165, 174] on textarea "Hi {{first_name}}! I'm happy to hear you're enjoying your stay at [GEOGRAPHIC_D…" at bounding box center [243, 178] width 197 height 20
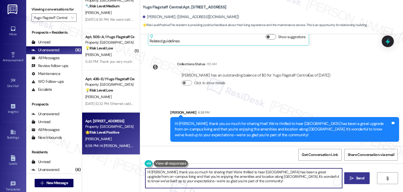
click at [165, 174] on textarea "Hi {{first_name}}! I'm happy to hear you're enjoying your stay at [GEOGRAPHIC_D…" at bounding box center [243, 178] width 197 height 20
type textarea "Hi {{first_name}}! I'm happy to hear you're enjoying your stay at [GEOGRAPHIC_D…"
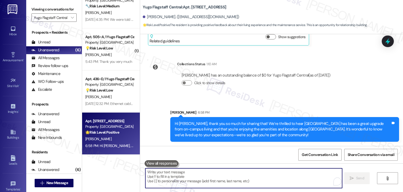
paste textarea "We would greatly value your feedback in a review. Your insights not only help u…"
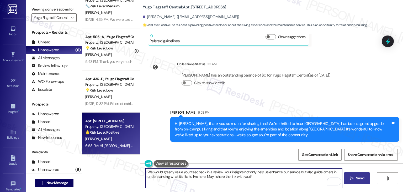
type textarea "We would greatly value your feedback in a review. Your insights not only help u…"
click at [354, 178] on span " Send" at bounding box center [357, 178] width 17 height 6
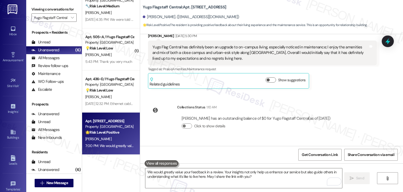
scroll to position [460, 0]
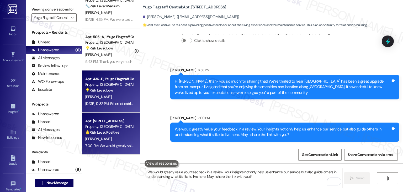
click at [106, 91] on strong "💡 Risk Level: Low" at bounding box center [99, 90] width 28 height 5
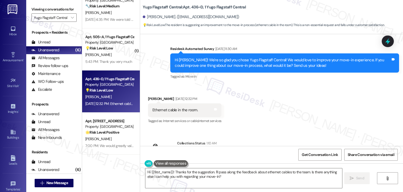
scroll to position [185, 0]
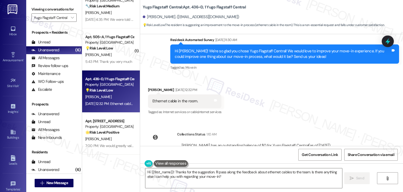
click at [253, 99] on div "Received via SMS [PERSON_NAME] [DATE] 12:32 PM Ethernet cable in the room. Tags…" at bounding box center [271, 97] width 263 height 44
click at [253, 99] on div "Received via SMS Aidan Walter Aug 22, 2025 at 12:32 PM Ethernet cable in the ro…" at bounding box center [271, 97] width 263 height 44
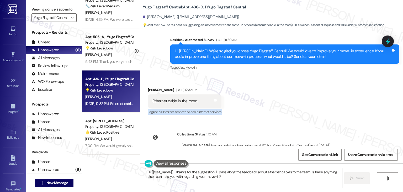
click at [253, 99] on div "Received via SMS Aidan Walter Aug 22, 2025 at 12:32 PM Ethernet cable in the ro…" at bounding box center [271, 97] width 263 height 44
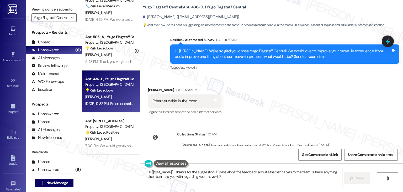
click at [253, 99] on div "Received via SMS Aidan Walter Aug 22, 2025 at 12:32 PM Ethernet cable in the ro…" at bounding box center [271, 97] width 263 height 44
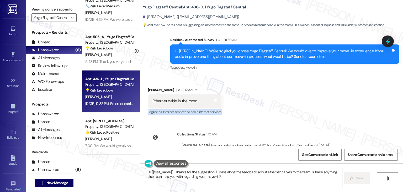
click at [253, 99] on div "Received via SMS Aidan Walter Aug 22, 2025 at 12:32 PM Ethernet cable in the ro…" at bounding box center [271, 97] width 263 height 44
click at [244, 72] on div "Survey, sent via SMS Residesk Automated Survey Aug 22, 2025 at 11:30 AM Hi Aida…" at bounding box center [284, 54] width 237 height 42
drag, startPoint x: 198, startPoint y: 114, endPoint x: 209, endPoint y: 116, distance: 11.0
click at [198, 114] on div "Tagged as: Internet services or cable , Click to highlight conversations about …" at bounding box center [185, 112] width 74 height 8
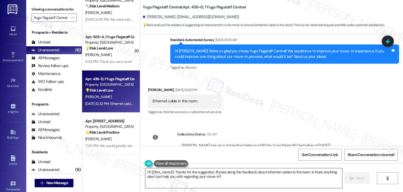
click at [257, 170] on textarea "Hi {{first_name}}! Thanks for the suggestion. I'll pass along the feedback abou…" at bounding box center [243, 178] width 197 height 20
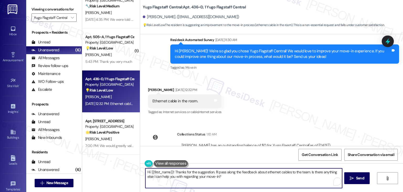
drag, startPoint x: 309, startPoint y: 178, endPoint x: 311, endPoint y: 173, distance: 5.0
click at [311, 173] on textarea "Hi {{first_name}}! Thanks for the suggestion. I'll pass along the feedback abou…" at bounding box center [243, 178] width 197 height 20
paste textarea "Let us know if there's anything else we can assist you with!"
type textarea "Hi {{first_name}}! Thanks for the suggestion. I'll pass along the feedback abou…"
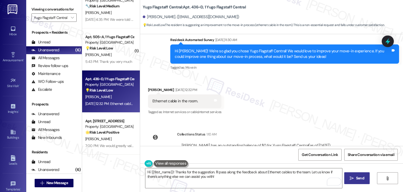
click at [356, 177] on span "Send" at bounding box center [360, 178] width 8 height 6
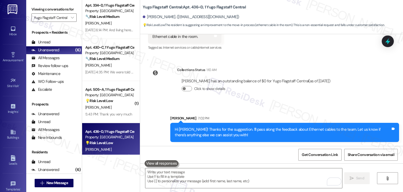
scroll to position [0, 0]
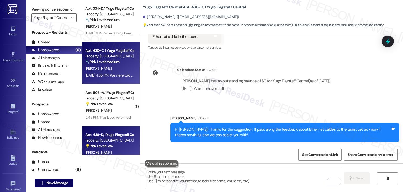
click at [116, 69] on div "J. Woods" at bounding box center [110, 68] width 50 height 7
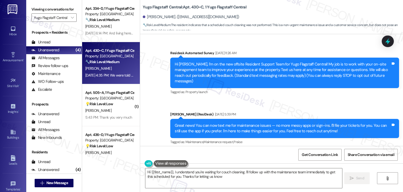
type textarea "Hi {{first_name}}, I understand you're waiting for couch cleaning. I'll follow …"
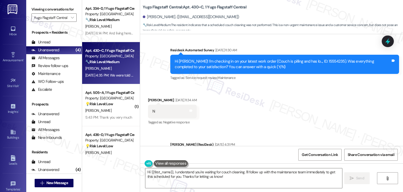
scroll to position [981, 0]
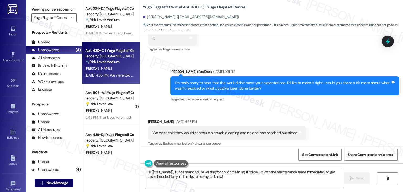
click at [303, 108] on div "Received via SMS Julie Woods Aug 25, 2025 at 4:35 PM We were told they would sc…" at bounding box center [271, 129] width 263 height 44
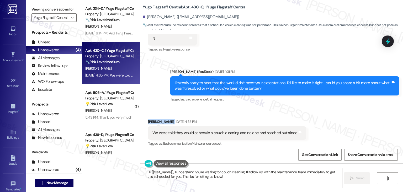
click at [303, 108] on div "Received via SMS Julie Woods Aug 25, 2025 at 4:35 PM We were told they would sc…" at bounding box center [271, 129] width 263 height 44
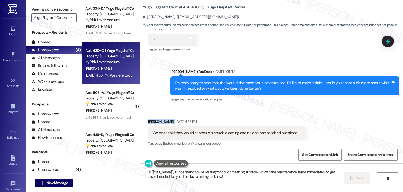
click at [303, 108] on div "Received via SMS Julie Woods Aug 25, 2025 at 4:35 PM We were told they would sc…" at bounding box center [271, 129] width 263 height 44
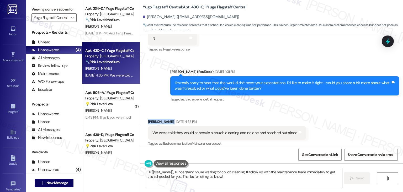
click at [303, 108] on div "Received via SMS Julie Woods Aug 25, 2025 at 4:35 PM We were told they would sc…" at bounding box center [271, 129] width 263 height 44
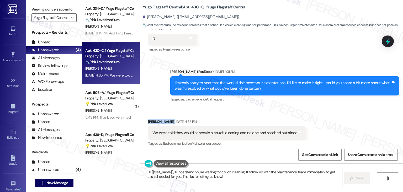
click at [303, 108] on div "Received via SMS Julie Woods Aug 25, 2025 at 4:35 PM We were told they would sc…" at bounding box center [271, 129] width 263 height 44
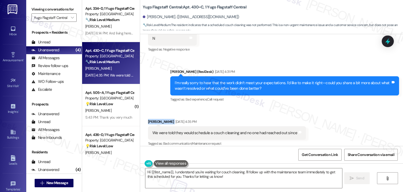
click at [303, 108] on div "Received via SMS Julie Woods Aug 25, 2025 at 4:35 PM We were told they would sc…" at bounding box center [271, 129] width 263 height 44
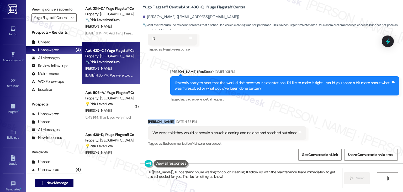
click at [303, 108] on div "Received via SMS Julie Woods Aug 25, 2025 at 4:35 PM We were told they would sc…" at bounding box center [271, 129] width 263 height 44
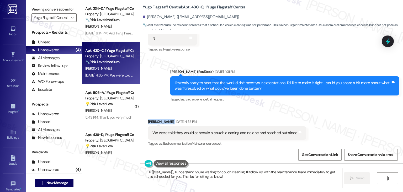
click at [303, 108] on div "Received via SMS Julie Woods Aug 25, 2025 at 4:35 PM We were told they would sc…" at bounding box center [271, 129] width 263 height 44
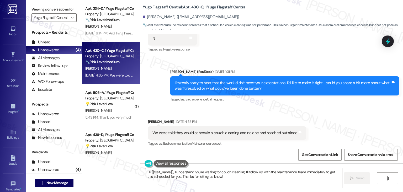
click at [236, 85] on div "I’m really sorry to hear that the work didn’t meet your expectations. I’d like …" at bounding box center [283, 85] width 216 height 11
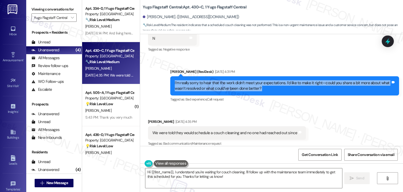
click at [236, 85] on div "I’m really sorry to hear that the work didn’t meet your expectations. I’d like …" at bounding box center [283, 85] width 216 height 11
copy div "I’m really sorry to hear that the work didn’t meet your expectations. I’d like …"
click at [386, 39] on icon at bounding box center [388, 41] width 9 height 9
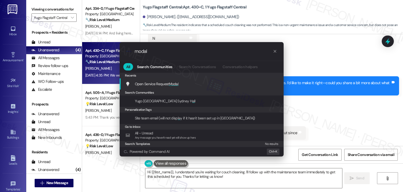
click at [176, 85] on span "Modal" at bounding box center [174, 83] width 10 height 5
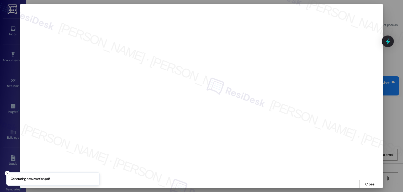
scroll to position [0, 0]
click at [374, 182] on span "Close" at bounding box center [369, 184] width 11 height 6
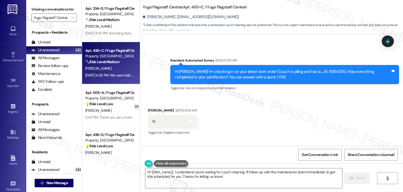
scroll to position [977, 0]
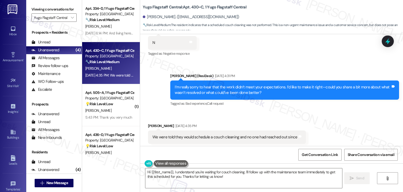
click at [348, 111] on div "Received via SMS Julie Woods Aug 25, 2025 at 4:35 PM We were told they would sc…" at bounding box center [271, 133] width 263 height 44
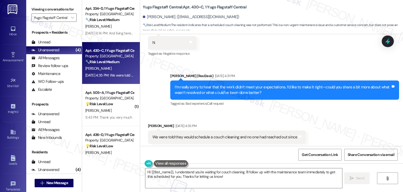
click at [348, 111] on div "Received via SMS Julie Woods Aug 25, 2025 at 4:35 PM We were told they would sc…" at bounding box center [271, 133] width 263 height 44
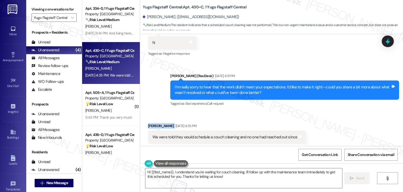
click at [348, 111] on div "Received via SMS Julie Woods Aug 25, 2025 at 4:35 PM We were told they would sc…" at bounding box center [271, 133] width 263 height 44
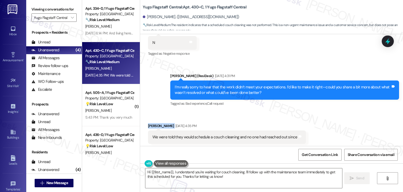
click at [348, 111] on div "Received via SMS Julie Woods Aug 25, 2025 at 4:35 PM We were told they would sc…" at bounding box center [271, 133] width 263 height 44
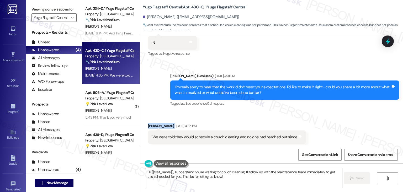
click at [348, 111] on div "Received via SMS Julie Woods Aug 25, 2025 at 4:35 PM We were told they would sc…" at bounding box center [271, 133] width 263 height 44
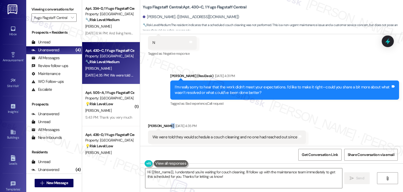
click at [348, 111] on div "Received via SMS Julie Woods Aug 25, 2025 at 4:35 PM We were told they would sc…" at bounding box center [271, 133] width 263 height 44
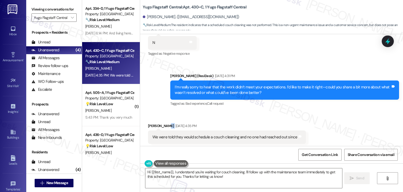
click at [348, 111] on div "Received via SMS Julie Woods Aug 25, 2025 at 4:35 PM We were told they would sc…" at bounding box center [271, 133] width 263 height 44
click at [242, 89] on div "I’m really sorry to hear that the work didn’t meet your expectations. I’d like …" at bounding box center [283, 89] width 216 height 11
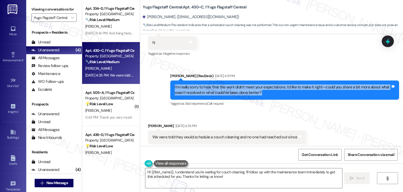
click at [242, 89] on div "I’m really sorry to hear that the work didn’t meet your expectations. I’d like …" at bounding box center [283, 89] width 216 height 11
copy div "I’m really sorry to hear that the work didn’t meet your expectations. I’d like …"
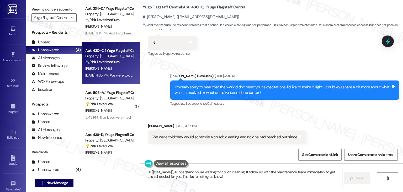
click at [192, 134] on div "We were told they would schedule a couch cleaning and no one had reached out si…" at bounding box center [225, 137] width 145 height 6
click at [191, 134] on div "We were told they would schedule a couch cleaning and no one had reached out si…" at bounding box center [225, 137] width 145 height 6
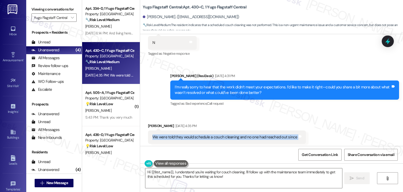
click at [191, 134] on div "We were told they would schedule a couch cleaning and no one had reached out si…" at bounding box center [225, 137] width 145 height 6
copy div "We were told they would schedule a couch cleaning and no one had reached out si…"
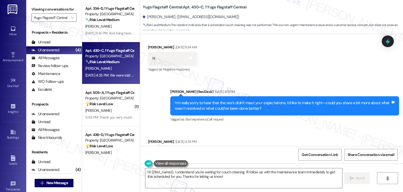
scroll to position [924, 0]
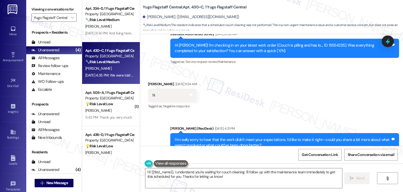
click at [311, 43] on div "Hi Julie! I'm checking in on your latest work order (Couch is pilling and has l…" at bounding box center [283, 48] width 216 height 11
copy div "15554235"
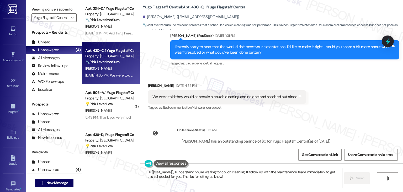
scroll to position [1029, 0]
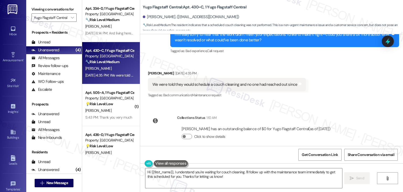
click at [336, 90] on div "Received via SMS Julie Woods Aug 25, 2025 at 4:35 PM We were told they would sc…" at bounding box center [271, 81] width 263 height 44
click at [387, 37] on icon at bounding box center [388, 41] width 9 height 9
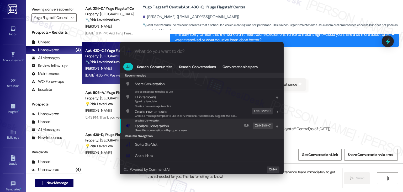
click at [169, 128] on div "Share this conversation with property team" at bounding box center [161, 130] width 52 height 5
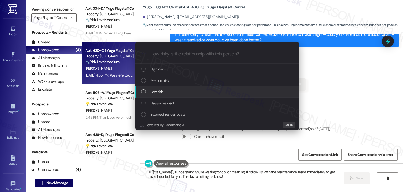
click at [144, 92] on div "List of options" at bounding box center [143, 91] width 5 height 5
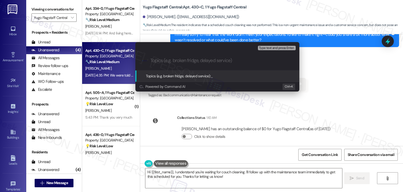
paste input "Hi Julie, I’m sorry to hear no one has followed up yet about the couch cleaning…"
type input "Hi Julie, I’m sorry to hear no one has followed up yet about the couch cleaning…"
click at [337, 84] on div "Escalate Conversation Low risk Topics (e.g. broken fridge, delayed service) Any…" at bounding box center [201, 96] width 403 height 192
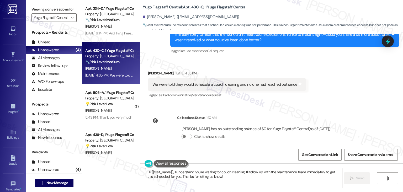
scroll to position [0, 0]
click at [176, 170] on textarea "Hi {{first_name}}, I understand you're waiting for couch cleaning. I'll follow …" at bounding box center [243, 178] width 197 height 20
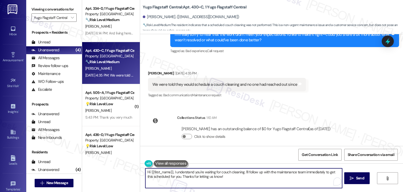
click at [176, 170] on textarea "Hi {{first_name}}, I understand you're waiting for couch cleaning. I'll follow …" at bounding box center [243, 178] width 197 height 20
paste textarea "Julie, I’m sorry to hear no one has followed up yet about the couch cleaning. I…"
type textarea "Hi Julie, I’m sorry to hear no one has followed up yet about the couch cleaning…"
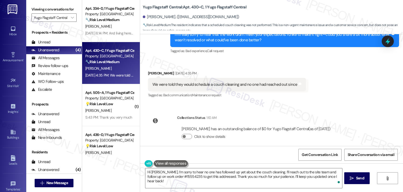
click at [272, 154] on div "Get Conversation Link Share Conversation via email" at bounding box center [271, 154] width 263 height 17
click at [363, 179] on span "Send" at bounding box center [360, 178] width 8 height 6
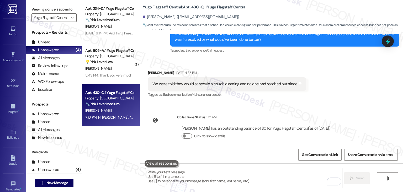
scroll to position [1072, 0]
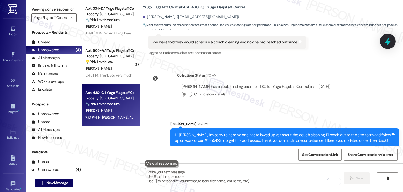
click at [389, 40] on icon at bounding box center [388, 41] width 9 height 9
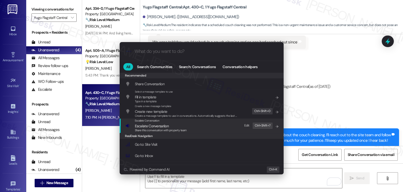
click at [160, 127] on span "Escalate Conversation" at bounding box center [152, 125] width 34 height 5
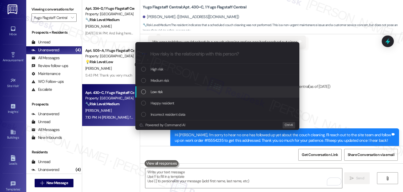
click at [144, 91] on div "List of options" at bounding box center [143, 91] width 5 height 5
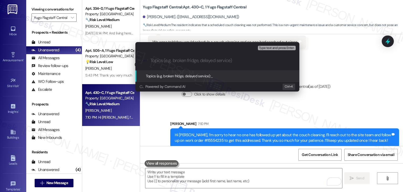
paste input "Follow-Up Needed – WO #15554235 Couch Cleaning Not Addressed"
type input "Follow-Up Needed – WO #15554235 Couch Cleaning Not Addressed"
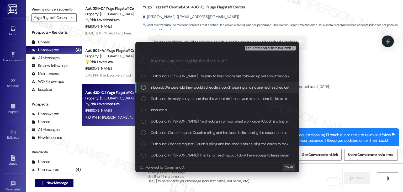
click at [143, 87] on div "List of options" at bounding box center [143, 87] width 5 height 5
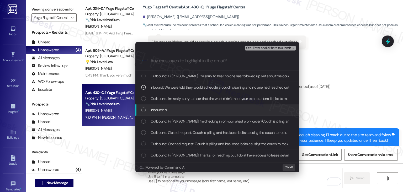
click at [144, 109] on div "List of options" at bounding box center [143, 109] width 5 height 5
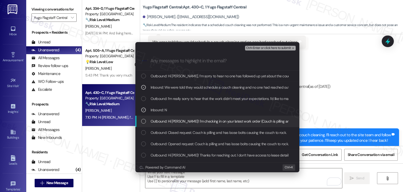
drag, startPoint x: 144, startPoint y: 121, endPoint x: 169, endPoint y: 115, distance: 25.2
click at [144, 121] on div "List of options" at bounding box center [143, 121] width 5 height 5
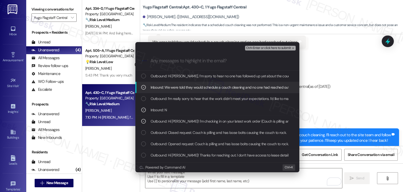
click at [273, 49] on span "Ctrl+Enter or click here to submit" at bounding box center [268, 48] width 45 height 4
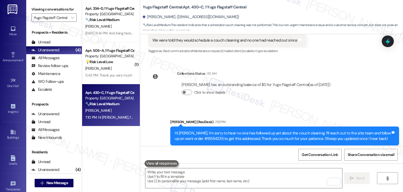
scroll to position [1079, 0]
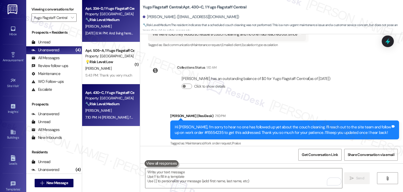
click at [115, 29] on div "[PERSON_NAME]" at bounding box center [110, 26] width 50 height 7
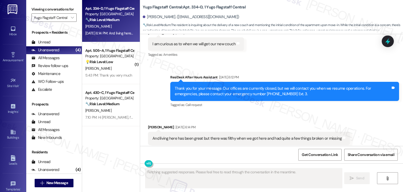
scroll to position [389, 0]
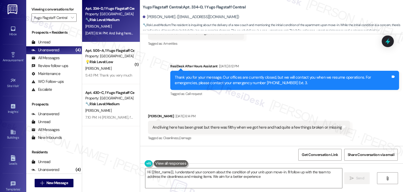
type textarea "Hi {{first_name}}, I understand your concern about the condition of your unit u…"
click at [286, 106] on div "Received via SMS Ty Jankowski Aug 25, 2025 at 6:14 PM And living here has been …" at bounding box center [271, 123] width 263 height 44
click at [257, 109] on div "Received via SMS Ty Jankowski Aug 25, 2025 at 6:14 PM And living here has been …" at bounding box center [271, 123] width 263 height 44
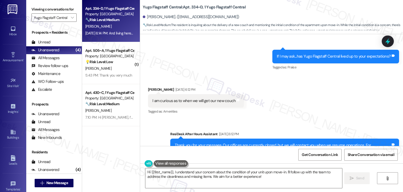
scroll to position [310, 0]
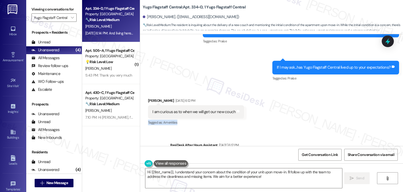
click at [287, 118] on div "Received via SMS Ty Jankowski Aug 25, 2025 at 6:12 PM I am curious as to when w…" at bounding box center [271, 108] width 263 height 44
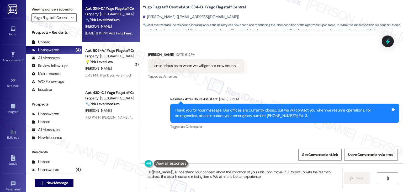
scroll to position [415, 0]
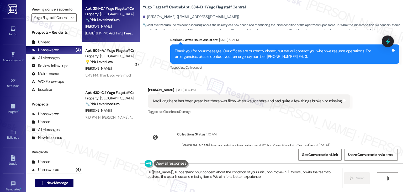
click at [281, 119] on div "Sent via SMS Sarah (ResiDesk) Jul 25, 2025 at 4:06 PM Hi Ty! We’re so excited y…" at bounding box center [271, 90] width 263 height 112
click at [267, 127] on div "Sent via SMS Sarah (ResiDesk) Jul 25, 2025 at 4:06 PM Hi Ty! We’re so excited y…" at bounding box center [271, 90] width 263 height 112
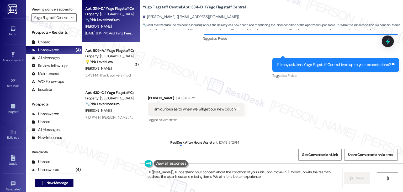
scroll to position [310, 0]
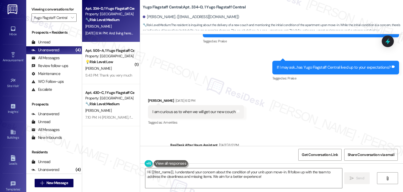
click at [282, 124] on div "Received via SMS Ty Jankowski Aug 25, 2025 at 6:12 PM I am curious as to when w…" at bounding box center [271, 108] width 263 height 44
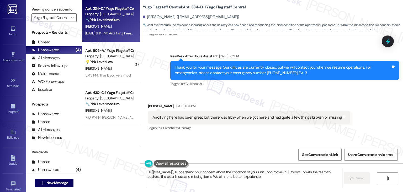
scroll to position [437, 0]
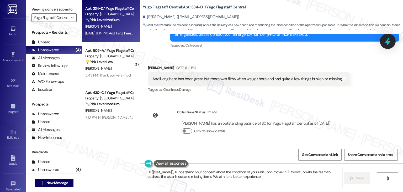
click at [388, 40] on icon at bounding box center [388, 41] width 6 height 8
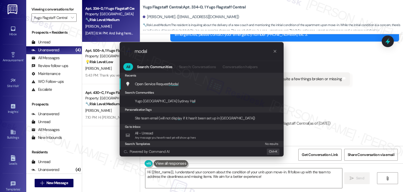
click at [173, 86] on span "Open Service Request Modal" at bounding box center [157, 84] width 44 height 6
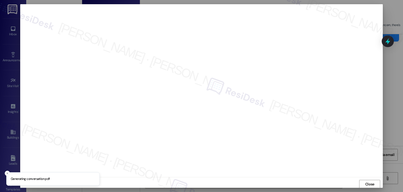
scroll to position [0, 0]
click at [372, 182] on span "Close" at bounding box center [370, 184] width 9 height 6
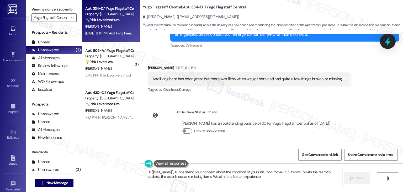
click at [388, 42] on icon at bounding box center [388, 41] width 6 height 8
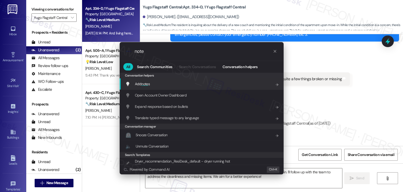
type input "note"
click at [148, 81] on span "note" at bounding box center [144, 83] width 7 height 5
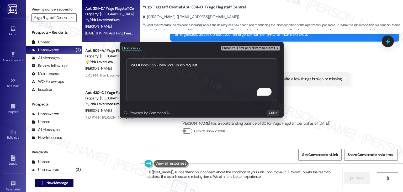
type textarea "WO #15553155 - new Sofa Couch request"
click at [267, 47] on span "Press Ctrl+Enter or click here to submit" at bounding box center [248, 48] width 53 height 4
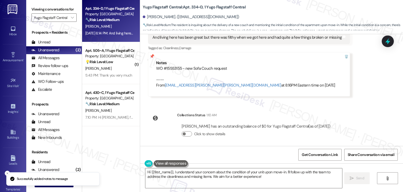
scroll to position [482, 0]
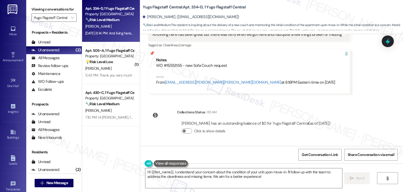
click at [363, 116] on div "Sent via SMS Sarah (ResiDesk) Jul 25, 2025 at 4:06 PM Hi Ty! We’re so excited y…" at bounding box center [271, 90] width 263 height 112
click at [363, 117] on div "Sent via SMS Sarah (ResiDesk) Jul 25, 2025 at 4:06 PM Hi Ty! We’re so excited y…" at bounding box center [271, 90] width 263 height 112
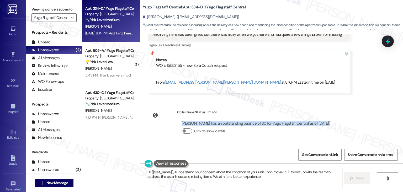
click at [363, 117] on div "Sent via SMS Sarah (ResiDesk) Jul 25, 2025 at 4:06 PM Hi Ty! We’re so excited y…" at bounding box center [271, 90] width 263 height 112
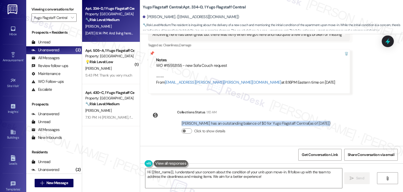
click at [363, 117] on div "Sent via SMS Sarah (ResiDesk) Jul 25, 2025 at 4:06 PM Hi Ty! We’re so excited y…" at bounding box center [271, 90] width 263 height 112
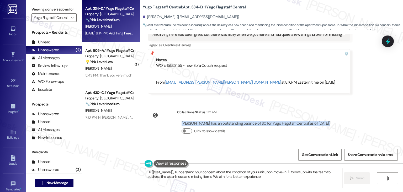
click at [363, 117] on div "Sent via SMS Sarah (ResiDesk) Jul 25, 2025 at 4:06 PM Hi Ty! We’re so excited y…" at bounding box center [271, 90] width 263 height 112
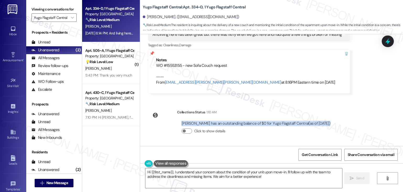
click at [363, 117] on div "Sent via SMS Sarah (ResiDesk) Jul 25, 2025 at 4:06 PM Hi Ty! We’re so excited y…" at bounding box center [271, 90] width 263 height 112
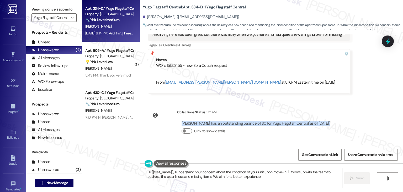
click at [363, 117] on div "Sent via SMS Sarah (ResiDesk) Jul 25, 2025 at 4:06 PM Hi Ty! We’re so excited y…" at bounding box center [271, 90] width 263 height 112
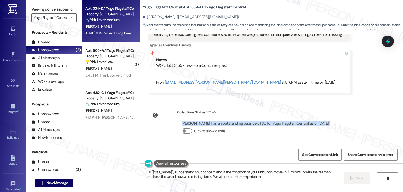
click at [363, 117] on div "Sent via SMS Sarah (ResiDesk) Jul 25, 2025 at 4:06 PM Hi Ty! We’re so excited y…" at bounding box center [271, 90] width 263 height 112
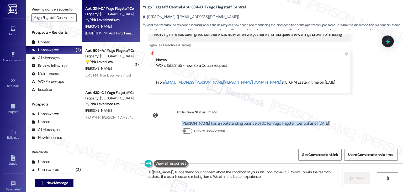
click at [363, 117] on div "Sent via SMS Sarah (ResiDesk) Jul 25, 2025 at 4:06 PM Hi Ty! We’re so excited y…" at bounding box center [271, 90] width 263 height 112
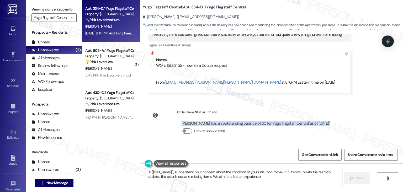
click at [363, 117] on div "Sent via SMS Sarah (ResiDesk) Jul 25, 2025 at 4:06 PM Hi Ty! We’re so excited y…" at bounding box center [271, 90] width 263 height 112
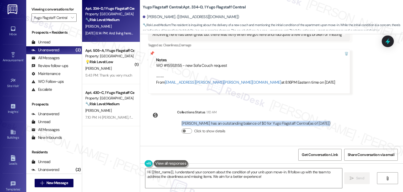
click at [363, 117] on div "Sent via SMS Sarah (ResiDesk) Jul 25, 2025 at 4:06 PM Hi Ty! We’re so excited y…" at bounding box center [271, 90] width 263 height 112
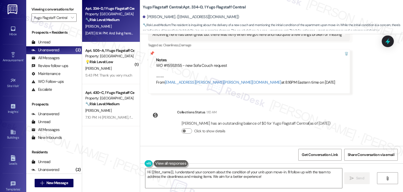
click at [364, 116] on div "Sent via SMS Sarah (ResiDesk) Jul 25, 2025 at 4:06 PM Hi Ty! We’re so excited y…" at bounding box center [271, 90] width 263 height 112
click at [365, 115] on div "Sent via SMS Sarah (ResiDesk) Jul 25, 2025 at 4:06 PM Hi Ty! We’re so excited y…" at bounding box center [271, 90] width 263 height 112
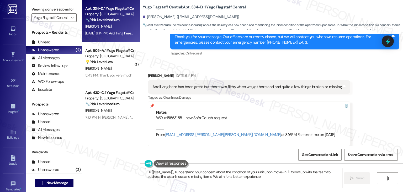
scroll to position [403, 0]
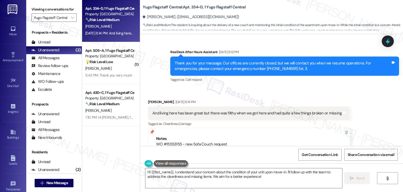
click at [363, 110] on div "Received via SMS Ty Jankowski Aug 25, 2025 at 6:14 PM And living here has been …" at bounding box center [271, 131] width 263 height 89
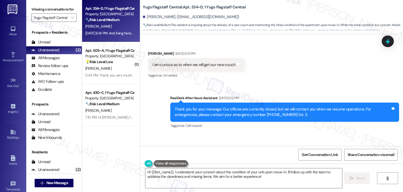
scroll to position [351, 0]
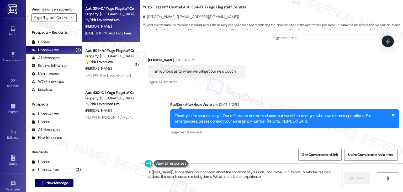
click at [322, 79] on div "Received via SMS Ty Jankowski Aug 25, 2025 at 6:12 PM I am curious as to when w…" at bounding box center [271, 67] width 263 height 44
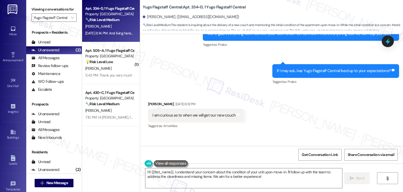
scroll to position [298, 0]
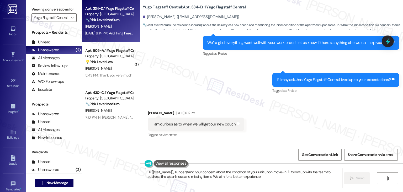
click at [191, 125] on div "I am curious as to when we will get our new couch" at bounding box center [194, 124] width 83 height 6
copy div "I am curious as to when we will get our new couch Tags and notes"
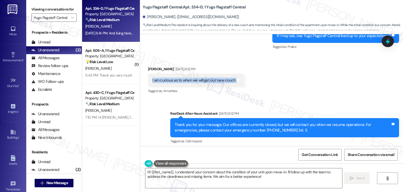
scroll to position [429, 0]
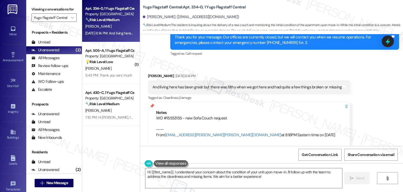
click at [221, 88] on div "And living here has been great but there was filthy when we got here and had qu…" at bounding box center [247, 87] width 189 height 6
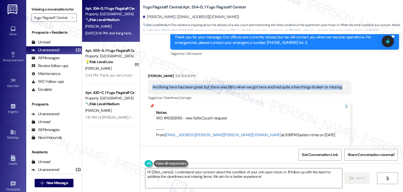
click at [221, 88] on div "And living here has been great but there was filthy when we got here and had qu…" at bounding box center [247, 87] width 189 height 6
copy div "And living here has been great but there was filthy when we got here and had qu…"
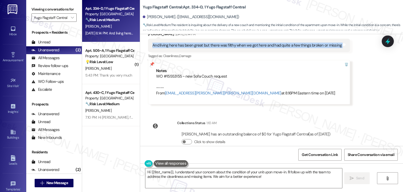
scroll to position [482, 0]
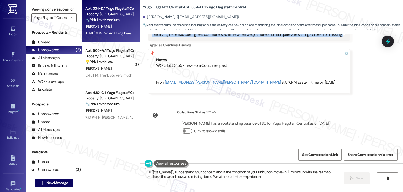
click at [249, 175] on textarea "Hi {{first_name}}, I understand your concern about the condition of your unit u…" at bounding box center [243, 178] width 197 height 20
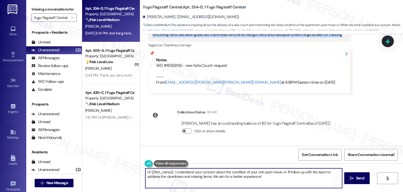
click at [249, 175] on textarea "Hi {{first_name}}, I understand your concern about the condition of your unit u…" at bounding box center [243, 178] width 197 height 20
paste textarea "Ty, thank you for reaching out and for sharing your experience. We’re so glad t…"
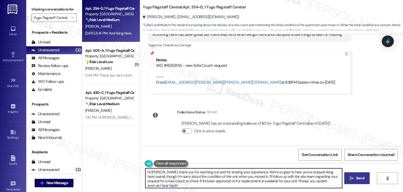
type textarea "Hi [PERSON_NAME], thank you for reaching out and for sharing your experience. W…"
click at [361, 174] on button " Send" at bounding box center [357, 178] width 25 height 12
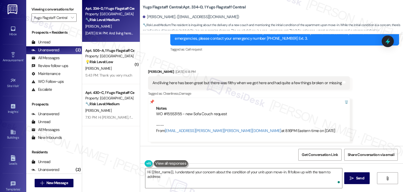
scroll to position [529, 0]
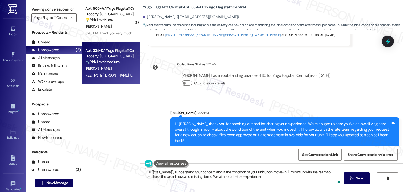
type textarea "Hi {{first_name}}, I understand your concern about the condition of your unit u…"
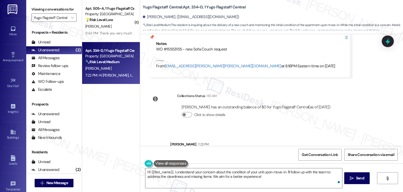
scroll to position [477, 0]
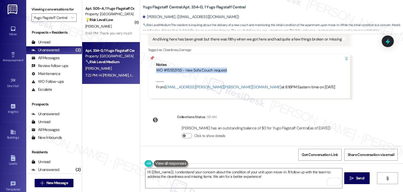
drag, startPoint x: 226, startPoint y: 67, endPoint x: 153, endPoint y: 68, distance: 72.5
click at [156, 68] on div "WO #15553155 - new Sofa Couch request ---- From automated-surveys-gsa-kathy.gra…" at bounding box center [249, 78] width 186 height 23
copy div "WO #15553155 - new Sofa Couch request"
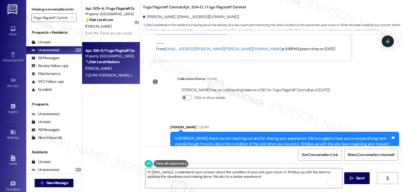
scroll to position [529, 0]
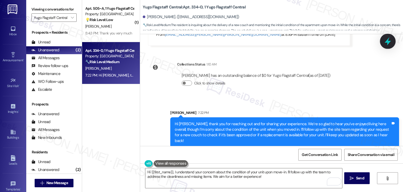
click at [390, 45] on div at bounding box center [388, 41] width 16 height 15
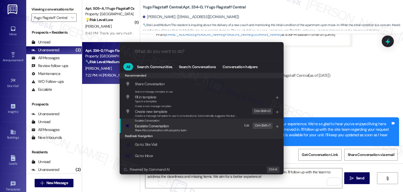
click at [162, 126] on span "Escalate Conversation" at bounding box center [152, 125] width 34 height 5
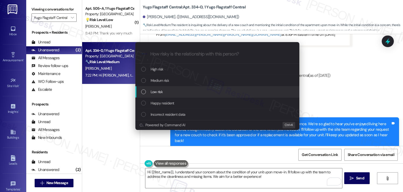
click at [145, 91] on div "List of options" at bounding box center [143, 91] width 5 height 5
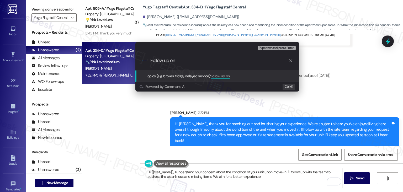
paste input "WO #15553155 – New Sofa Couch Request"
type input "Follow up on WO #15553155 – New Sofa Couch Request"
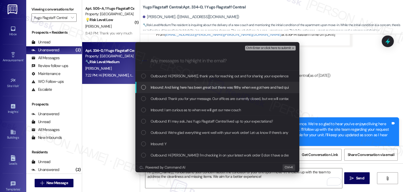
click at [143, 88] on div "List of options" at bounding box center [143, 87] width 5 height 5
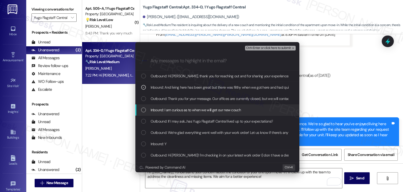
click at [144, 108] on div "List of options" at bounding box center [143, 109] width 5 height 5
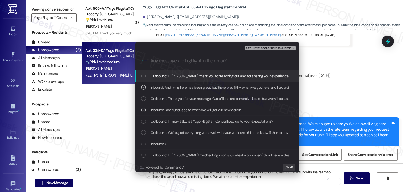
click at [274, 48] on span "Ctrl+Enter or click here to submit" at bounding box center [268, 48] width 45 height 4
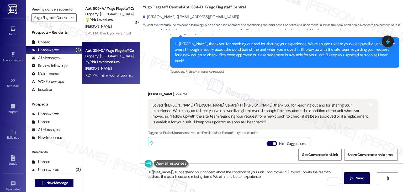
scroll to position [740, 0]
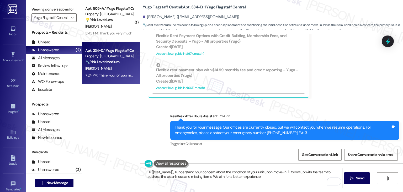
click at [335, 88] on div "[PERSON_NAME] 7:24 PM Loved “[PERSON_NAME] (Yugo Flagstaff Central): Hi [PERSON…" at bounding box center [262, 29] width 229 height 138
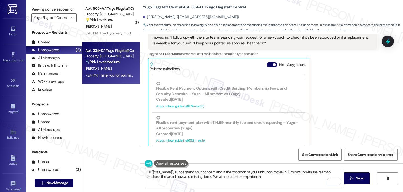
scroll to position [662, 0]
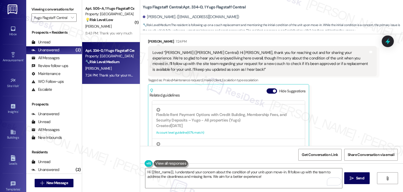
click at [332, 105] on div "[PERSON_NAME] 7:24 PM Loved “[PERSON_NAME] (Yugo Flagstaff Central): Hi [PERSON…" at bounding box center [262, 108] width 229 height 138
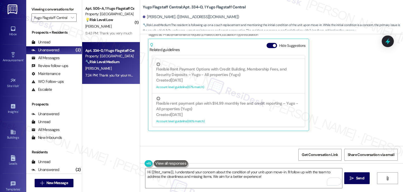
scroll to position [740, 0]
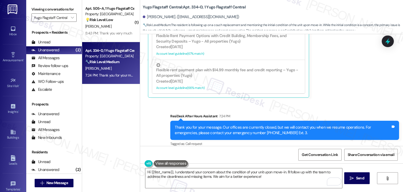
click at [328, 80] on div "[PERSON_NAME] 7:24 PM Loved “[PERSON_NAME] (Yugo Flagstaff Central): Hi [PERSON…" at bounding box center [262, 29] width 229 height 138
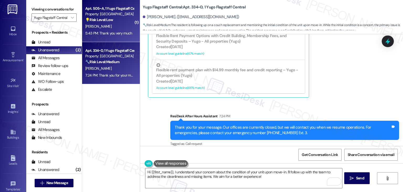
click at [98, 28] on div "[PERSON_NAME]" at bounding box center [110, 26] width 50 height 7
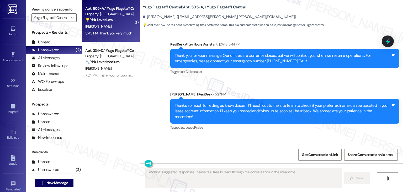
scroll to position [480, 0]
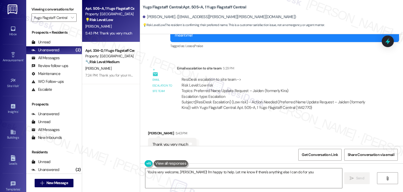
type textarea "You're very welcome, [PERSON_NAME]! I'm happy to help. Let me know if there's a…"
click at [239, 118] on div "Received via SMS [PERSON_NAME] 5:43 PM Thank you very much Tags and notes Tagge…" at bounding box center [271, 140] width 263 height 44
click at [246, 120] on div "Received via SMS [PERSON_NAME] 5:43 PM Thank you very much Tags and notes Tagge…" at bounding box center [271, 140] width 263 height 44
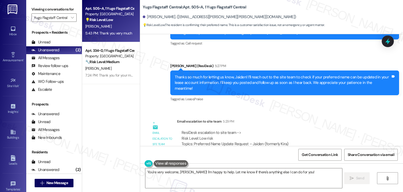
scroll to position [402, 0]
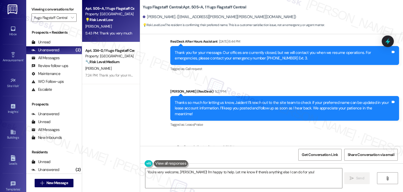
click at [246, 120] on div "Lease started [DATE] 7:00 PM Survey, sent via SMS Residesk Automated Survey [DA…" at bounding box center [271, 90] width 263 height 112
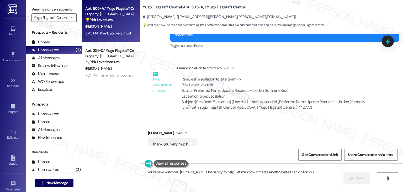
click at [244, 124] on div "Received via SMS [PERSON_NAME] 5:43 PM Thank you very much Tags and notes Tagge…" at bounding box center [271, 140] width 263 height 44
